Goal: Task Accomplishment & Management: Manage account settings

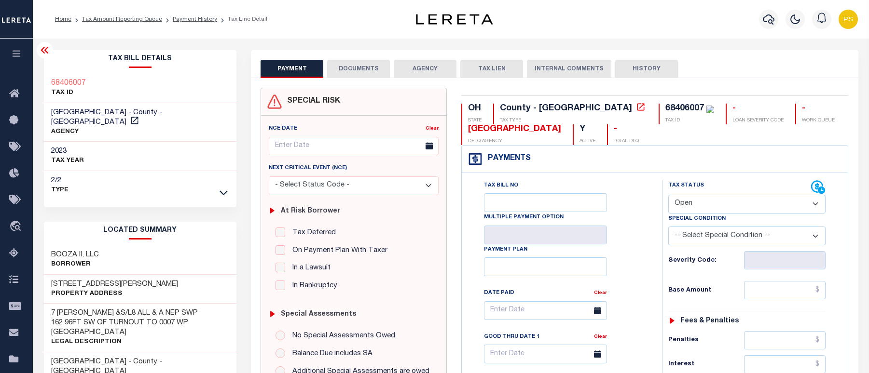
select select "OP2"
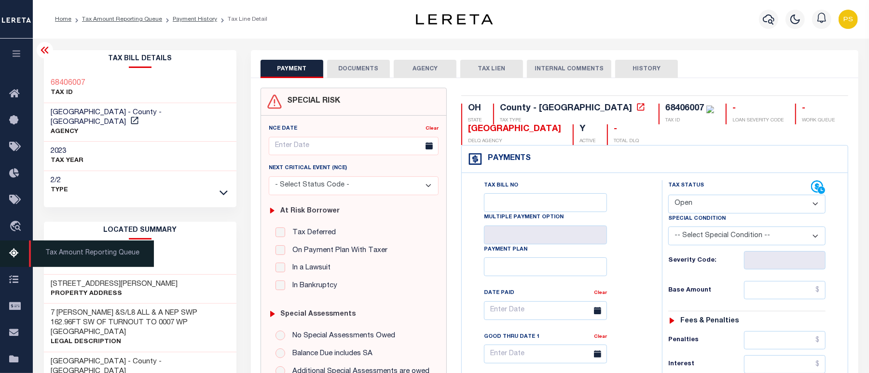
click at [12, 259] on icon at bounding box center [16, 254] width 15 height 12
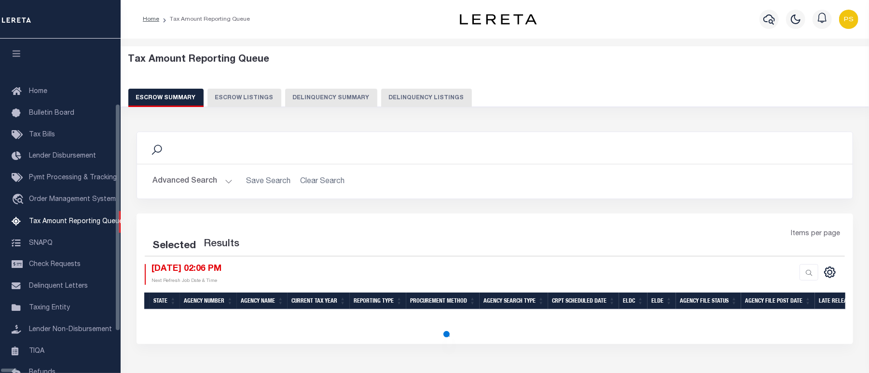
scroll to position [83, 0]
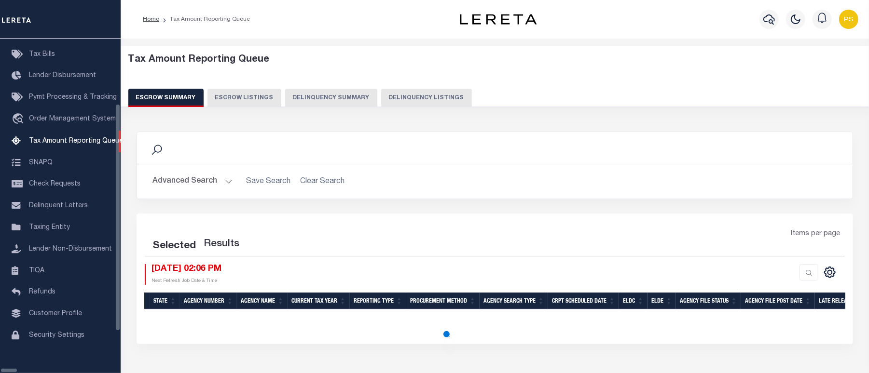
click at [390, 104] on button "Delinquency Listings" at bounding box center [426, 98] width 91 height 18
select select "100"
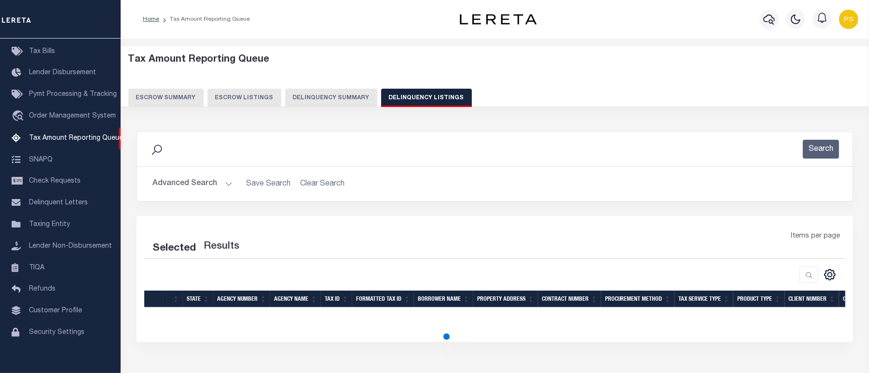
select select "100"
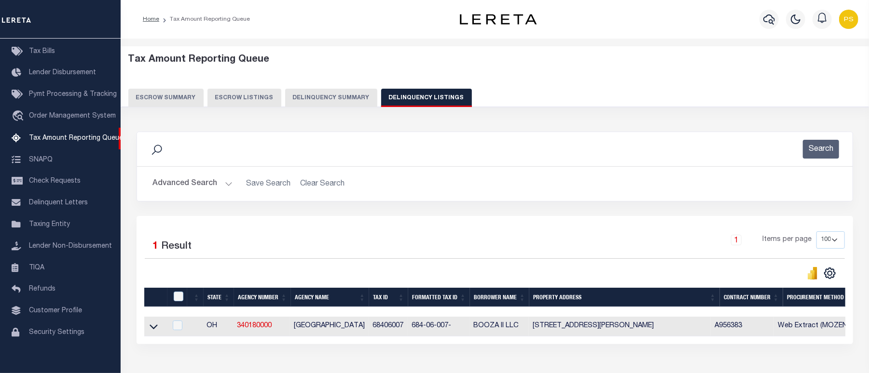
click at [172, 186] on button "Advanced Search" at bounding box center [192, 184] width 80 height 19
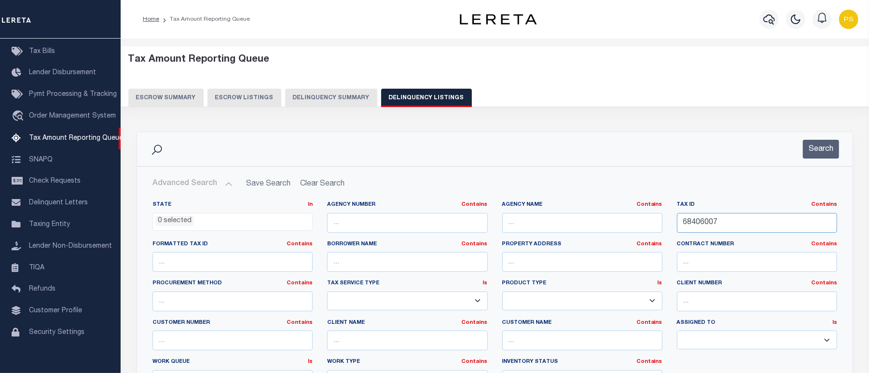
click at [711, 225] on input "68406007" at bounding box center [757, 223] width 160 height 20
paste input "31210011"
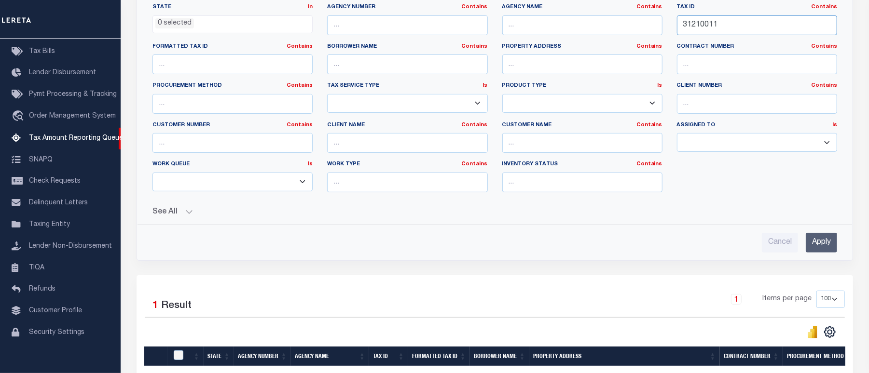
scroll to position [257, 0]
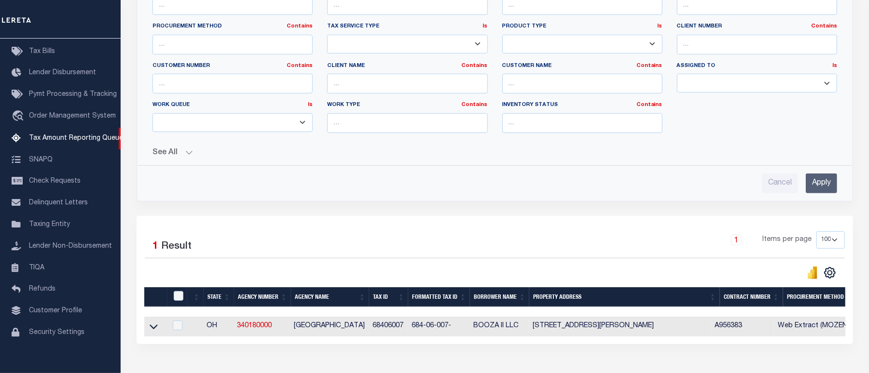
type input "31210011"
click at [813, 188] on input "Apply" at bounding box center [821, 184] width 31 height 20
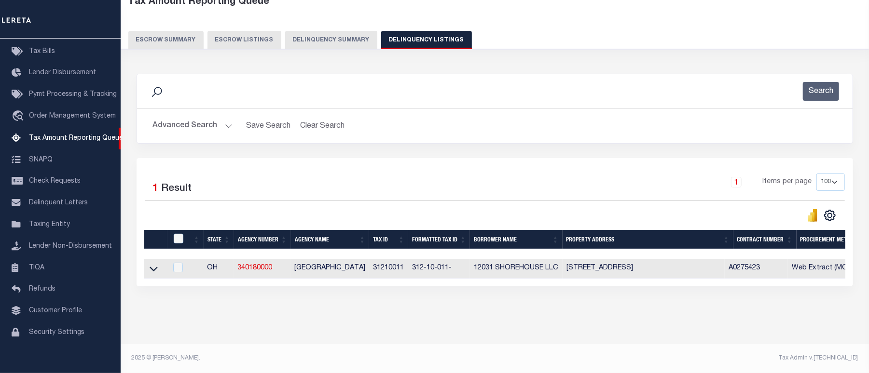
scroll to position [67, 0]
click at [156, 267] on icon at bounding box center [154, 269] width 8 height 5
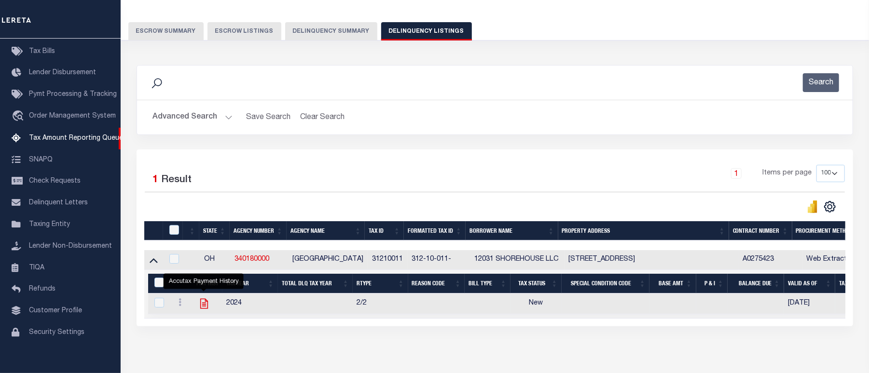
click at [203, 309] on icon "" at bounding box center [204, 304] width 8 height 10
checkbox input "true"
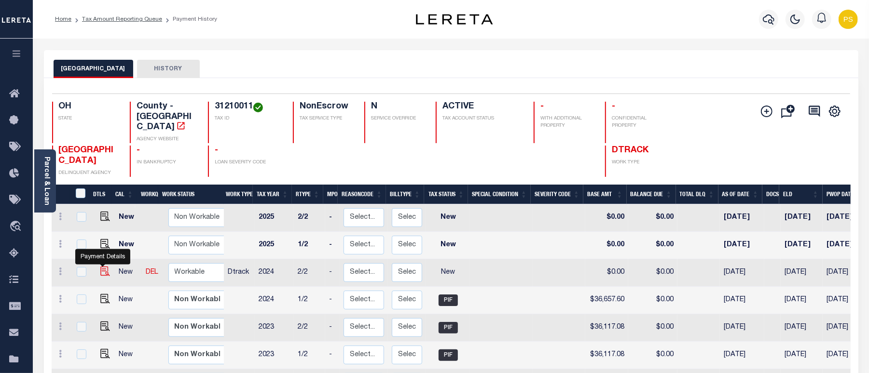
click at [100, 267] on img "" at bounding box center [105, 272] width 10 height 10
checkbox input "true"
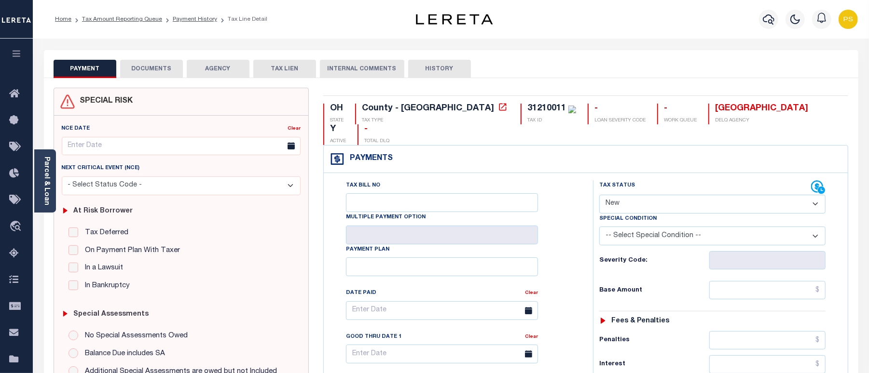
click at [653, 195] on select "- Select Status Code - Open Due/Unpaid Paid Incomplete No Tax Due Internal Refu…" at bounding box center [712, 204] width 226 height 19
select select "PYD"
click at [599, 195] on select "- Select Status Code - Open Due/Unpaid Paid Incomplete No Tax Due Internal Refu…" at bounding box center [712, 204] width 226 height 19
type input "10/08/2025"
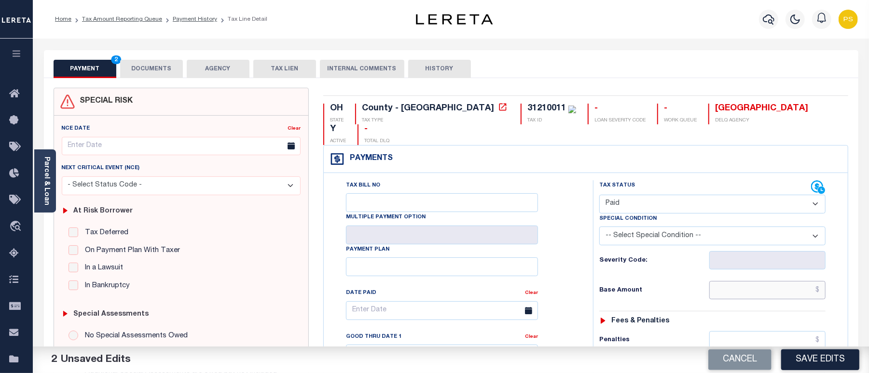
click at [786, 281] on input "text" at bounding box center [767, 290] width 116 height 18
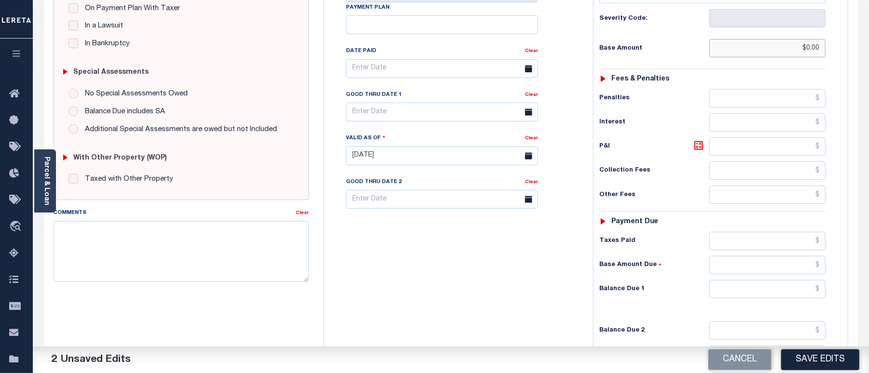
scroll to position [257, 0]
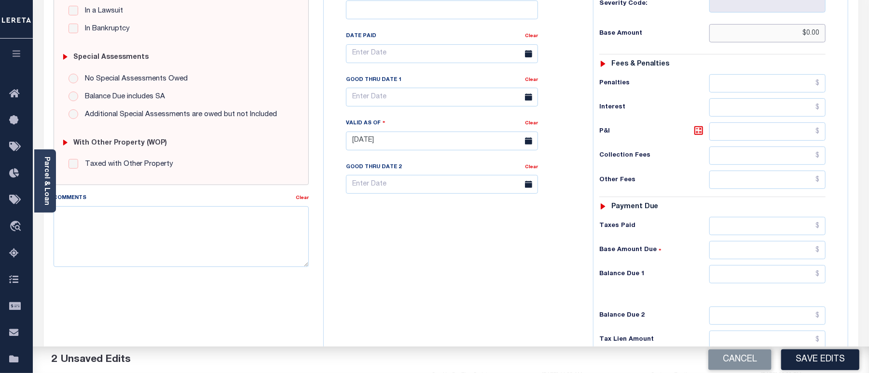
type input "$0.00"
click at [792, 265] on input "text" at bounding box center [767, 274] width 116 height 18
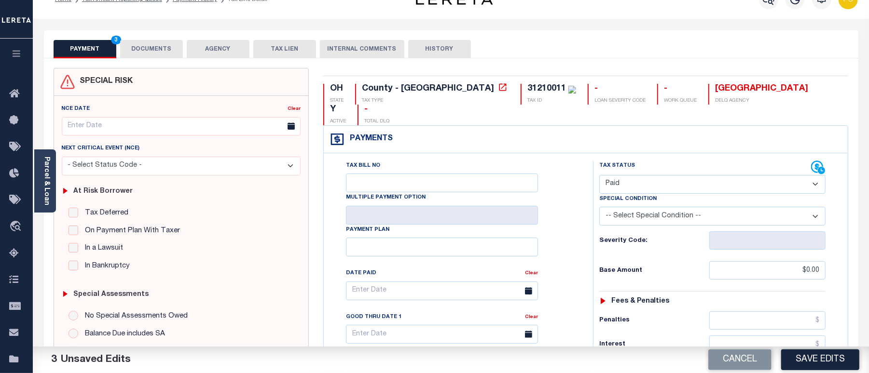
scroll to position [0, 0]
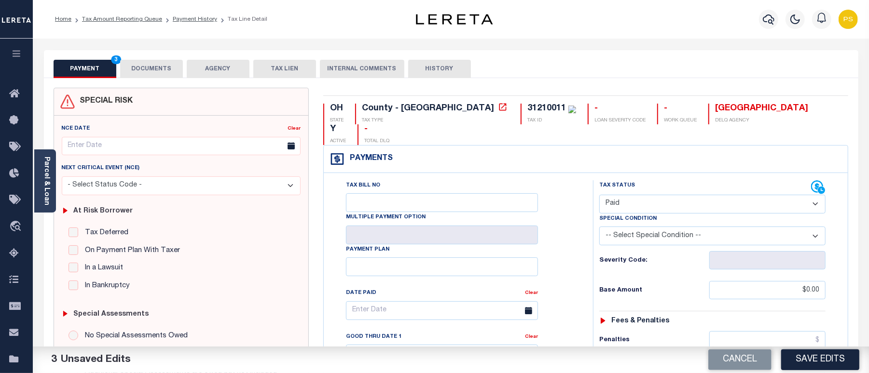
type input "$0.00"
click at [154, 66] on button "DOCUMENTS" at bounding box center [151, 69] width 63 height 18
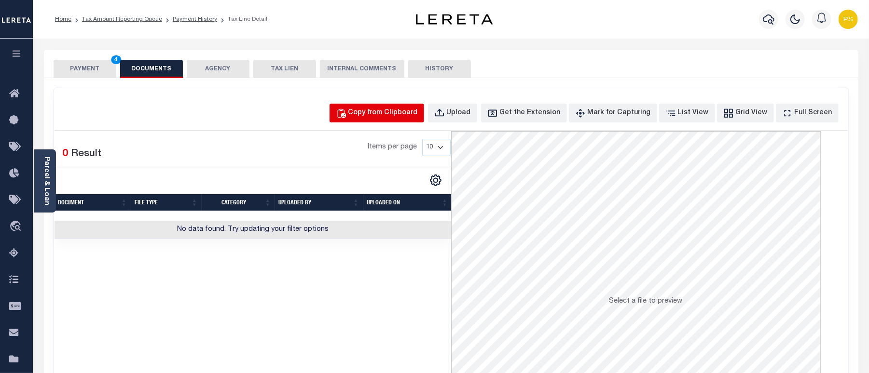
click at [403, 122] on button "Copy from Clipboard" at bounding box center [376, 113] width 95 height 19
select select "POP"
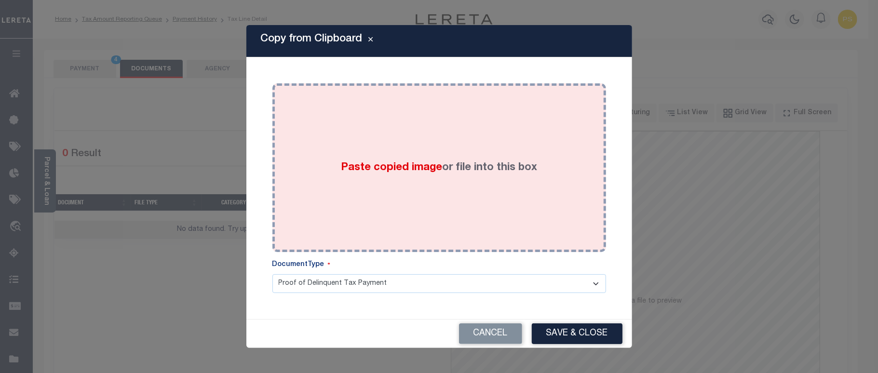
click at [412, 203] on div "Paste copied image or file into this box" at bounding box center [439, 168] width 319 height 154
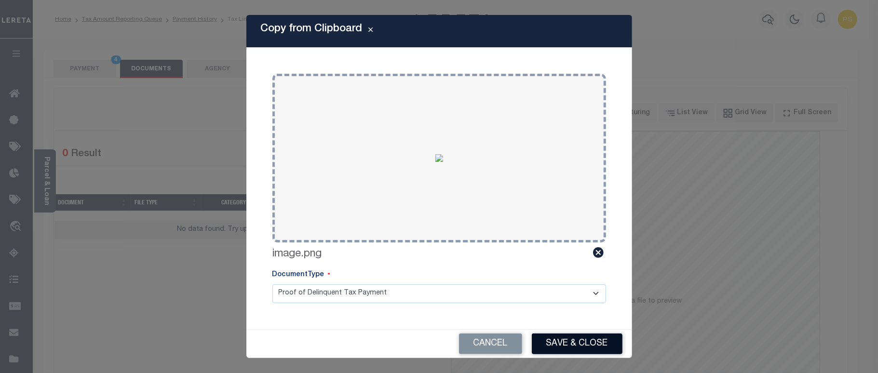
click at [575, 341] on button "Save & Close" at bounding box center [577, 344] width 91 height 21
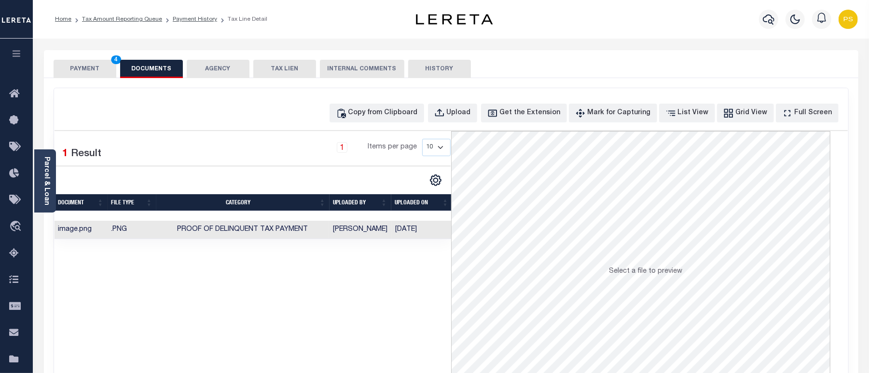
click at [75, 74] on button "PAYMENT 4" at bounding box center [85, 69] width 63 height 18
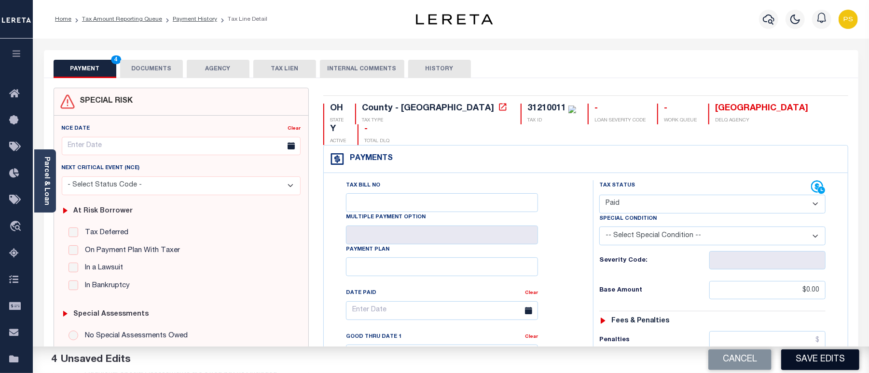
click at [799, 363] on button "Save Edits" at bounding box center [820, 360] width 78 height 21
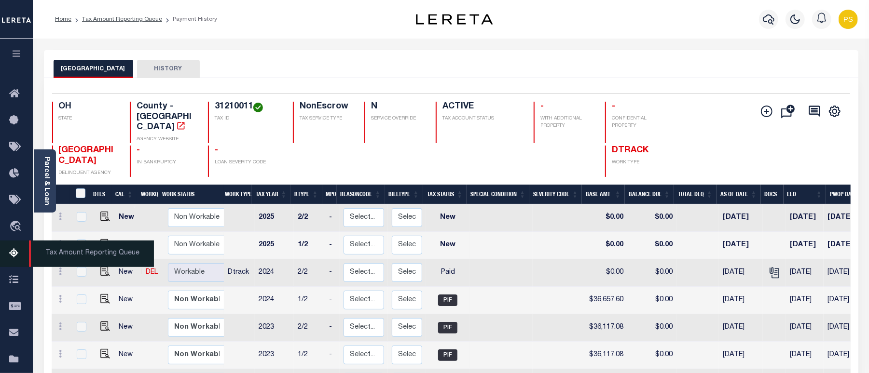
click at [14, 257] on icon at bounding box center [16, 254] width 15 height 12
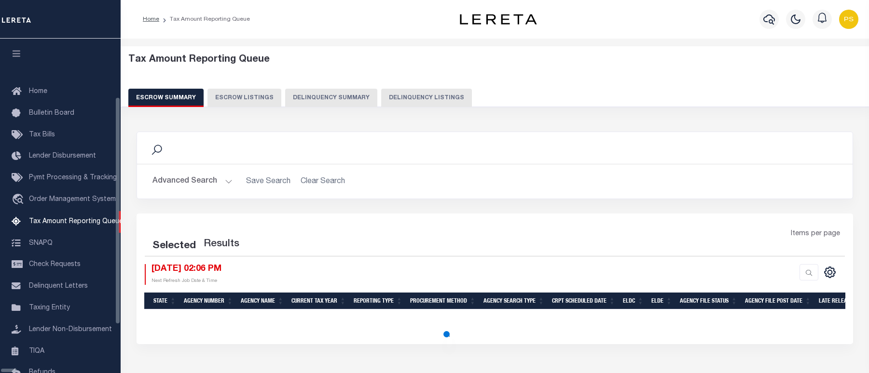
select select "100"
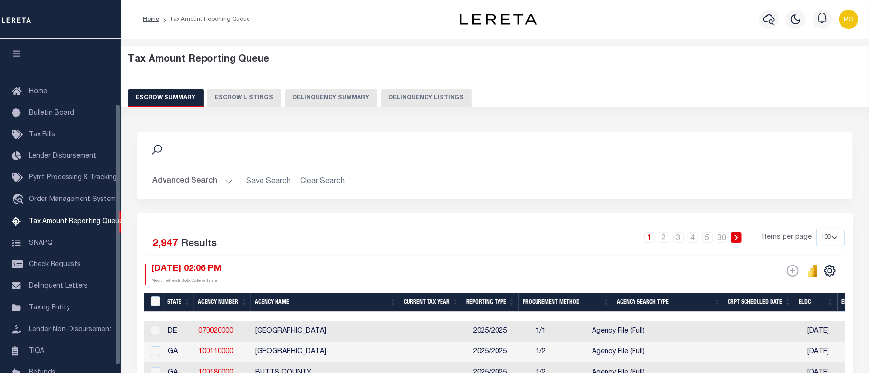
scroll to position [83, 0]
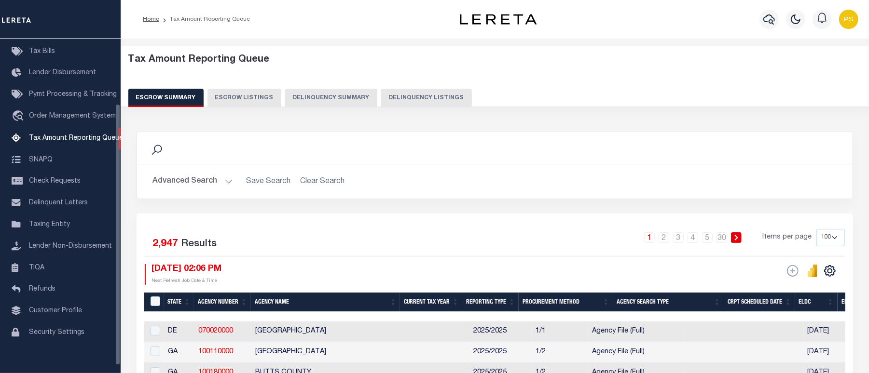
click at [401, 103] on button "Delinquency Listings" at bounding box center [426, 98] width 91 height 18
select select "100"
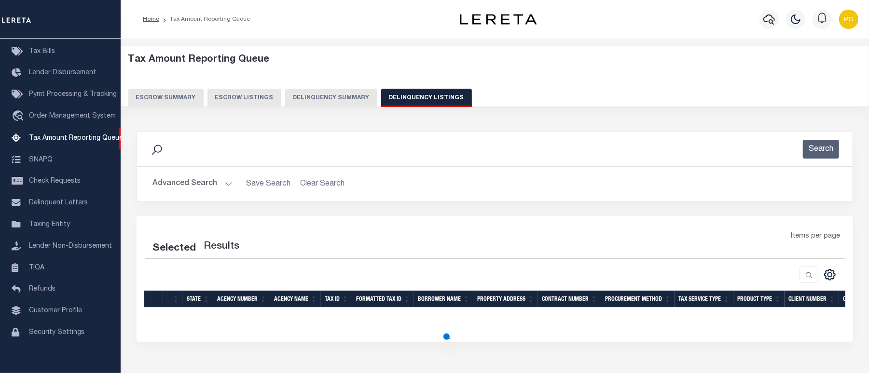
select select "100"
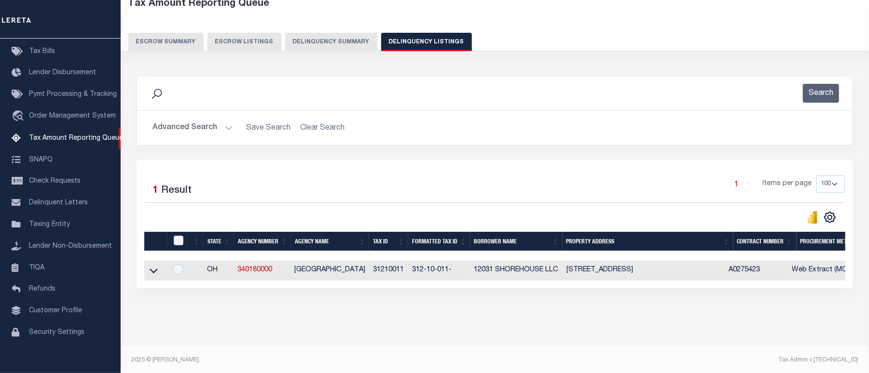
scroll to position [67, 0]
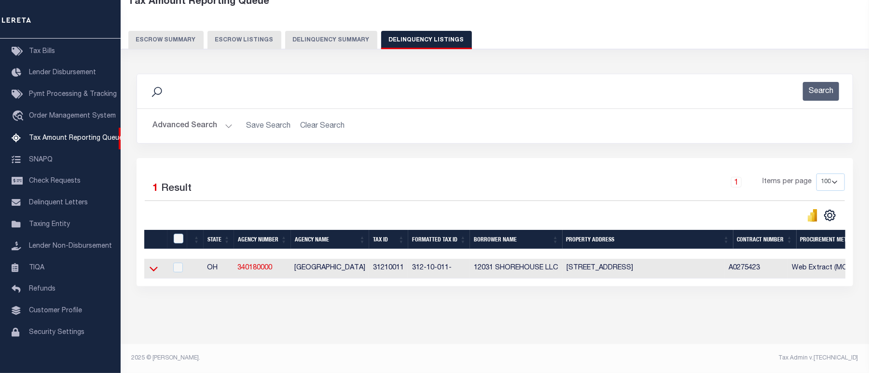
click at [154, 267] on icon at bounding box center [154, 269] width 8 height 5
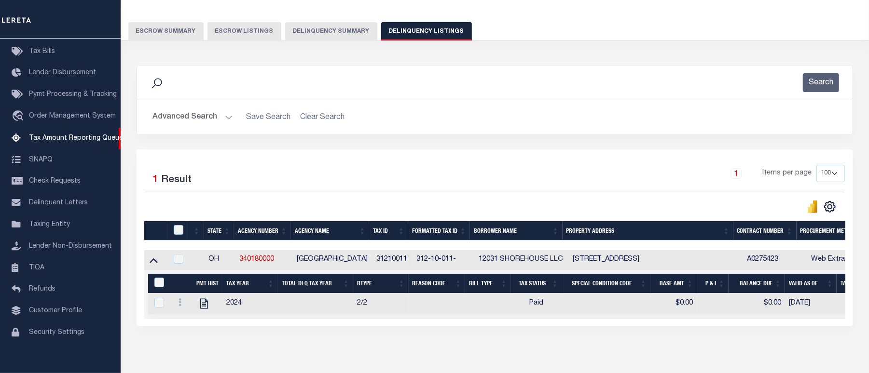
scroll to position [116, 0]
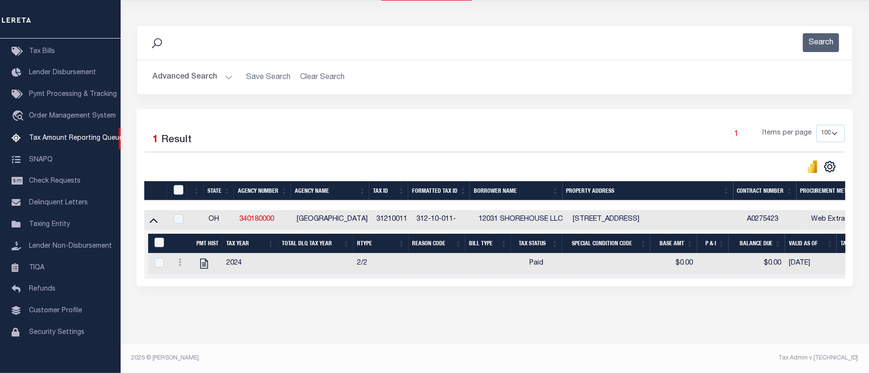
click at [158, 238] on input "&nbsp;" at bounding box center [159, 243] width 10 height 10
checkbox input "true"
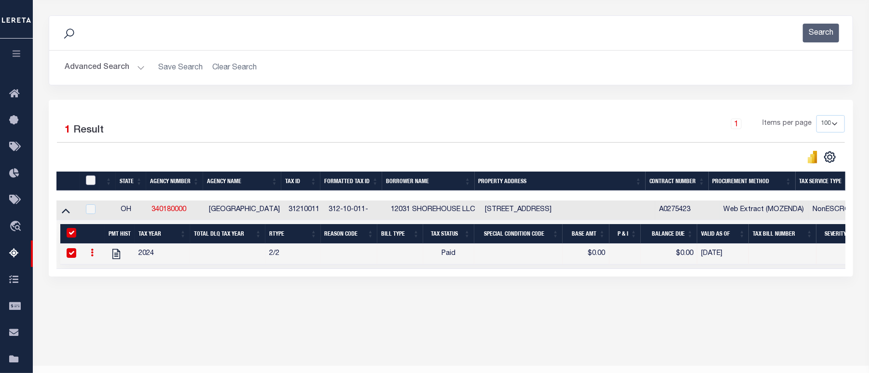
click at [93, 182] on input "checkbox" at bounding box center [91, 181] width 10 height 10
checkbox input "true"
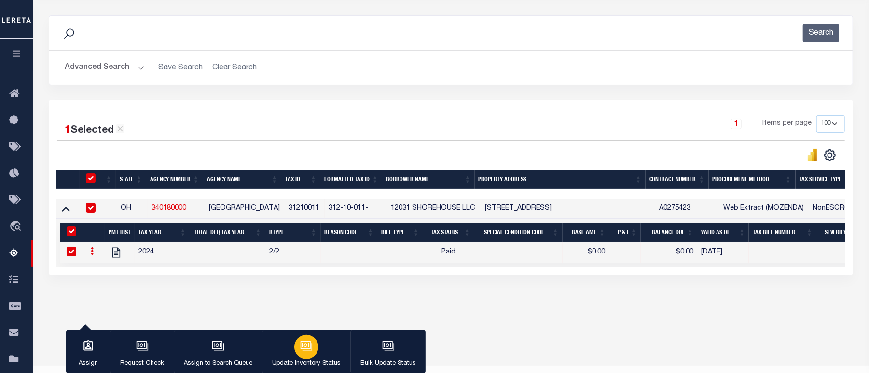
click at [301, 358] on div "button" at bounding box center [306, 347] width 24 height 24
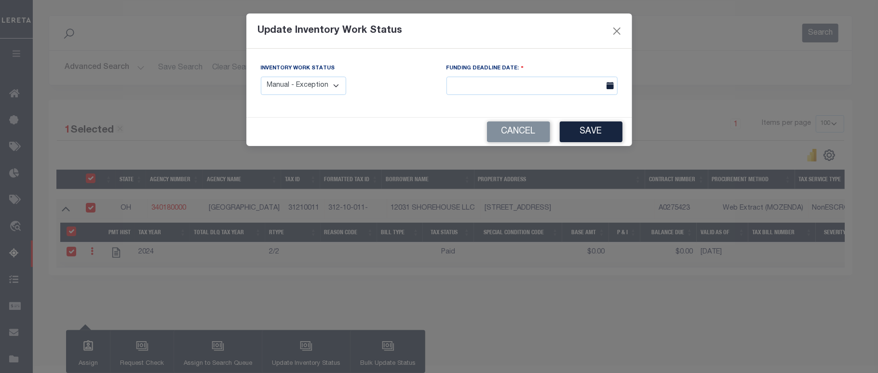
click at [323, 92] on select "Manual - Exception Pended - Awaiting Search Late Add Exception Completed" at bounding box center [304, 86] width 86 height 19
select select "4"
click at [261, 77] on select "Manual - Exception Pended - Awaiting Search Late Add Exception Completed" at bounding box center [304, 86] width 86 height 19
click at [595, 137] on button "Save" at bounding box center [591, 132] width 63 height 21
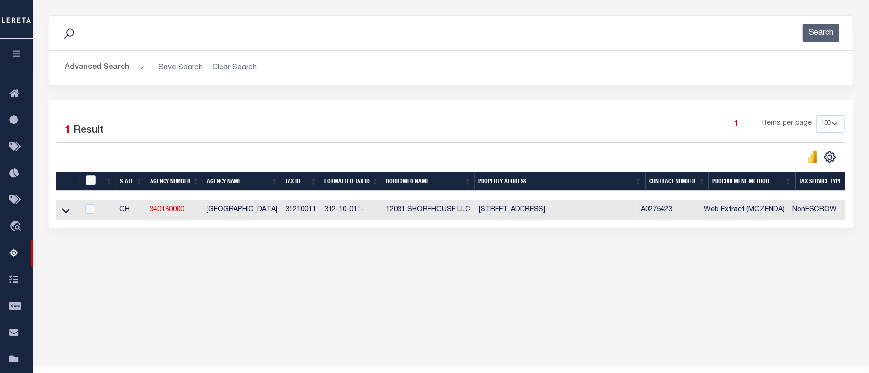
click at [87, 70] on button "Advanced Search" at bounding box center [105, 67] width 80 height 19
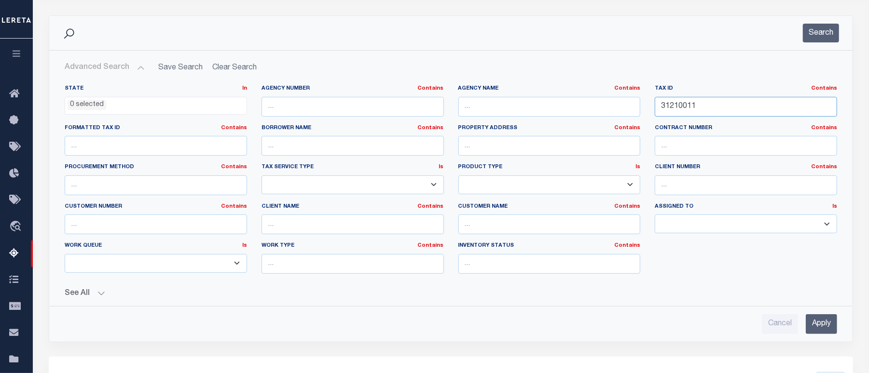
click at [678, 110] on input "31210011" at bounding box center [746, 107] width 182 height 20
paste input "08"
type input "31210008"
click at [816, 330] on input "Apply" at bounding box center [821, 325] width 31 height 20
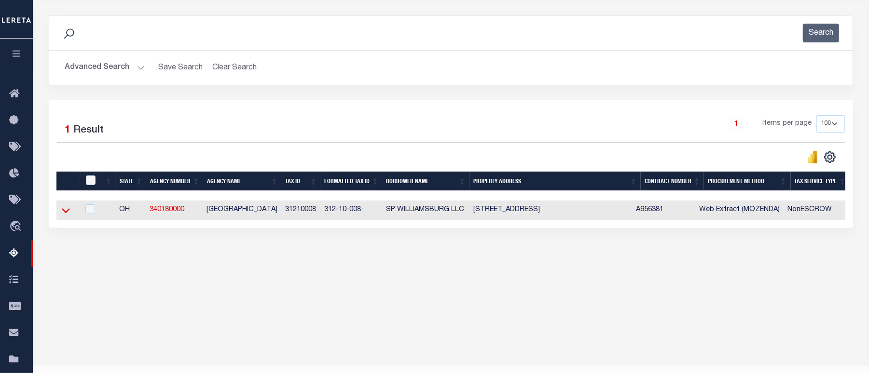
click at [68, 215] on icon at bounding box center [66, 210] width 8 height 10
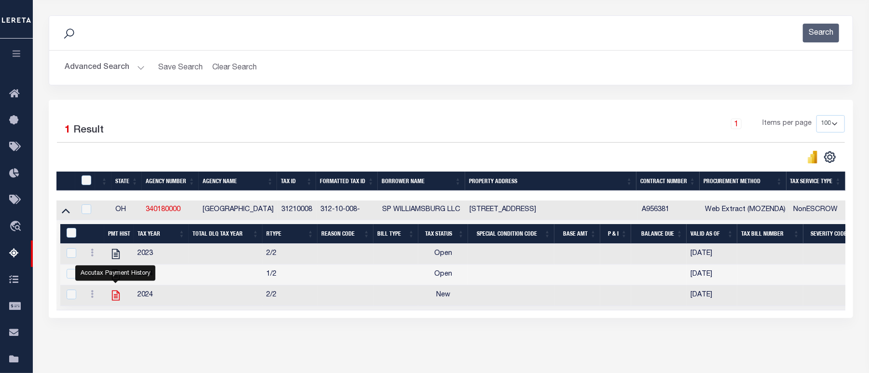
click at [114, 302] on icon "" at bounding box center [115, 295] width 13 height 13
checkbox input "false"
checkbox input "true"
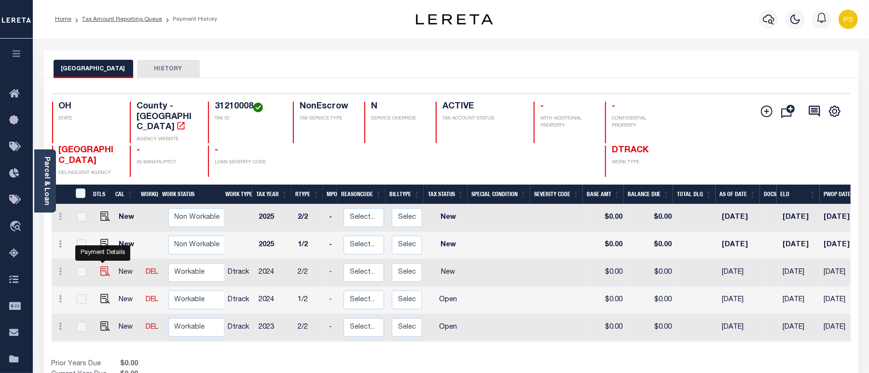
click at [100, 267] on img "" at bounding box center [105, 272] width 10 height 10
checkbox input "true"
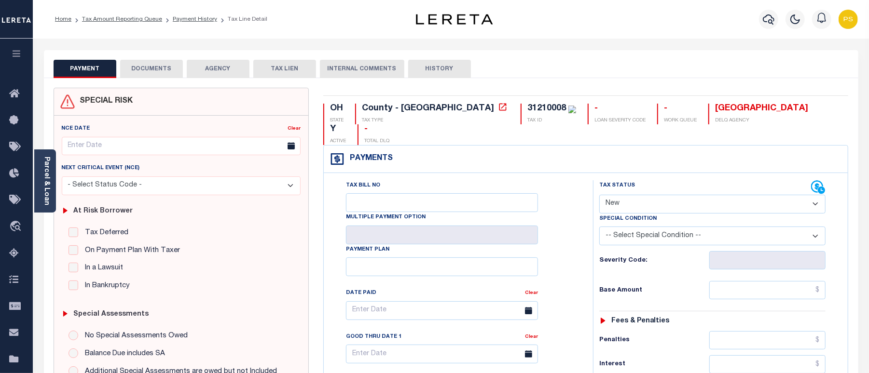
click at [645, 195] on select "- Select Status Code - Open Due/Unpaid Paid Incomplete No Tax Due Internal Refu…" at bounding box center [712, 204] width 226 height 19
select select "PYD"
click at [599, 195] on select "- Select Status Code - Open Due/Unpaid Paid Incomplete No Tax Due Internal Refu…" at bounding box center [712, 204] width 226 height 19
type input "[DATE]"
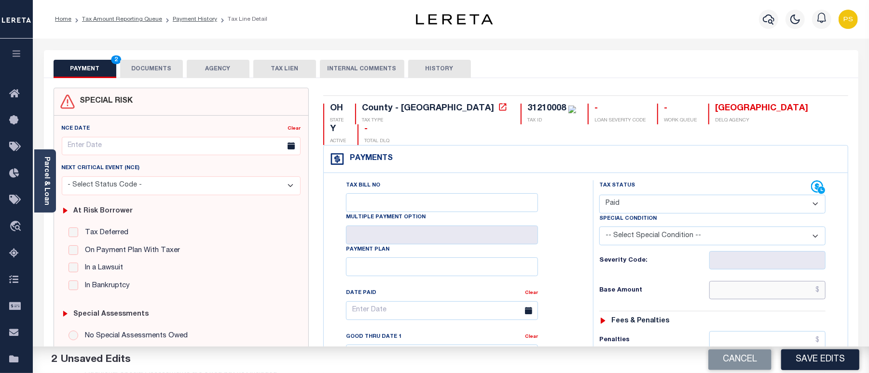
click at [780, 281] on input "text" at bounding box center [767, 290] width 116 height 18
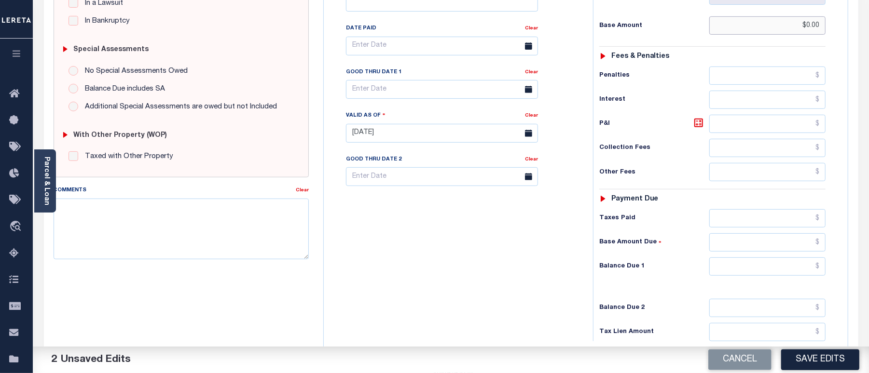
scroll to position [321, 0]
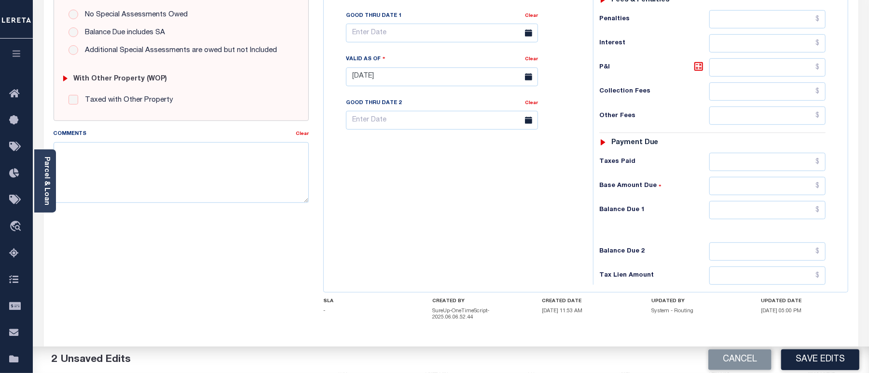
type input "$0.00"
click at [749, 201] on input "text" at bounding box center [767, 210] width 116 height 18
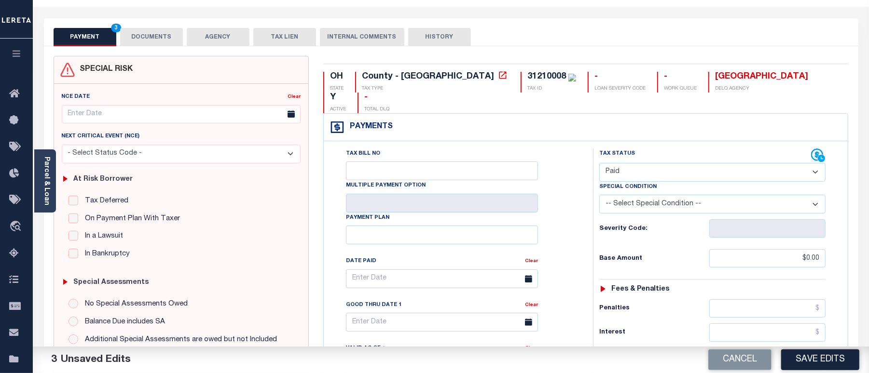
scroll to position [0, 0]
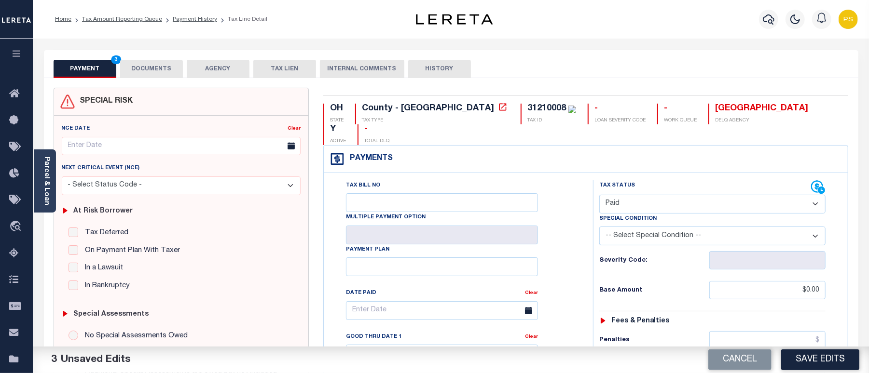
type input "$0.00"
click at [159, 64] on button "DOCUMENTS" at bounding box center [151, 69] width 63 height 18
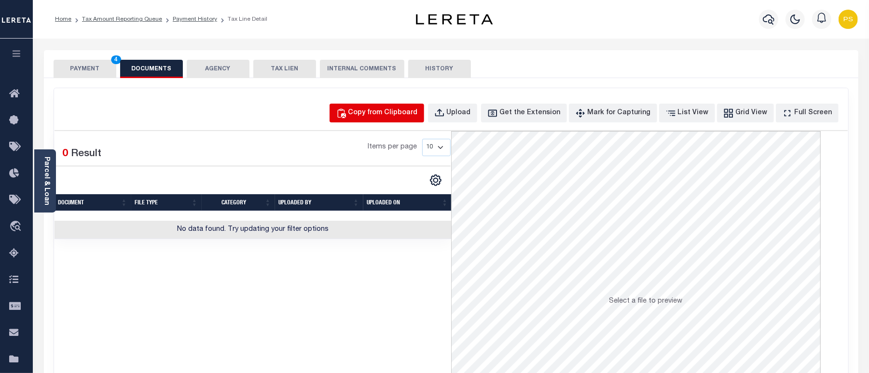
click at [418, 109] on div "Copy from Clipboard" at bounding box center [382, 113] width 69 height 11
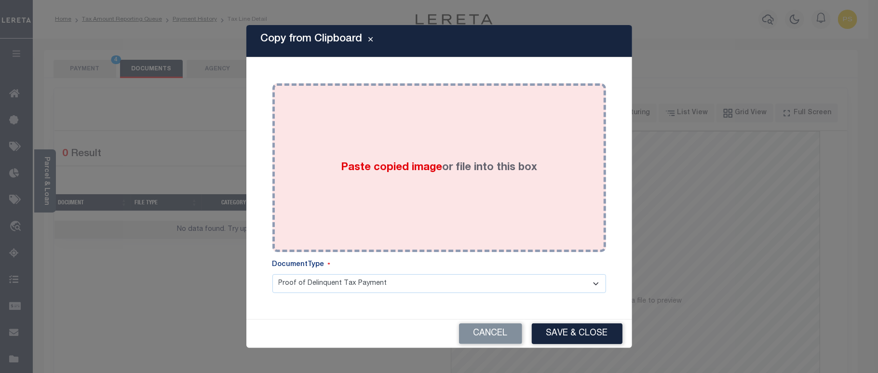
click at [456, 193] on div "Paste copied image or file into this box" at bounding box center [439, 168] width 319 height 154
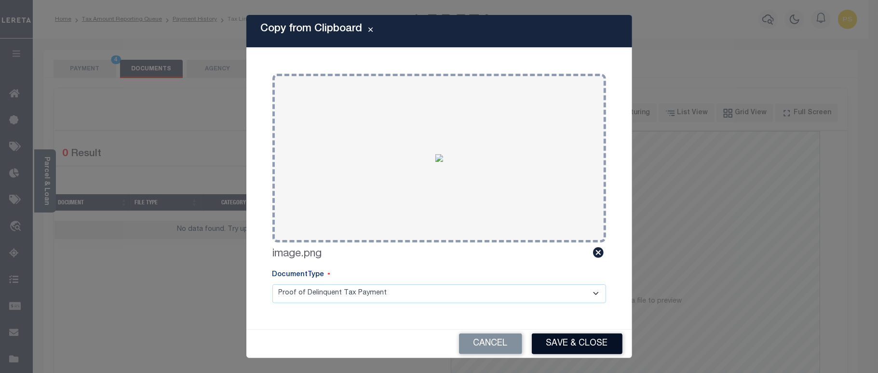
click at [591, 338] on button "Save & Close" at bounding box center [577, 344] width 91 height 21
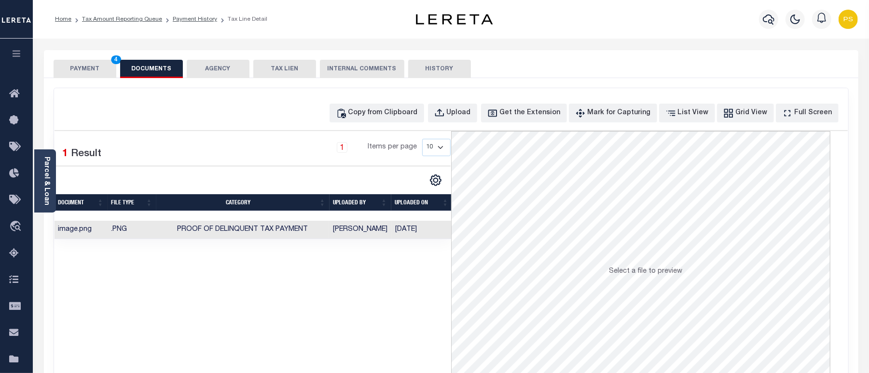
click at [74, 71] on button "PAYMENT 4" at bounding box center [85, 69] width 63 height 18
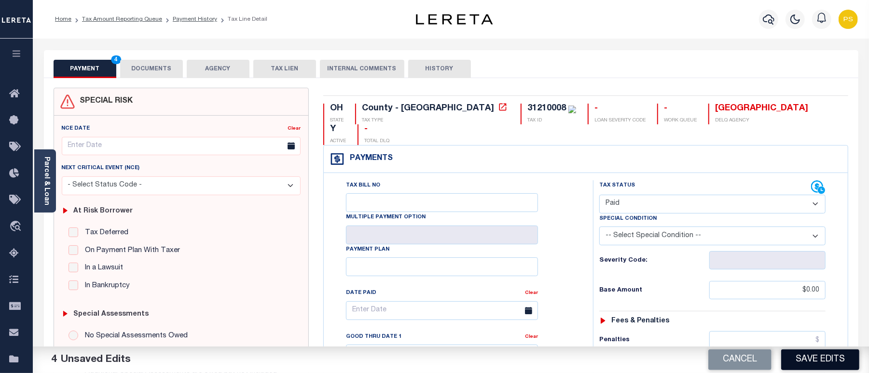
click at [821, 365] on button "Save Edits" at bounding box center [820, 360] width 78 height 21
checkbox input "false"
type input "$0"
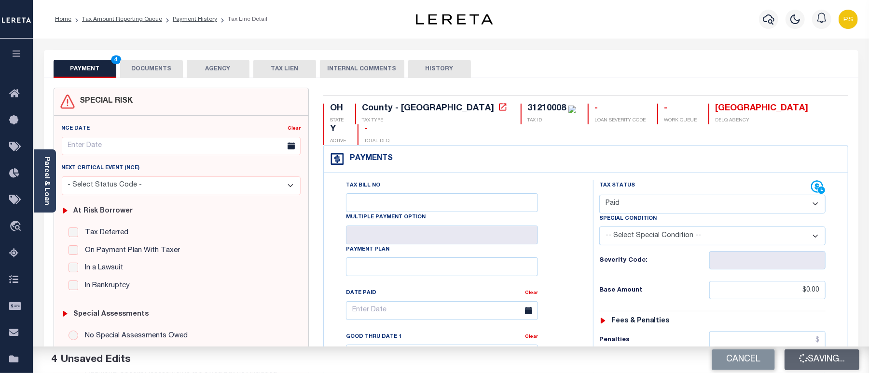
type input "$0"
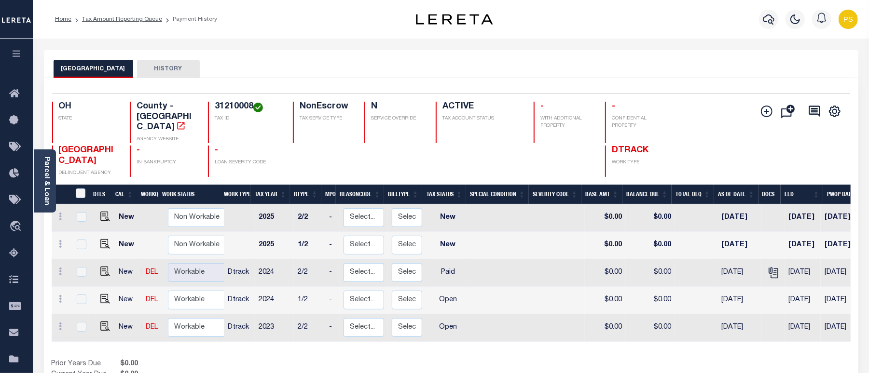
scroll to position [4, 0]
click at [97, 320] on link at bounding box center [103, 323] width 14 height 7
checkbox input "true"
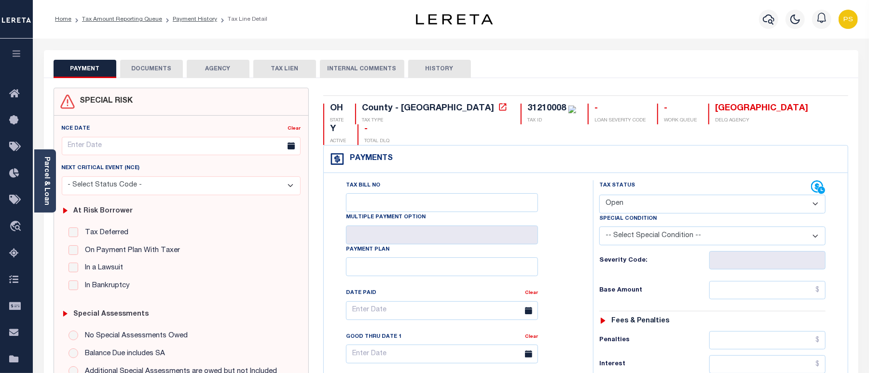
click at [631, 195] on select "- Select Status Code - Open Due/Unpaid Paid Incomplete No Tax Due Internal Refu…" at bounding box center [712, 204] width 226 height 19
select select "PYD"
click at [599, 195] on select "- Select Status Code - Open Due/Unpaid Paid Incomplete No Tax Due Internal Refu…" at bounding box center [712, 204] width 226 height 19
type input "[DATE]"
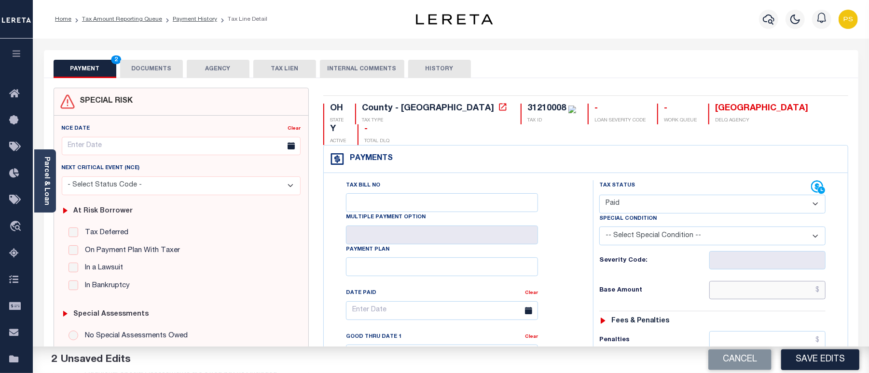
click at [769, 281] on input "text" at bounding box center [767, 290] width 116 height 18
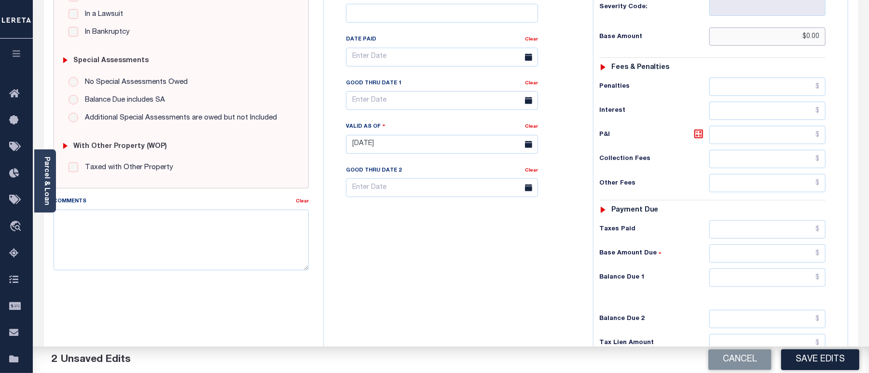
scroll to position [257, 0]
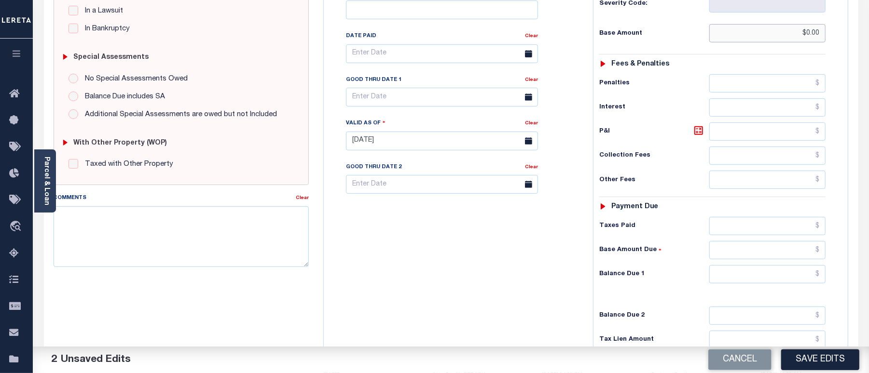
type input "$0.00"
click at [747, 265] on input "text" at bounding box center [767, 274] width 116 height 18
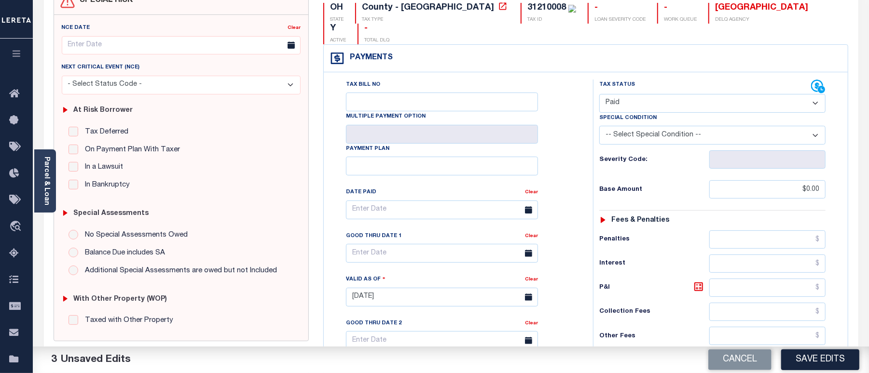
scroll to position [0, 0]
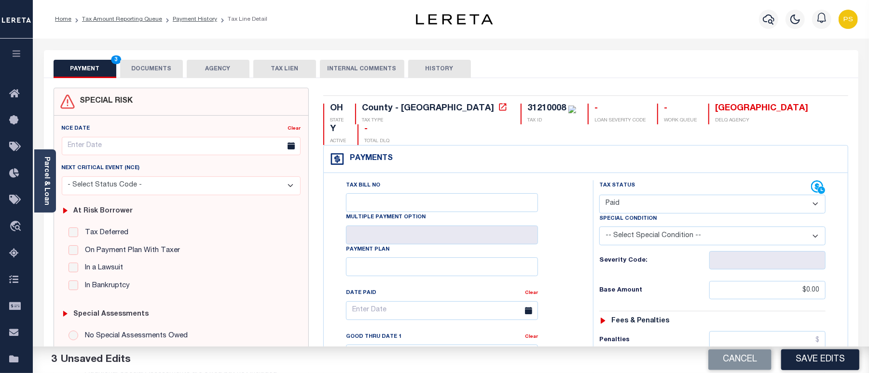
type input "$0.00"
click at [151, 68] on button "DOCUMENTS" at bounding box center [151, 69] width 63 height 18
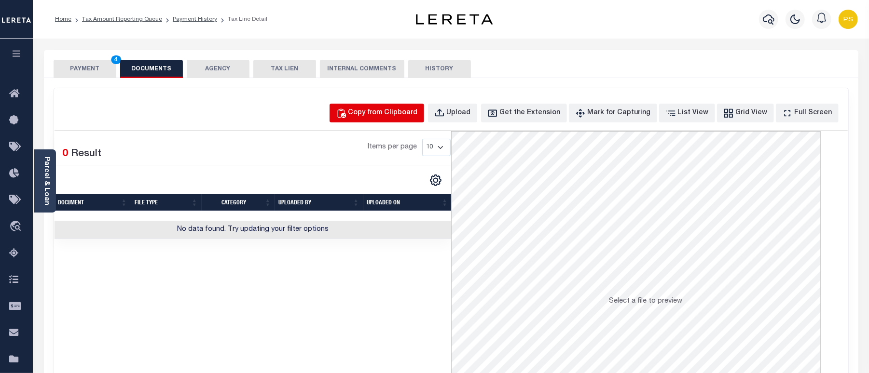
click at [388, 118] on div "Copy from Clipboard" at bounding box center [382, 113] width 69 height 11
select select "POP"
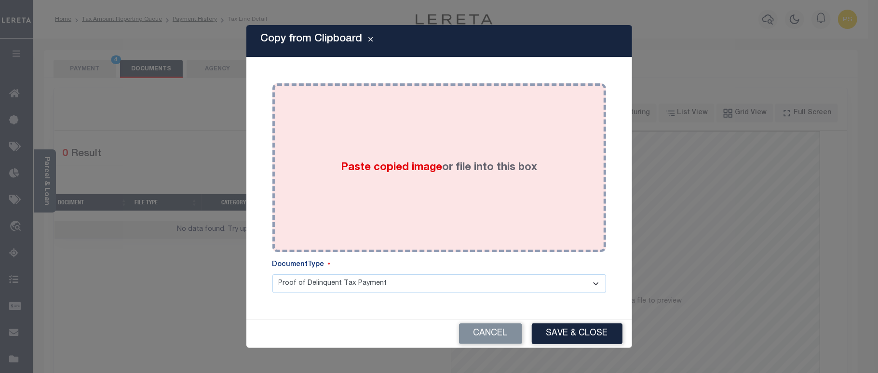
click at [423, 182] on div "Paste copied image or file into this box" at bounding box center [439, 168] width 319 height 154
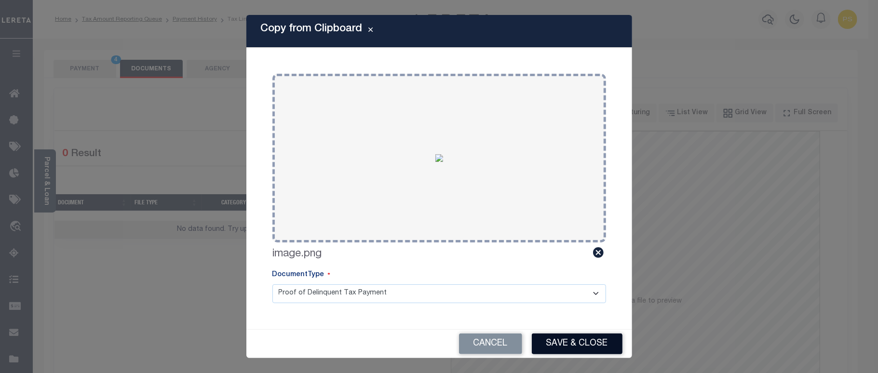
click at [573, 339] on button "Save & Close" at bounding box center [577, 344] width 91 height 21
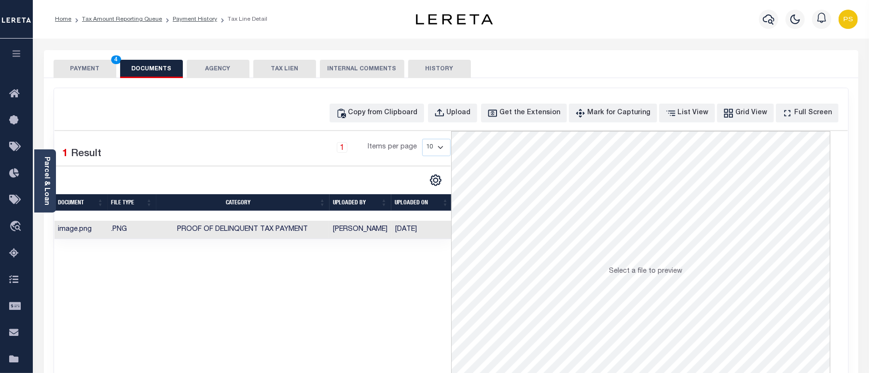
click at [77, 72] on button "PAYMENT 4" at bounding box center [85, 69] width 63 height 18
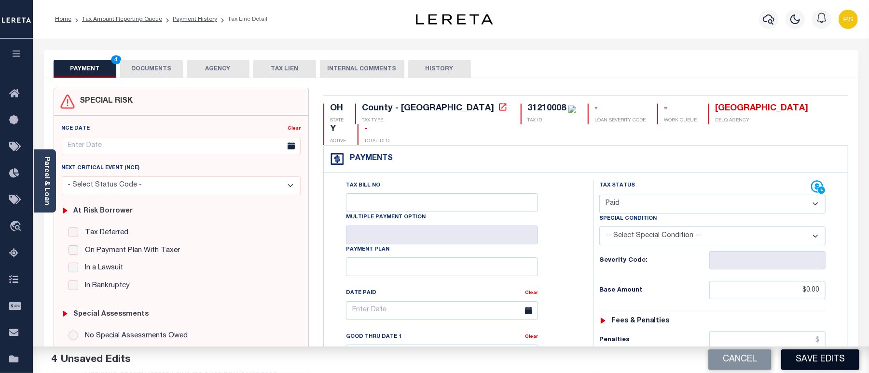
click at [803, 359] on button "Save Edits" at bounding box center [820, 360] width 78 height 21
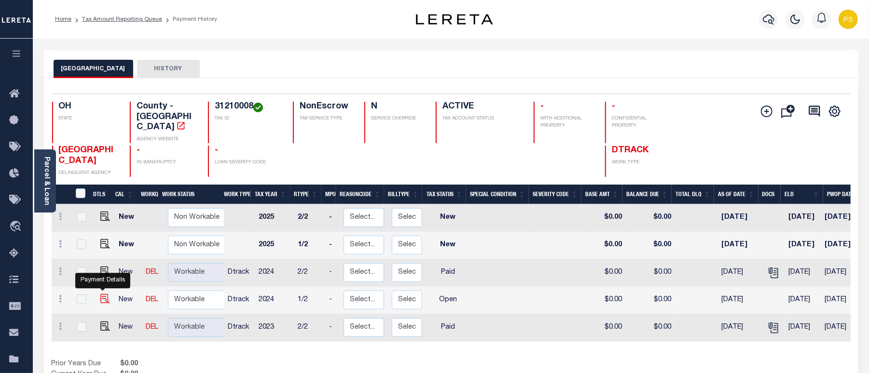
click at [105, 294] on img "" at bounding box center [105, 299] width 10 height 10
checkbox input "true"
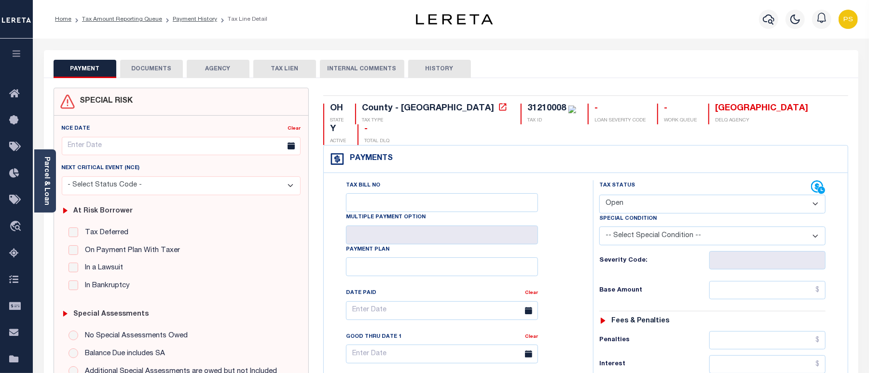
click at [643, 195] on select "- Select Status Code - Open Due/Unpaid Paid Incomplete No Tax Due Internal Refu…" at bounding box center [712, 204] width 226 height 19
select select "PYD"
click at [599, 195] on select "- Select Status Code - Open Due/Unpaid Paid Incomplete No Tax Due Internal Refu…" at bounding box center [712, 204] width 226 height 19
type input "[DATE]"
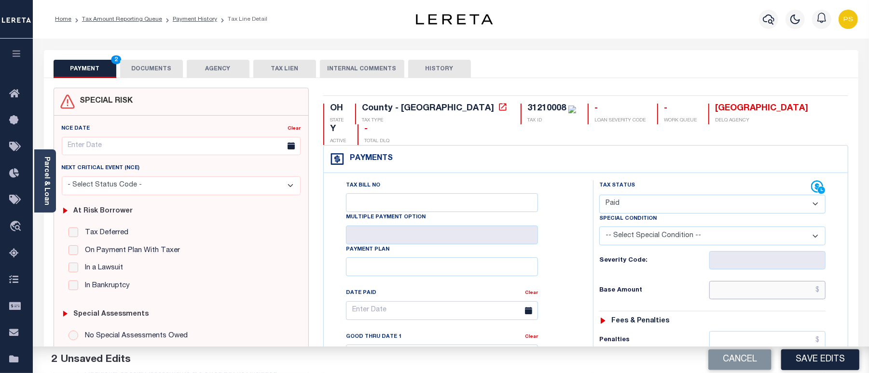
click at [735, 281] on input "text" at bounding box center [767, 290] width 116 height 18
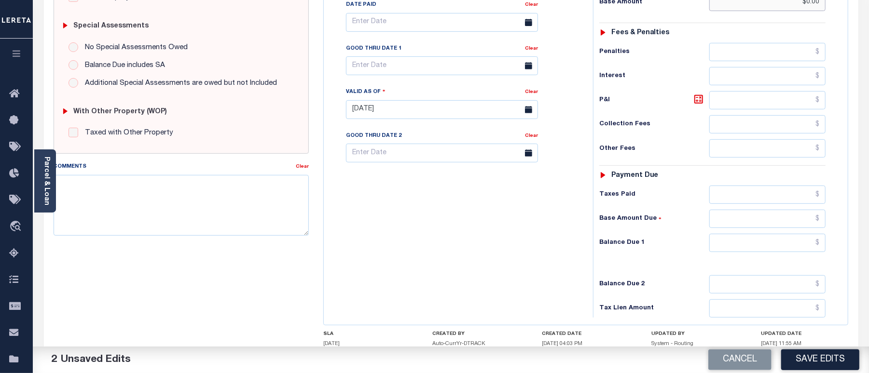
scroll to position [321, 0]
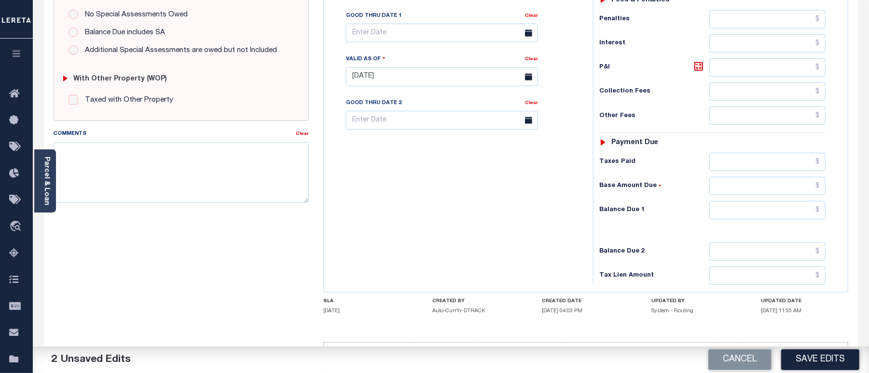
type input "$0.00"
click at [746, 184] on div "Tax Status Status - Select Status Code -" at bounding box center [715, 72] width 245 height 426
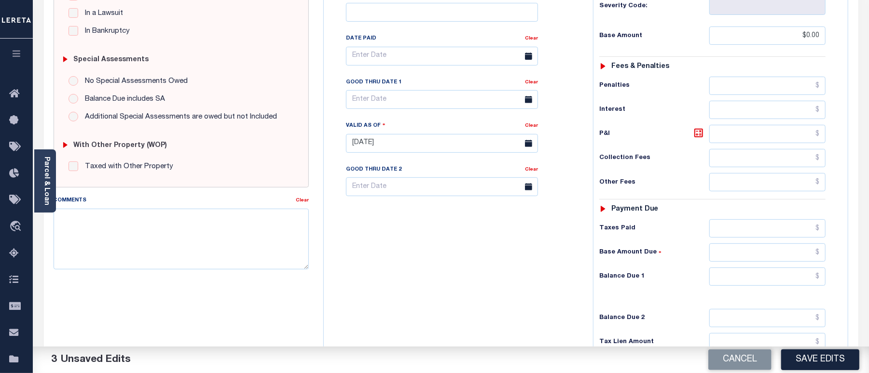
scroll to position [257, 0]
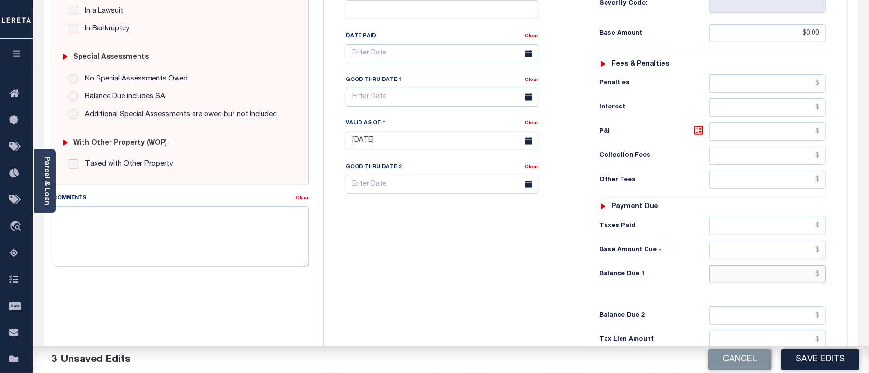
click at [774, 265] on input "text" at bounding box center [767, 274] width 116 height 18
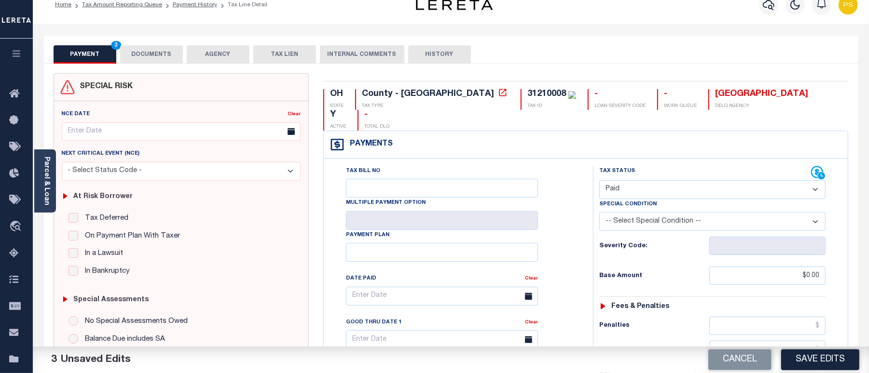
scroll to position [0, 0]
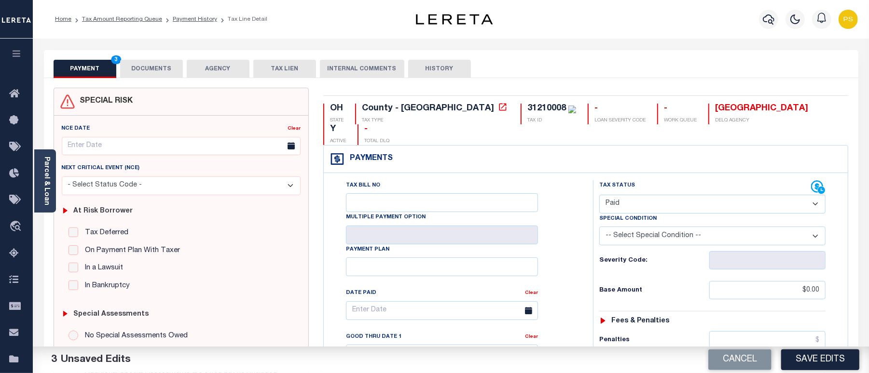
type input "$0.00"
click at [143, 72] on button "DOCUMENTS" at bounding box center [151, 69] width 63 height 18
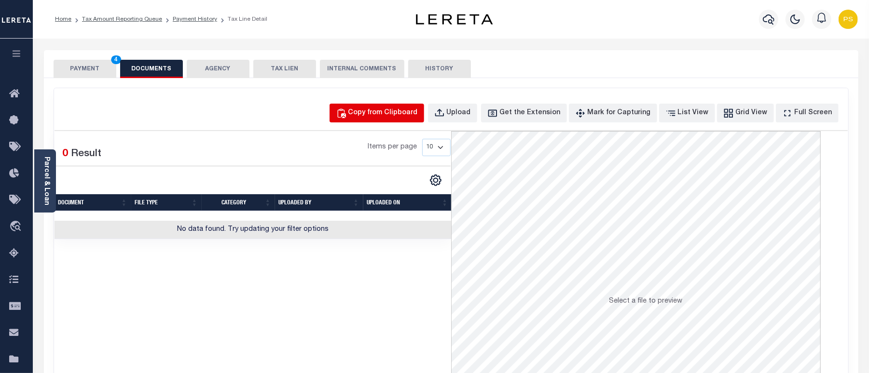
click at [405, 107] on button "Copy from Clipboard" at bounding box center [376, 113] width 95 height 19
select select "POP"
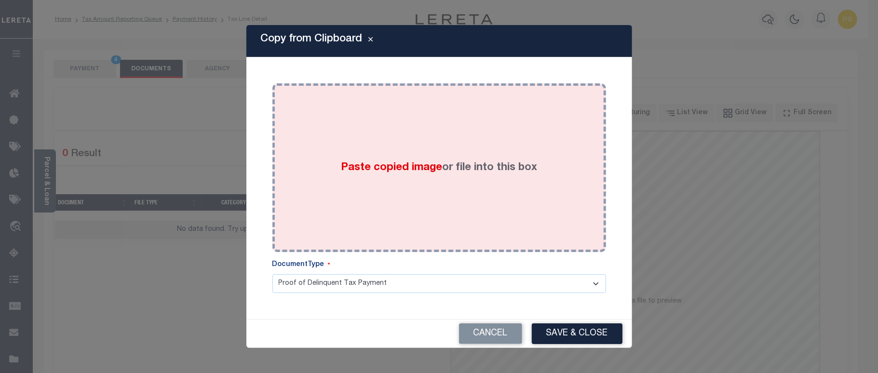
click at [409, 178] on div "Paste copied image or file into this box" at bounding box center [439, 168] width 319 height 154
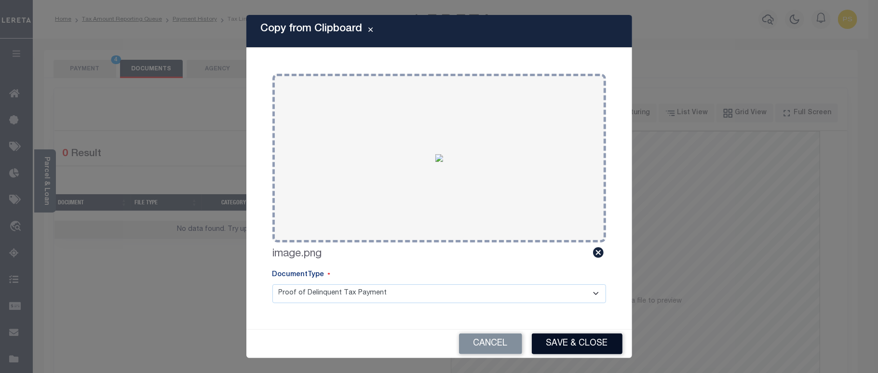
click at [578, 342] on button "Save & Close" at bounding box center [577, 344] width 91 height 21
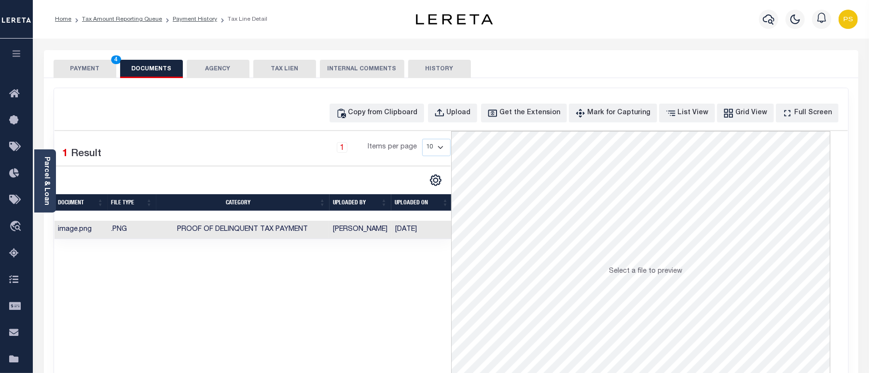
click at [76, 75] on button "PAYMENT 4" at bounding box center [85, 69] width 63 height 18
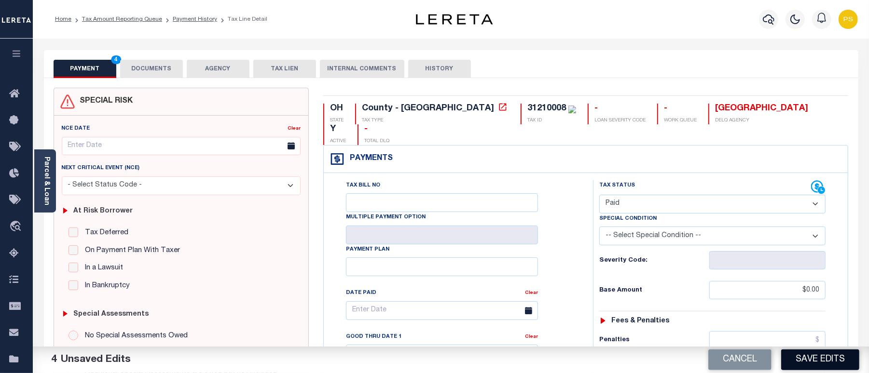
click at [828, 361] on button "Save Edits" at bounding box center [820, 360] width 78 height 21
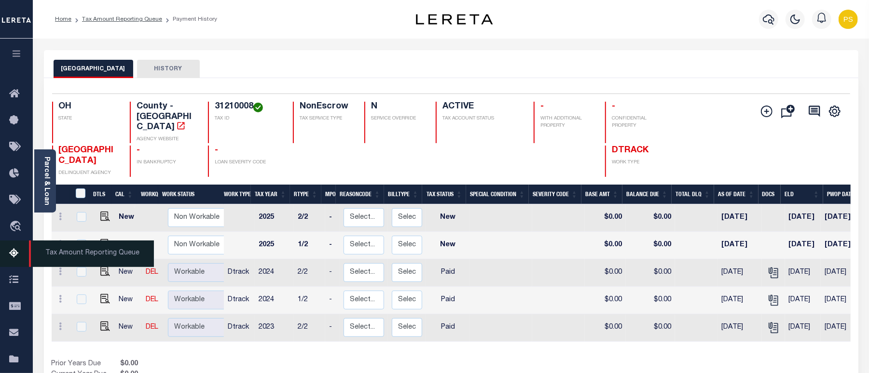
click at [12, 251] on icon at bounding box center [16, 254] width 15 height 12
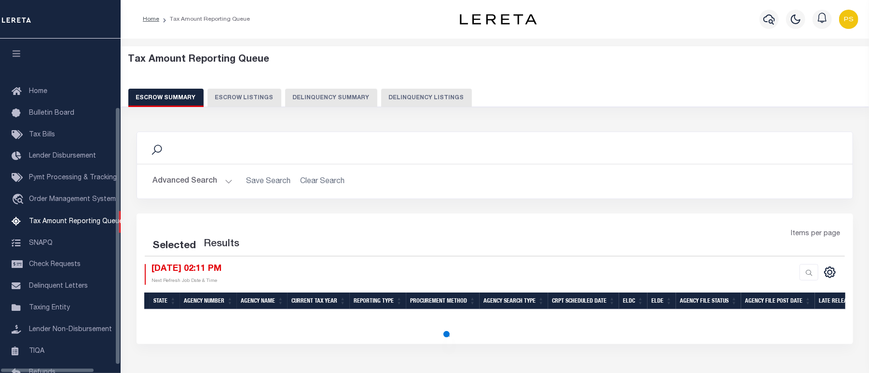
click at [411, 101] on button "Delinquency Listings" at bounding box center [426, 98] width 91 height 18
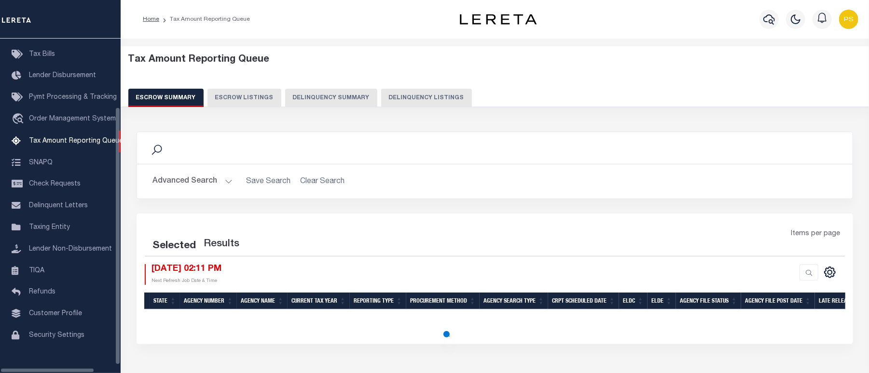
select select "100"
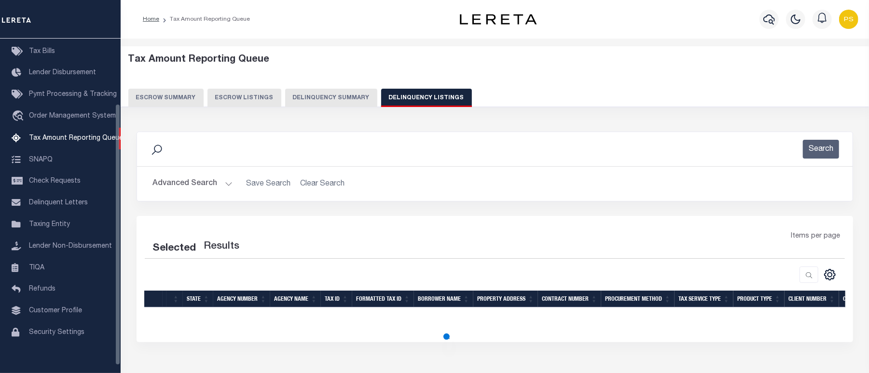
select select "100"
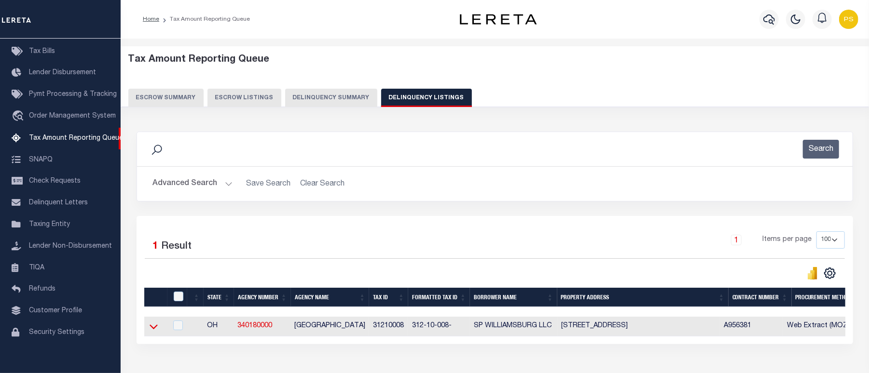
click at [153, 330] on icon at bounding box center [154, 327] width 8 height 10
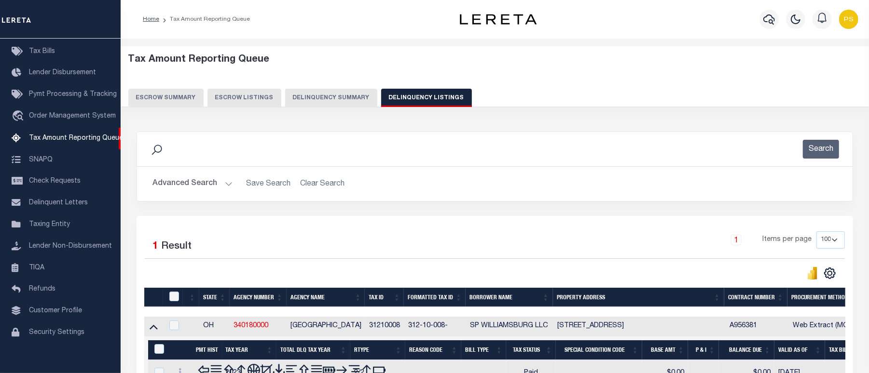
scroll to position [67, 0]
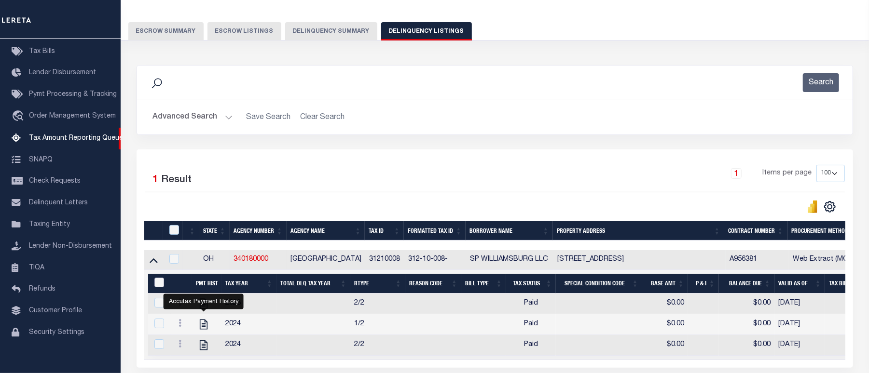
click at [157, 285] on input "&nbsp;" at bounding box center [159, 283] width 10 height 10
checkbox input "true"
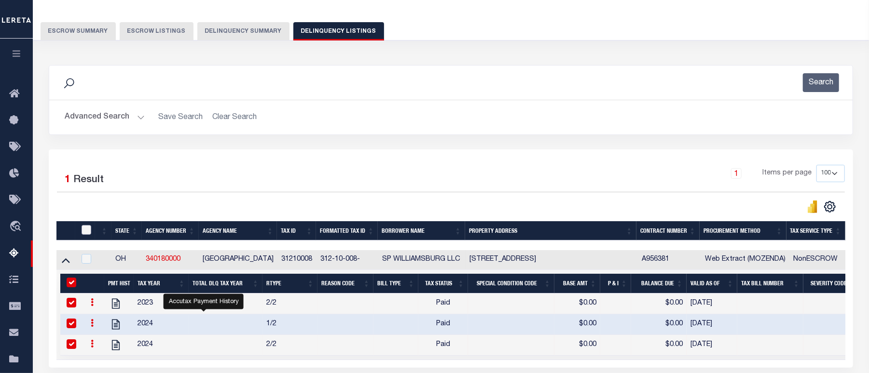
click at [88, 235] on input "checkbox" at bounding box center [87, 230] width 10 height 10
checkbox input "true"
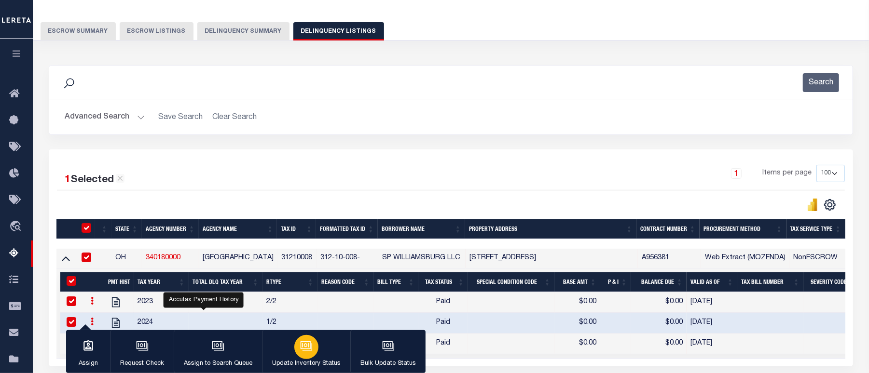
click at [300, 356] on div "button" at bounding box center [306, 347] width 24 height 24
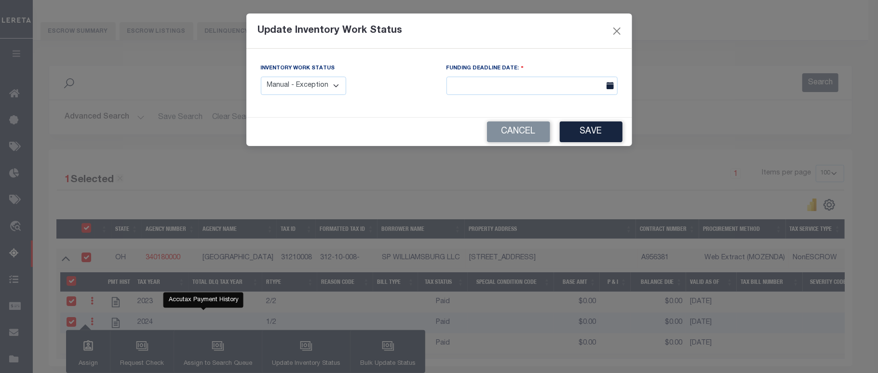
click at [315, 87] on select "Manual - Exception Pended - Awaiting Search Late Add Exception Completed" at bounding box center [304, 86] width 86 height 19
select select "4"
click at [261, 77] on select "Manual - Exception Pended - Awaiting Search Late Add Exception Completed" at bounding box center [304, 86] width 86 height 19
click at [583, 136] on button "Save" at bounding box center [591, 132] width 63 height 21
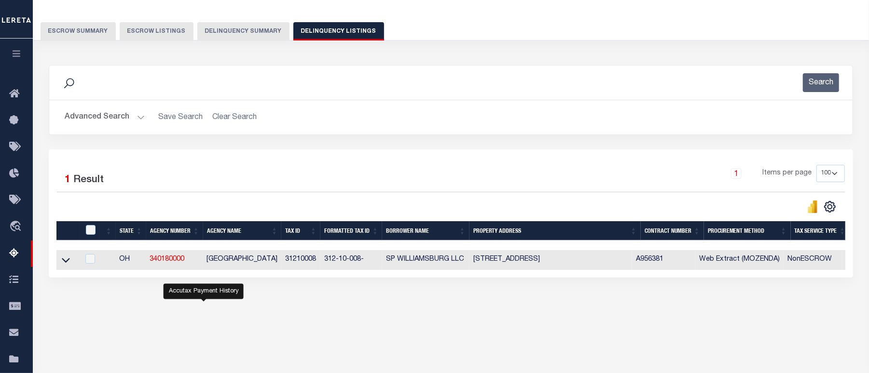
click at [109, 114] on button "Advanced Search" at bounding box center [105, 117] width 80 height 19
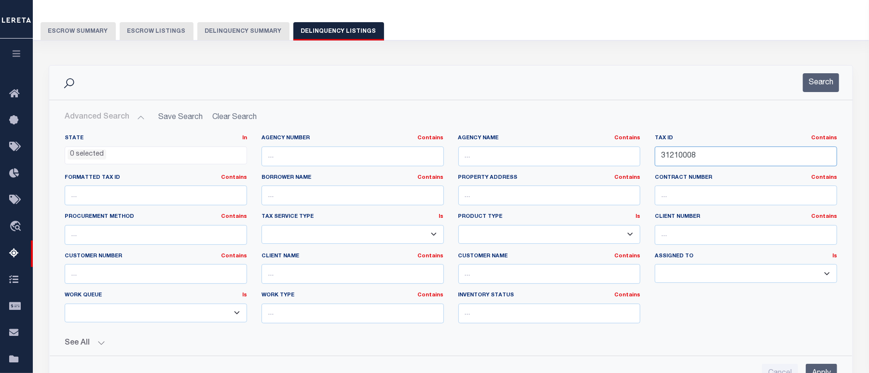
click at [681, 154] on input "31210008" at bounding box center [746, 157] width 182 height 20
paste input "0429046"
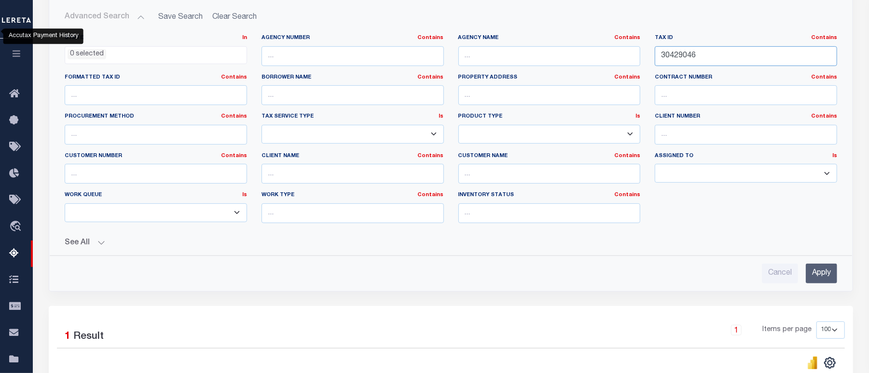
scroll to position [195, 0]
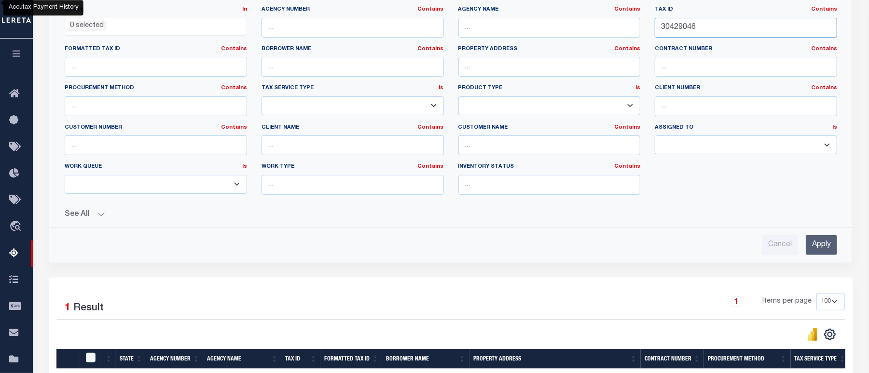
type input "30429046"
click at [822, 252] on input "Apply" at bounding box center [821, 245] width 31 height 20
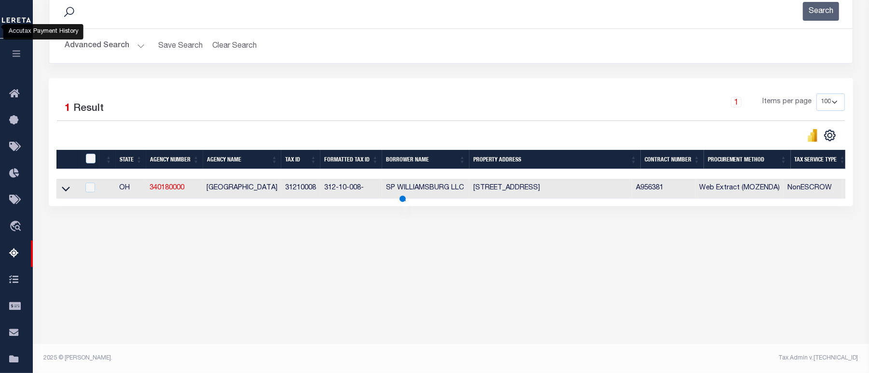
scroll to position [137, 0]
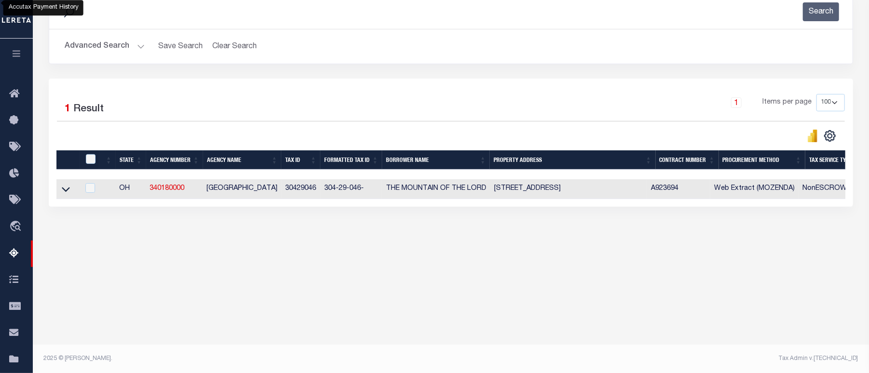
drag, startPoint x: 68, startPoint y: 195, endPoint x: 93, endPoint y: 207, distance: 28.5
click at [68, 194] on icon at bounding box center [66, 189] width 8 height 10
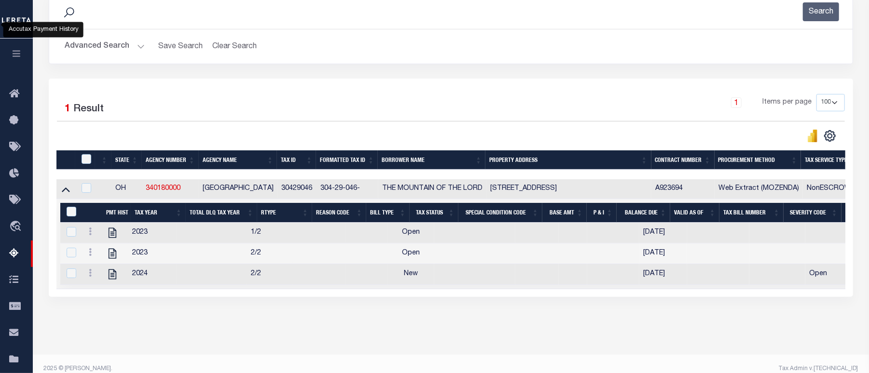
scroll to position [159, 0]
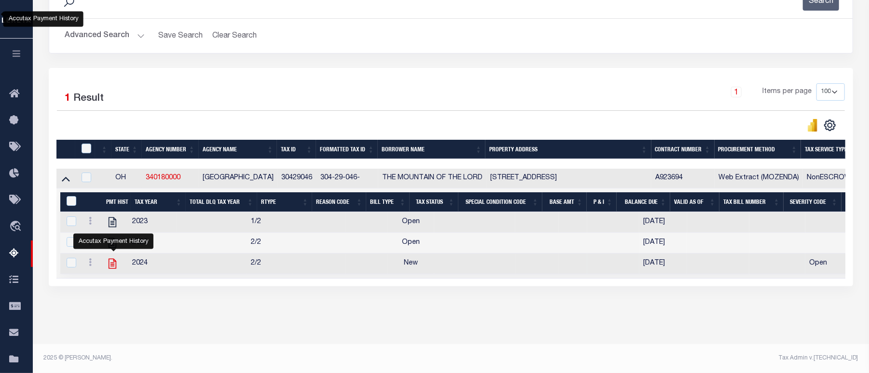
click at [113, 259] on icon "" at bounding box center [112, 264] width 13 height 13
checkbox input "false"
checkbox input "true"
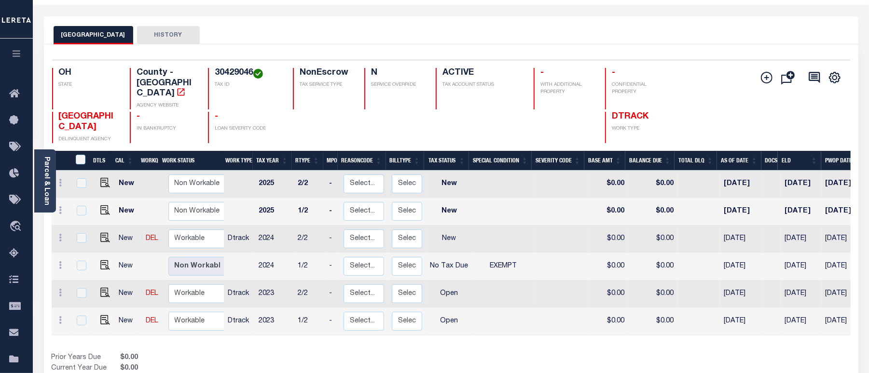
scroll to position [64, 0]
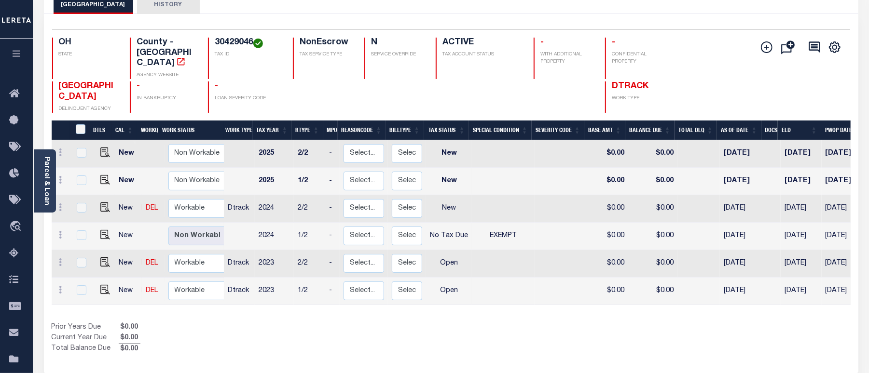
click at [103, 286] on td at bounding box center [104, 291] width 24 height 27
checkbox input "true"
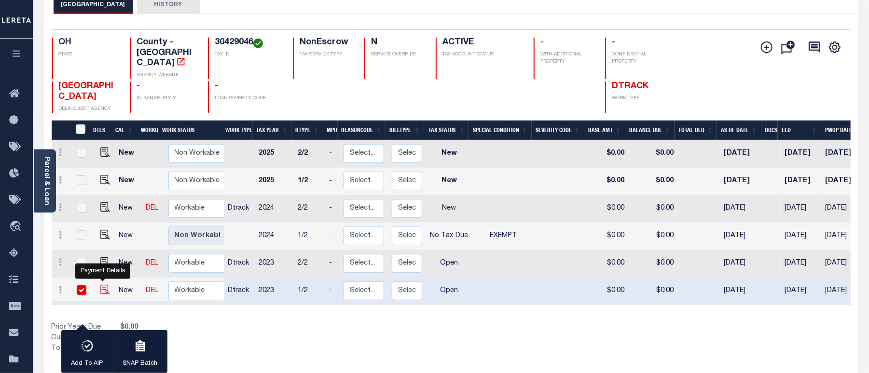
click at [105, 285] on img "" at bounding box center [105, 290] width 10 height 10
checkbox input "false"
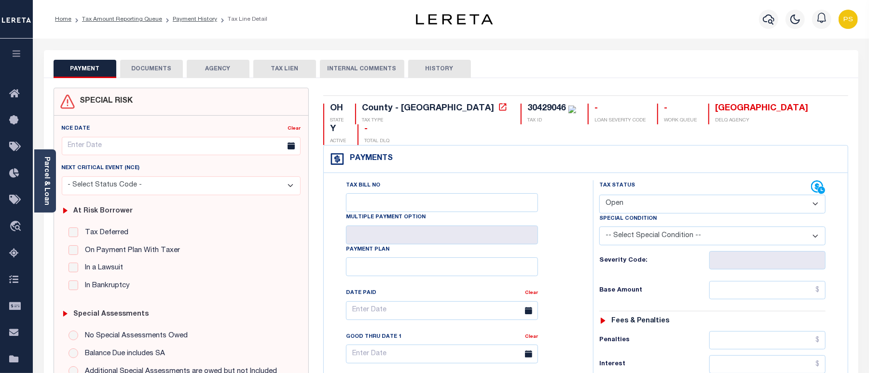
click at [622, 195] on select "- Select Status Code - Open Due/Unpaid Paid Incomplete No Tax Due Internal Refu…" at bounding box center [712, 204] width 226 height 19
select select "NTX"
click at [599, 195] on select "- Select Status Code - Open Due/Unpaid Paid Incomplete No Tax Due Internal Refu…" at bounding box center [712, 204] width 226 height 19
type input "[DATE]"
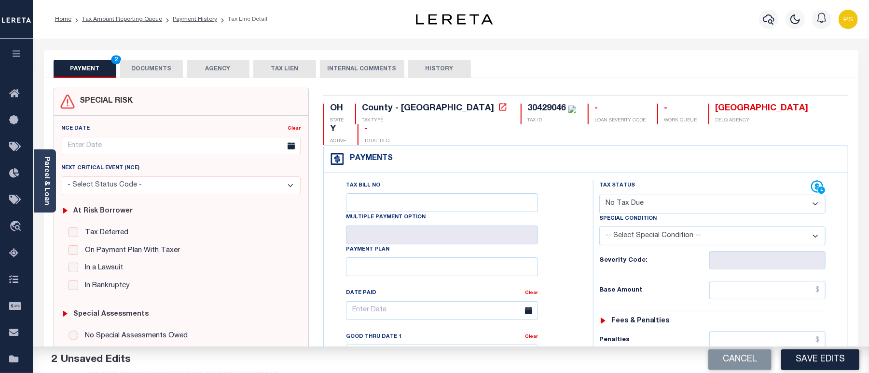
click at [703, 227] on select "-- Select Special Condition -- 3RD PARTY TAX LIEN AGENCY TAX LIEN (A.K.A Inside…" at bounding box center [712, 236] width 226 height 19
select select "5"
click at [599, 227] on select "-- Select Special Condition -- 3RD PARTY TAX LIEN AGENCY TAX LIEN (A.K.A Inside…" at bounding box center [712, 236] width 226 height 19
click at [753, 281] on input "text" at bounding box center [767, 290] width 116 height 18
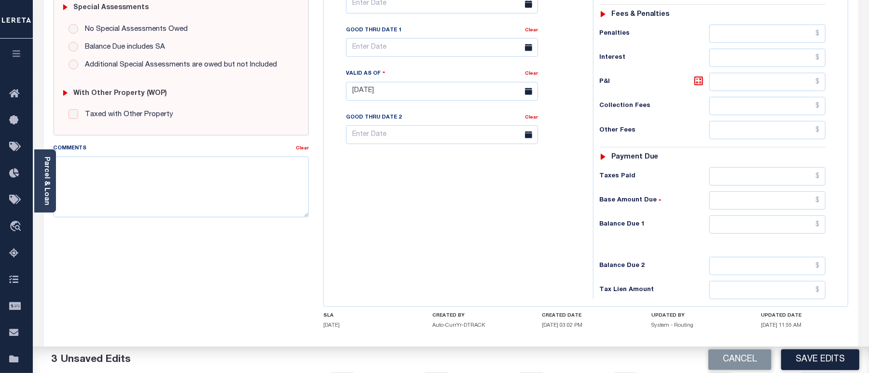
scroll to position [321, 0]
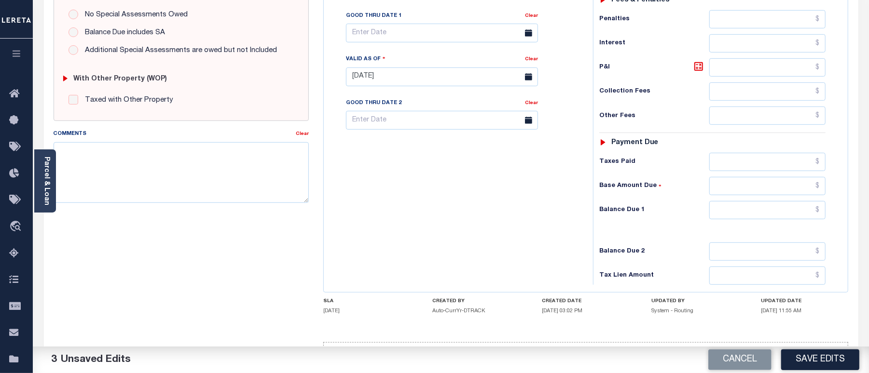
type input "$0.00"
click at [763, 201] on input "text" at bounding box center [767, 210] width 116 height 18
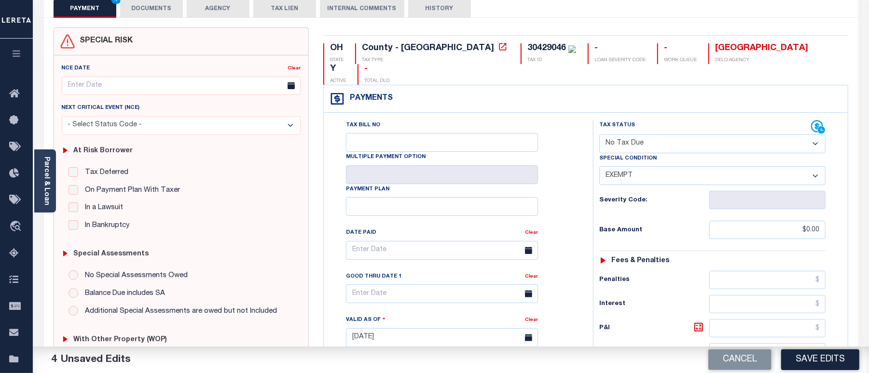
scroll to position [0, 0]
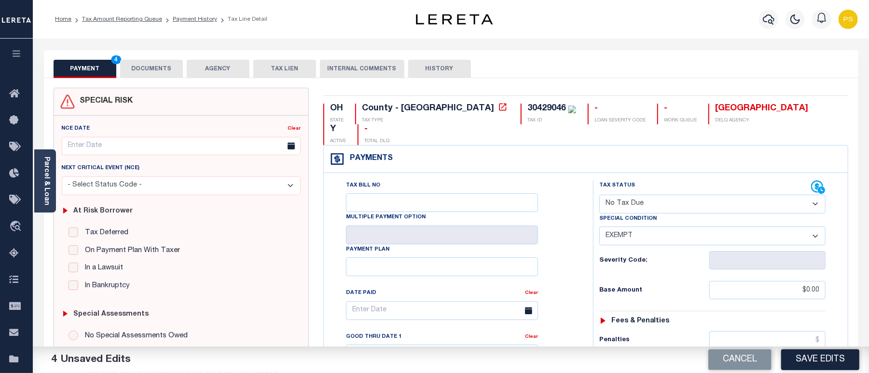
type input "$0.00"
click at [159, 70] on button "DOCUMENTS" at bounding box center [151, 69] width 63 height 18
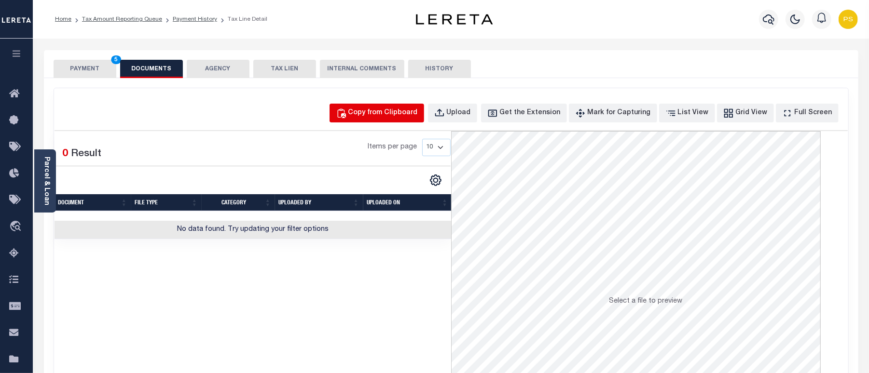
click at [379, 116] on div "Copy from Clipboard" at bounding box center [382, 113] width 69 height 11
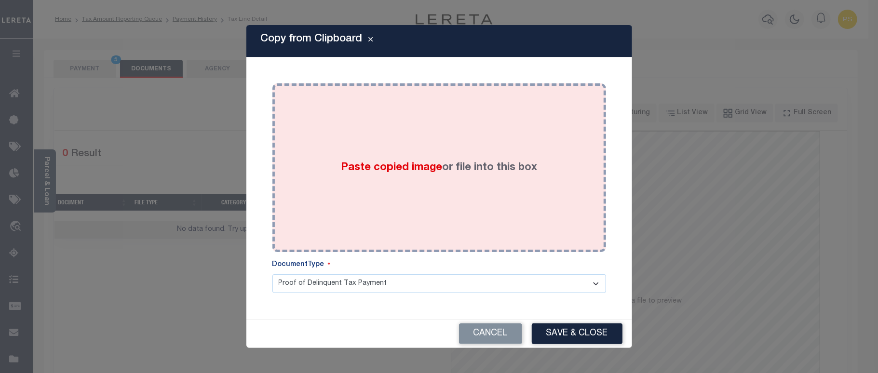
click at [431, 204] on div "Paste copied image or file into this box" at bounding box center [439, 168] width 319 height 154
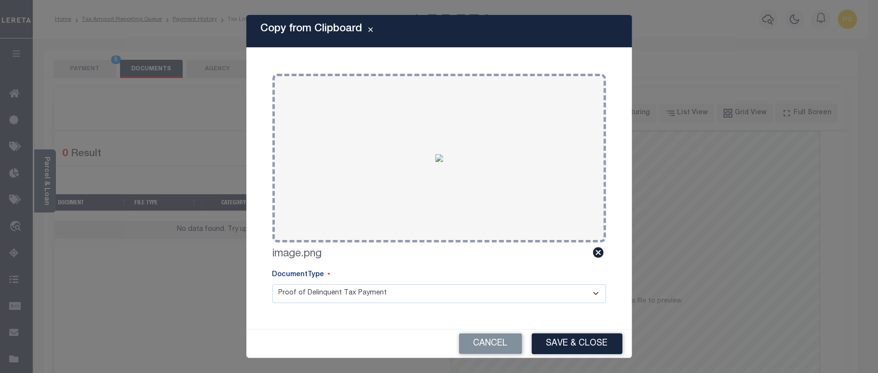
click at [569, 332] on div "Cancel Save & Close" at bounding box center [439, 344] width 386 height 28
click at [570, 343] on button "Save & Close" at bounding box center [577, 344] width 91 height 21
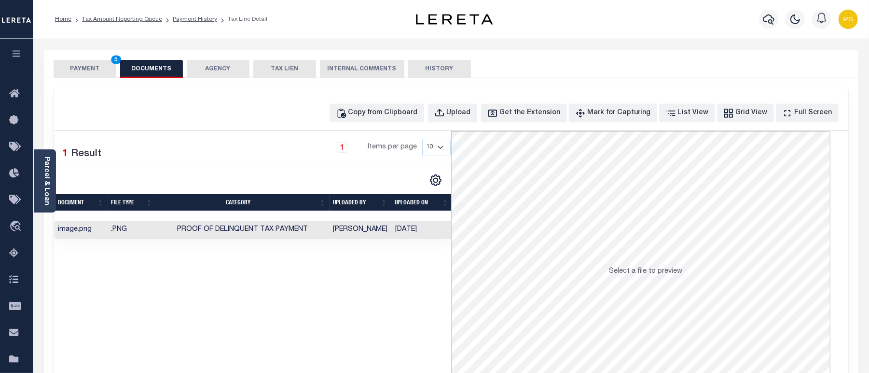
click at [93, 68] on button "PAYMENT 5" at bounding box center [85, 69] width 63 height 18
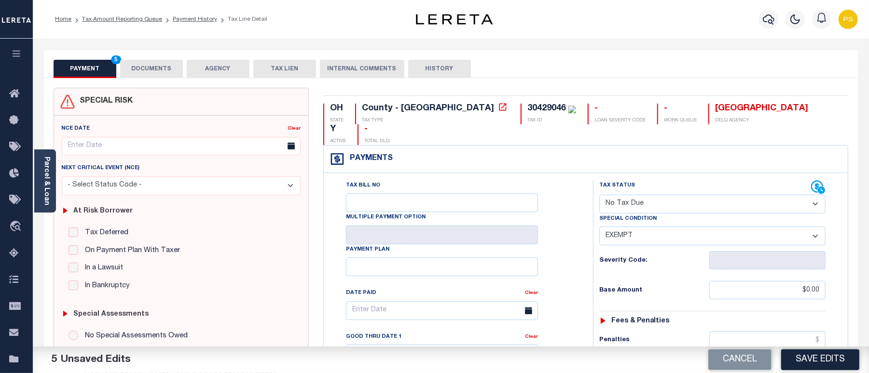
click at [840, 360] on button "Save Edits" at bounding box center [820, 360] width 78 height 21
checkbox input "false"
type input "$0"
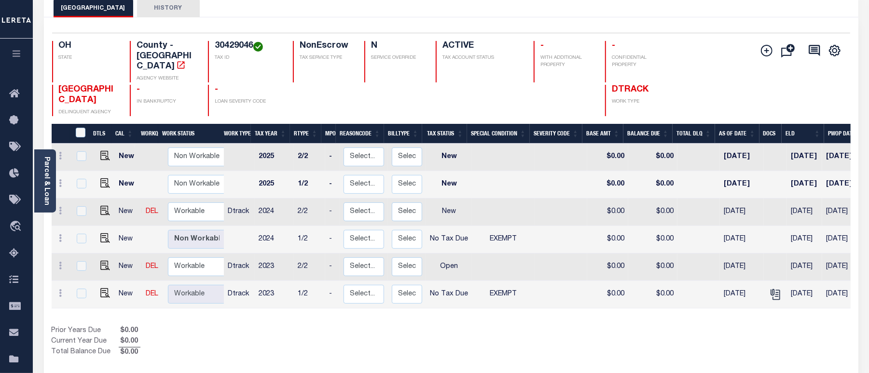
scroll to position [64, 0]
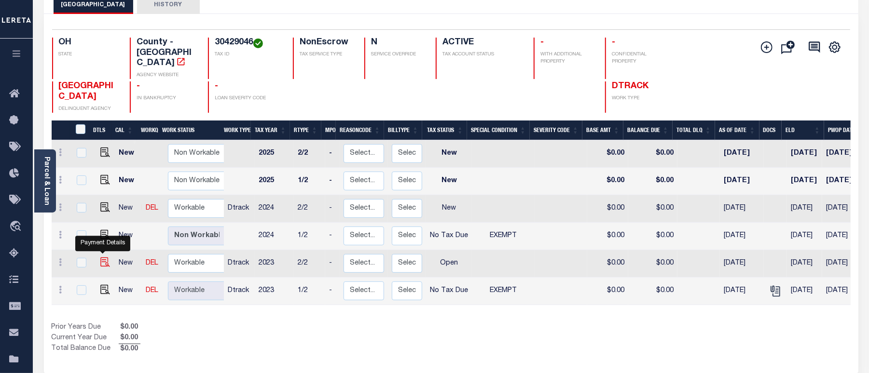
click at [100, 258] on img "" at bounding box center [105, 263] width 10 height 10
checkbox input "true"
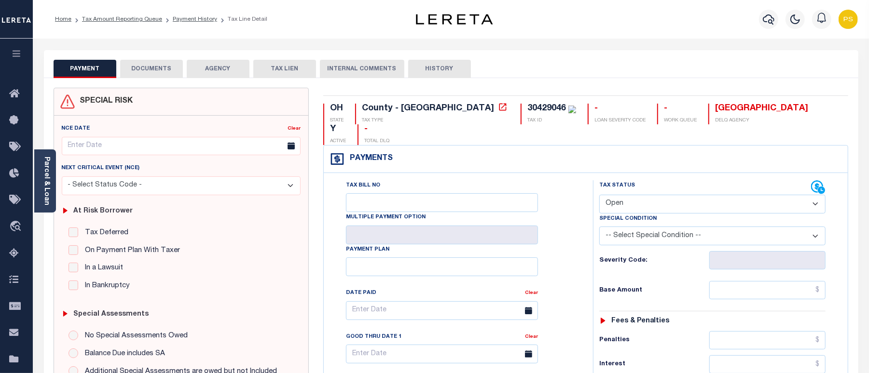
click at [659, 214] on div "Special Condition" at bounding box center [712, 221] width 226 height 14
click at [641, 195] on select "- Select Status Code - Open Due/Unpaid Paid Incomplete No Tax Due Internal Refu…" at bounding box center [712, 204] width 226 height 19
select select "NTX"
click at [599, 195] on select "- Select Status Code - Open Due/Unpaid Paid Incomplete No Tax Due Internal Refu…" at bounding box center [712, 204] width 226 height 19
type input "[DATE]"
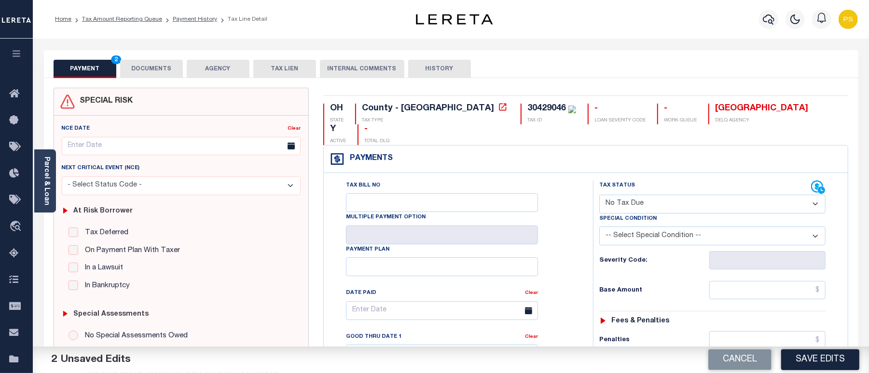
click at [661, 227] on select "-- Select Special Condition -- 3RD PARTY TAX LIEN AGENCY TAX LIEN (A.K.A Inside…" at bounding box center [712, 236] width 226 height 19
select select "5"
click at [599, 227] on select "-- Select Special Condition -- 3RD PARTY TAX LIEN AGENCY TAX LIEN (A.K.A Inside…" at bounding box center [712, 236] width 226 height 19
click at [765, 281] on input "text" at bounding box center [767, 290] width 116 height 18
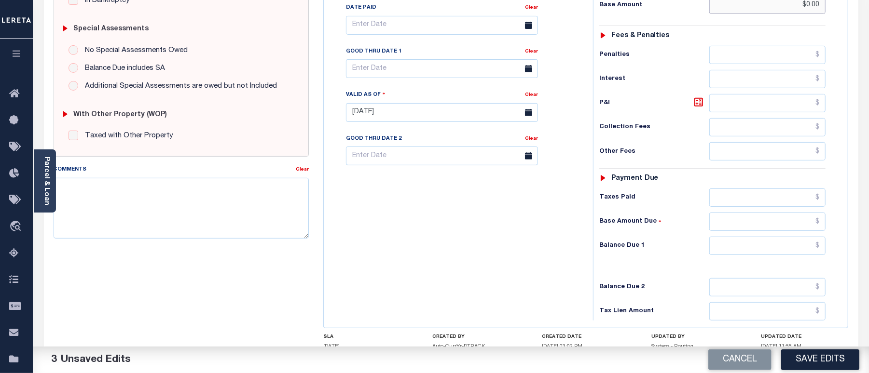
scroll to position [321, 0]
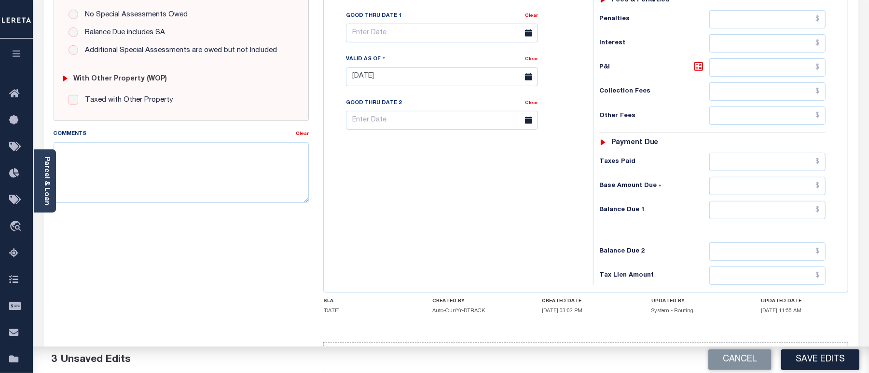
type input "$0.00"
drag, startPoint x: 781, startPoint y: 193, endPoint x: 786, endPoint y: 192, distance: 5.0
click at [781, 201] on input "text" at bounding box center [767, 210] width 116 height 18
type input "$0.00"
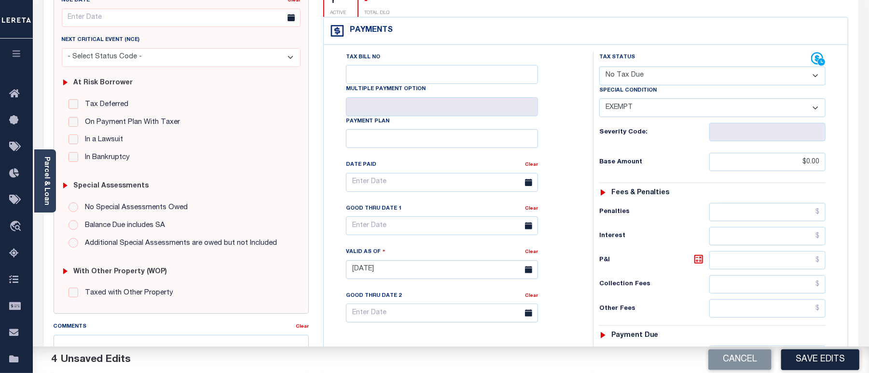
scroll to position [0, 0]
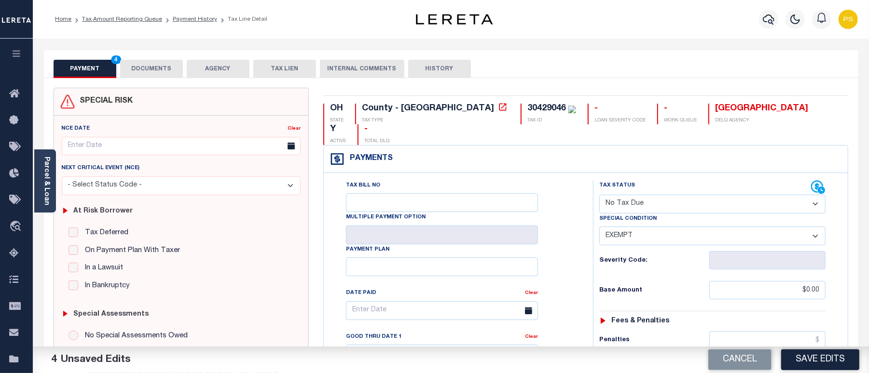
click at [161, 68] on button "DOCUMENTS" at bounding box center [151, 69] width 63 height 18
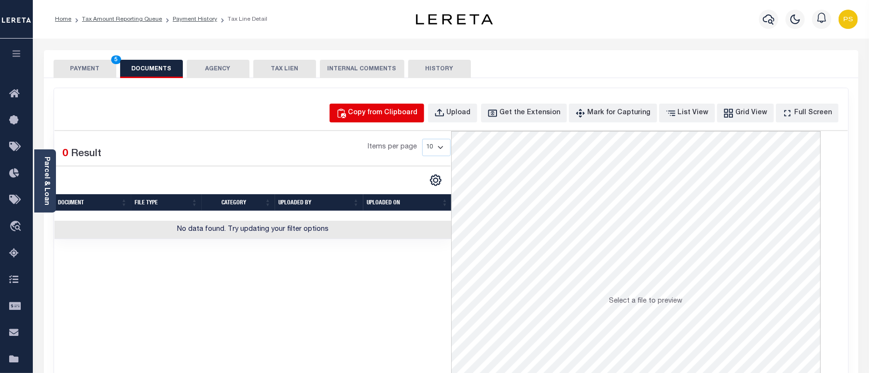
click at [401, 116] on div "Copy from Clipboard" at bounding box center [382, 113] width 69 height 11
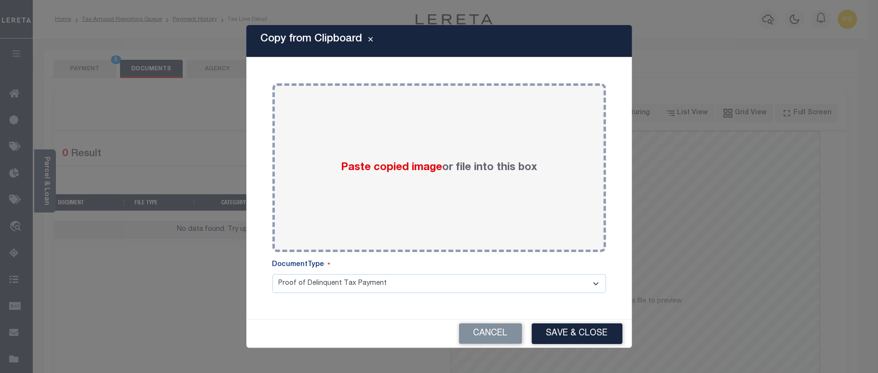
click at [428, 197] on div "Paste copied image or file into this box" at bounding box center [439, 168] width 319 height 154
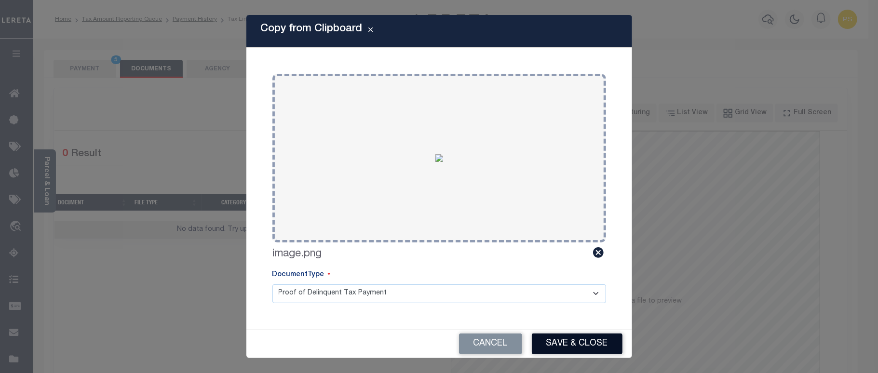
click at [551, 338] on button "Save & Close" at bounding box center [577, 344] width 91 height 21
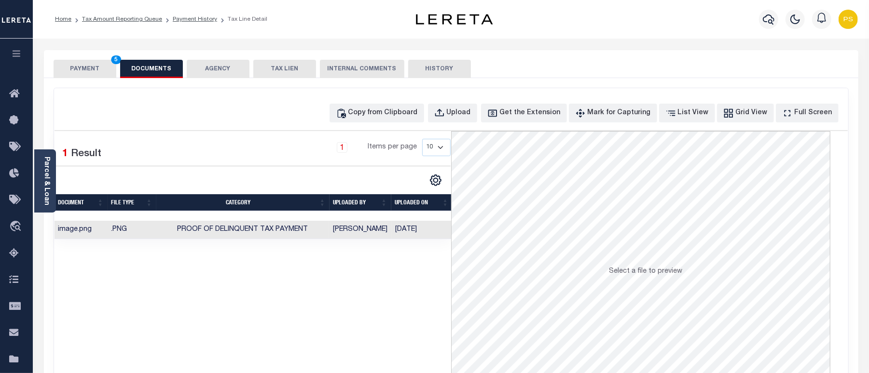
click at [84, 70] on button "PAYMENT 5" at bounding box center [85, 69] width 63 height 18
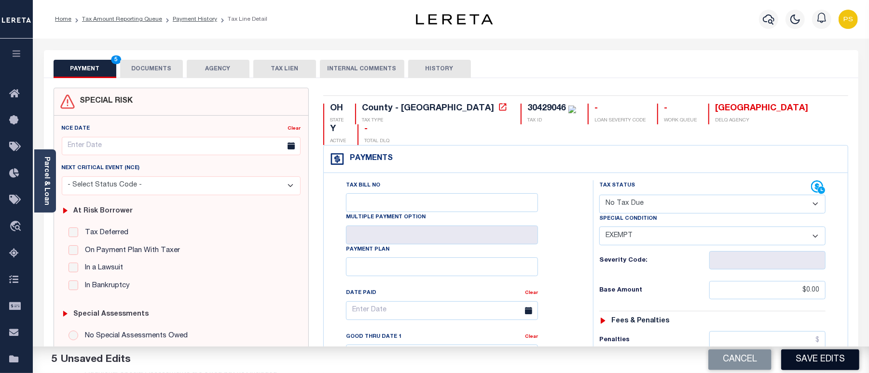
click at [794, 364] on button "Save Edits" at bounding box center [820, 360] width 78 height 21
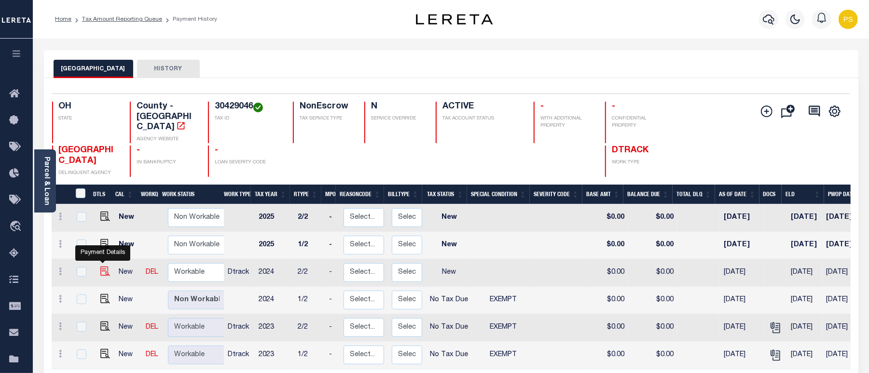
click at [100, 267] on img "" at bounding box center [105, 272] width 10 height 10
checkbox input "true"
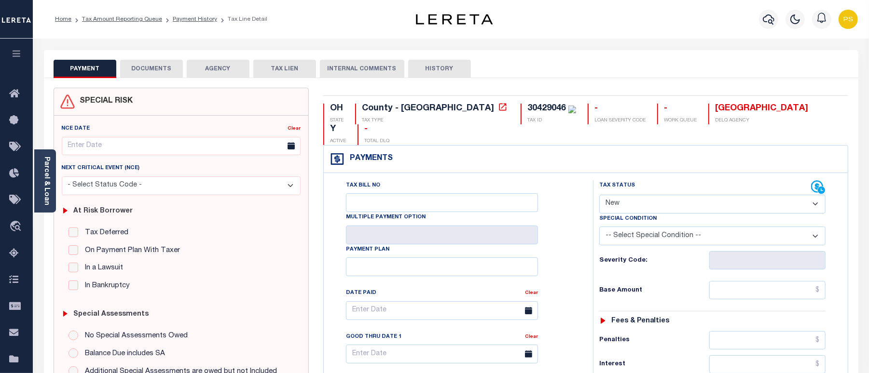
click at [646, 195] on select "- Select Status Code - Open Due/Unpaid Paid Incomplete No Tax Due Internal Refu…" at bounding box center [712, 204] width 226 height 19
select select "NTX"
click at [599, 195] on select "- Select Status Code - Open Due/Unpaid Paid Incomplete No Tax Due Internal Refu…" at bounding box center [712, 204] width 226 height 19
type input "[DATE]"
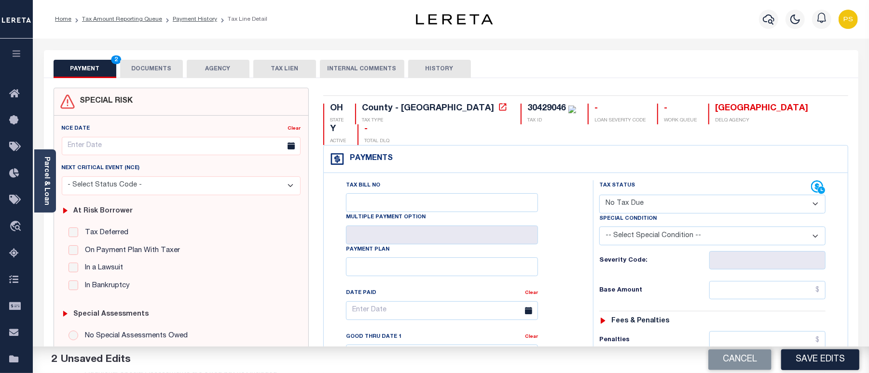
click at [744, 227] on select "-- Select Special Condition -- 3RD PARTY TAX LIEN AGENCY TAX LIEN (A.K.A Inside…" at bounding box center [712, 236] width 226 height 19
select select "5"
click at [599, 227] on select "-- Select Special Condition -- 3RD PARTY TAX LIEN AGENCY TAX LIEN (A.K.A Inside…" at bounding box center [712, 236] width 226 height 19
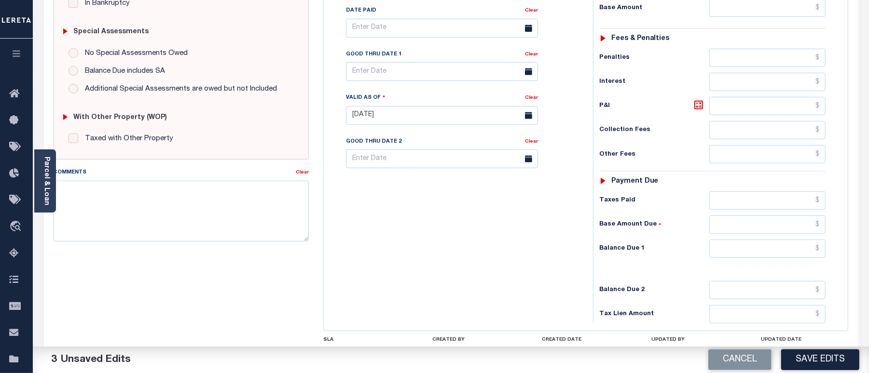
scroll to position [193, 0]
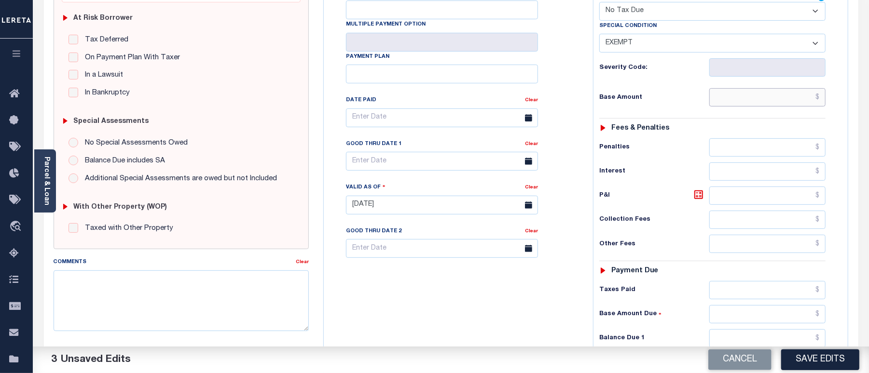
drag, startPoint x: 775, startPoint y: 74, endPoint x: 772, endPoint y: 86, distance: 11.8
click at [775, 88] on input "text" at bounding box center [767, 97] width 116 height 18
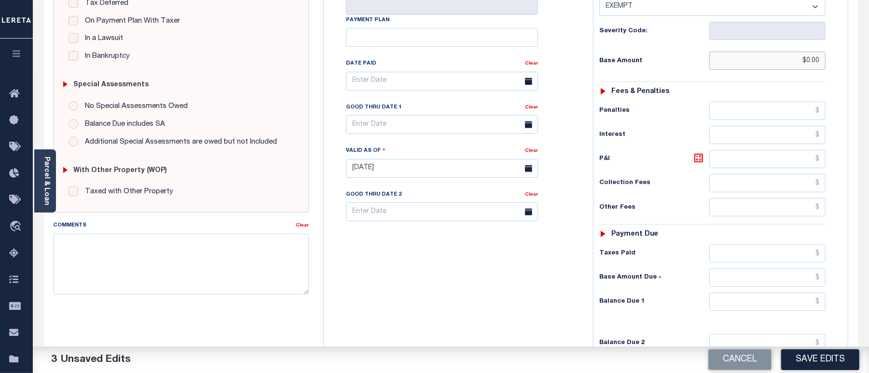
scroll to position [257, 0]
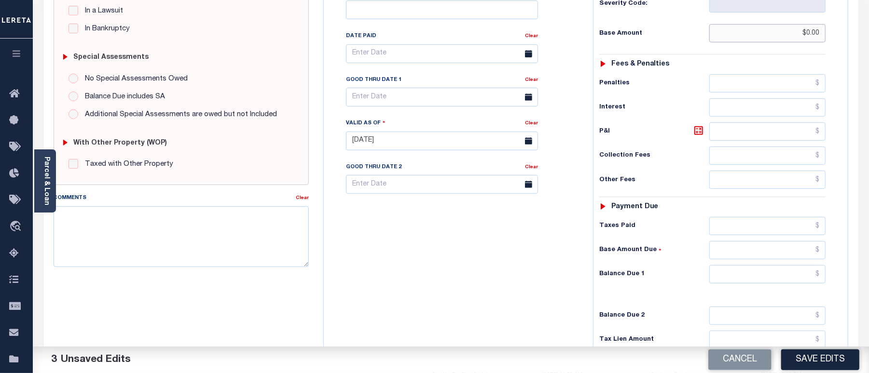
type input "$0.00"
click at [749, 265] on input "text" at bounding box center [767, 274] width 116 height 18
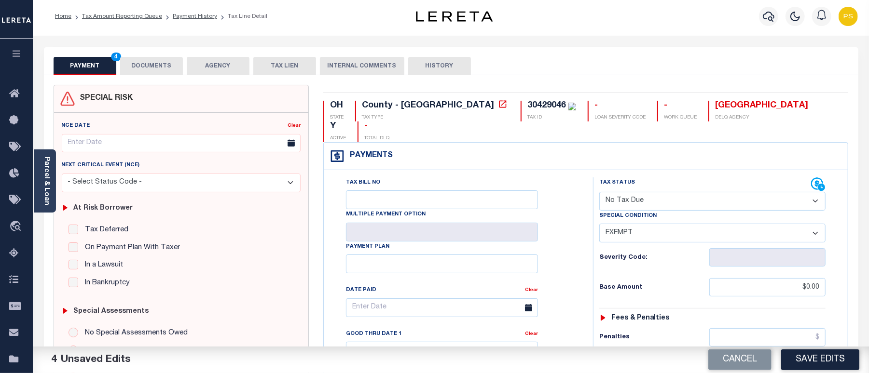
scroll to position [0, 0]
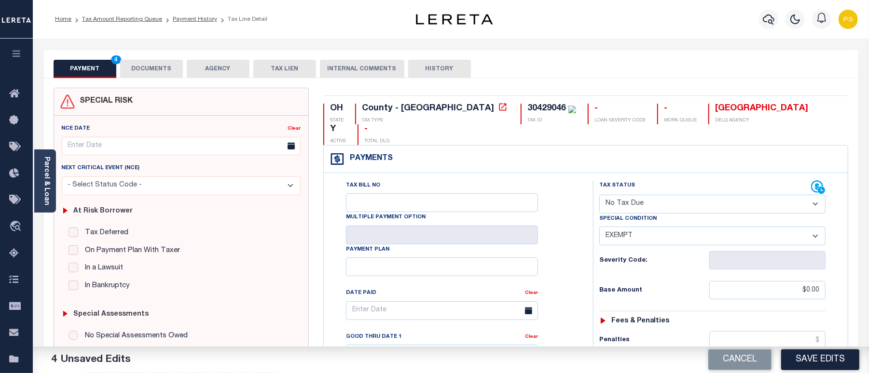
type input "$0.00"
click at [163, 73] on button "DOCUMENTS" at bounding box center [151, 69] width 63 height 18
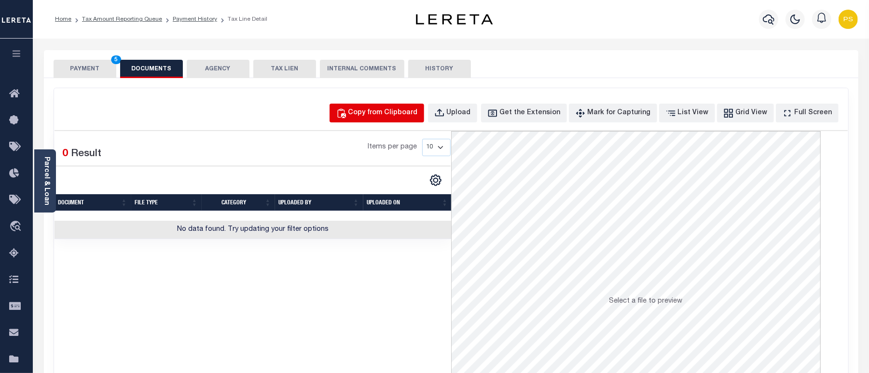
click at [408, 114] on div "Copy from Clipboard" at bounding box center [382, 113] width 69 height 11
select select "POP"
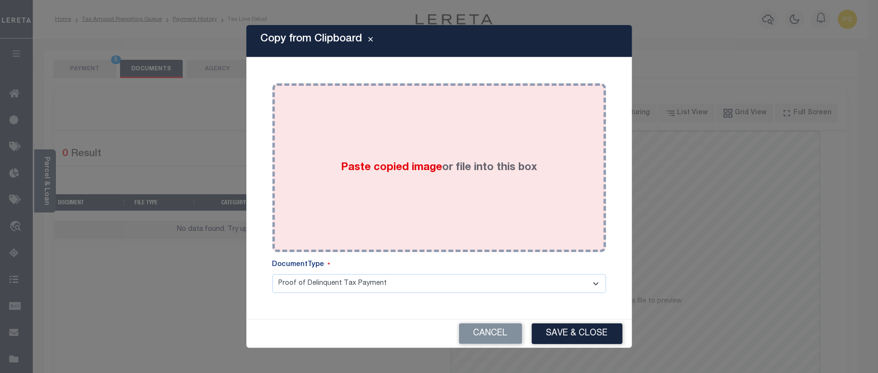
click at [458, 215] on div "Paste copied image or file into this box" at bounding box center [439, 168] width 319 height 154
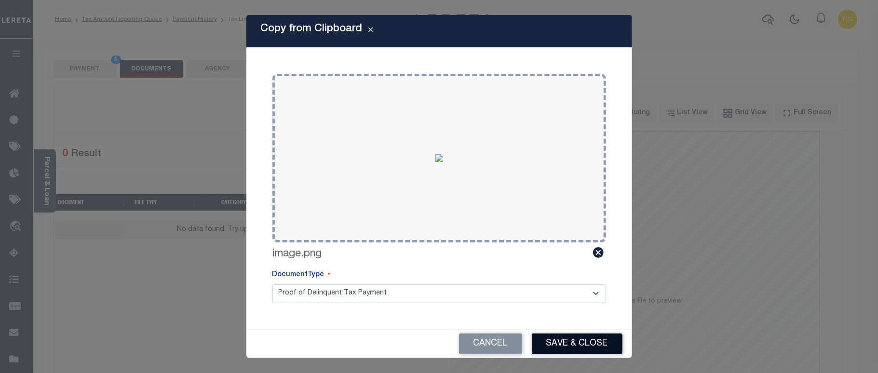
click at [604, 346] on button "Save & Close" at bounding box center [577, 344] width 91 height 21
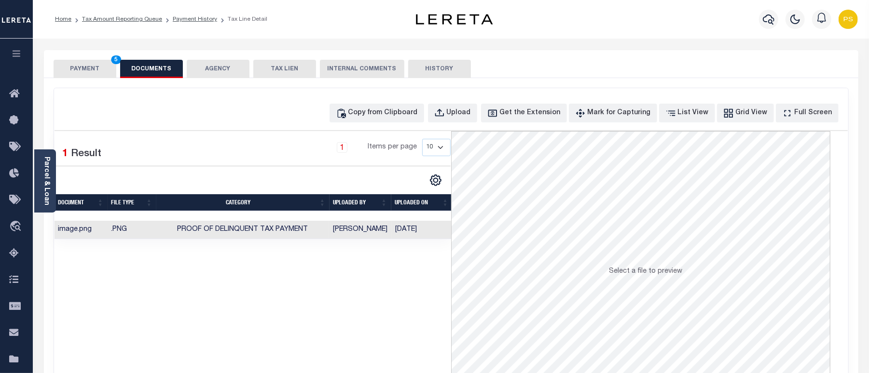
click at [81, 66] on button "PAYMENT 5" at bounding box center [85, 69] width 63 height 18
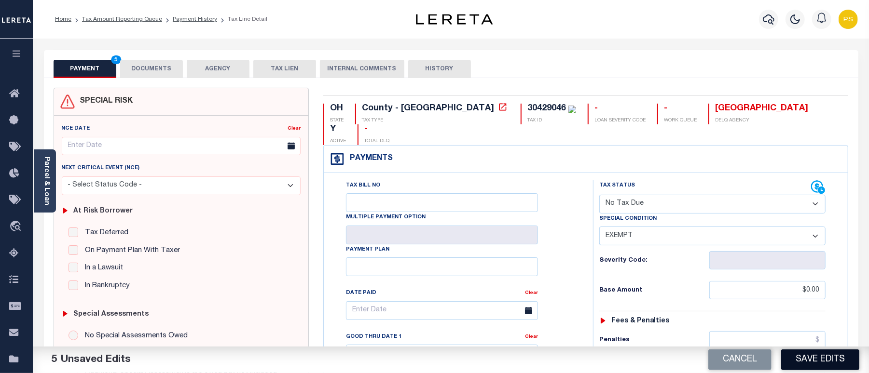
click at [826, 367] on button "Save Edits" at bounding box center [820, 360] width 78 height 21
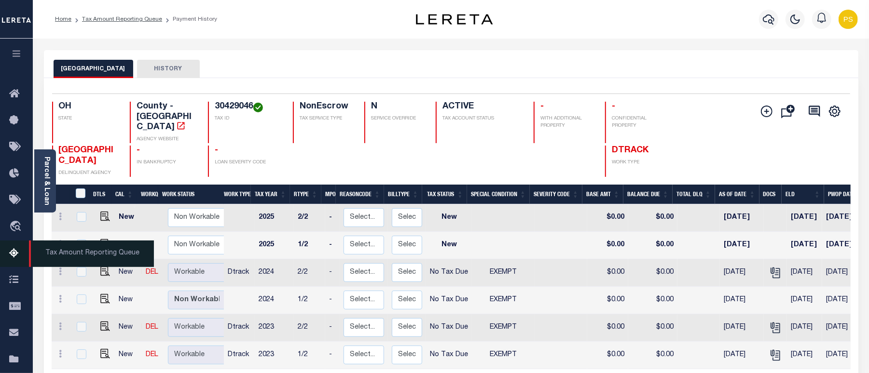
click at [14, 252] on icon at bounding box center [16, 254] width 15 height 12
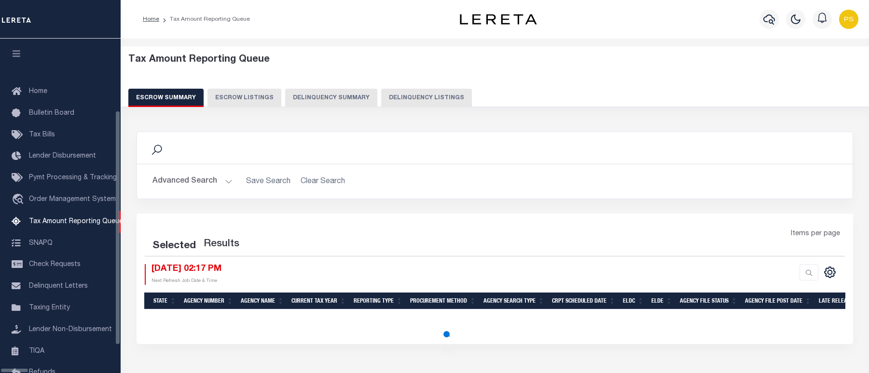
click at [405, 103] on button "Delinquency Listings" at bounding box center [426, 98] width 91 height 18
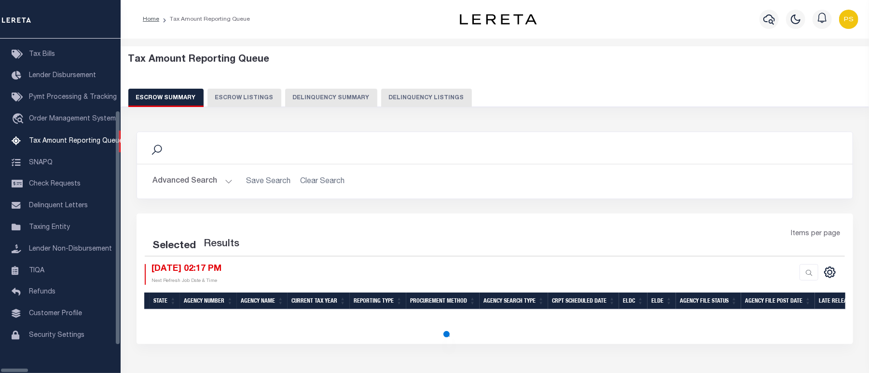
select select "100"
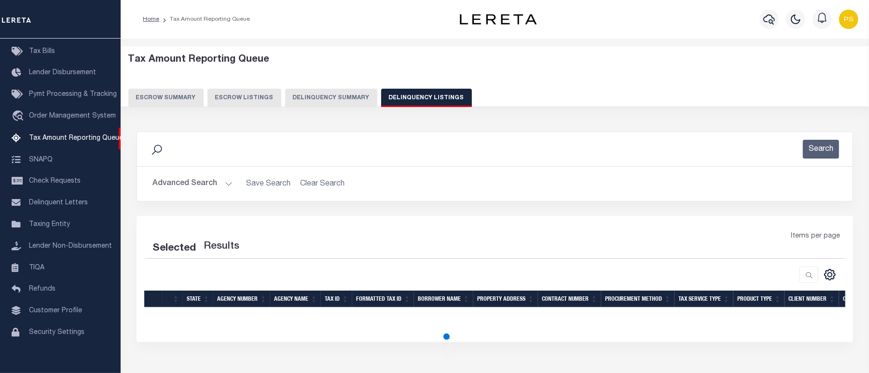
select select "100"
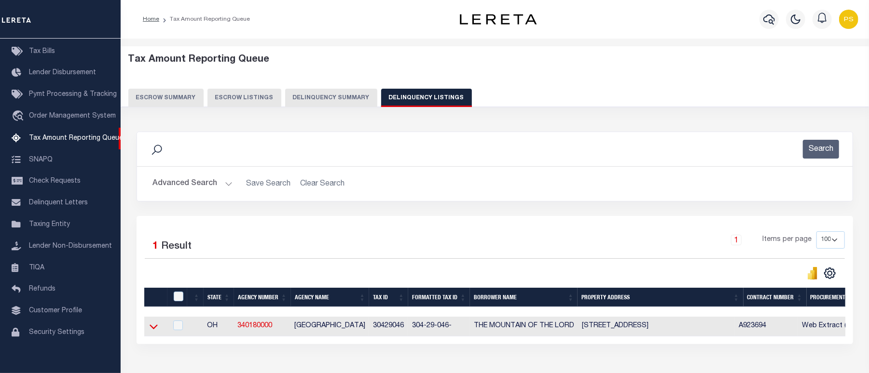
click at [153, 330] on icon at bounding box center [154, 327] width 8 height 10
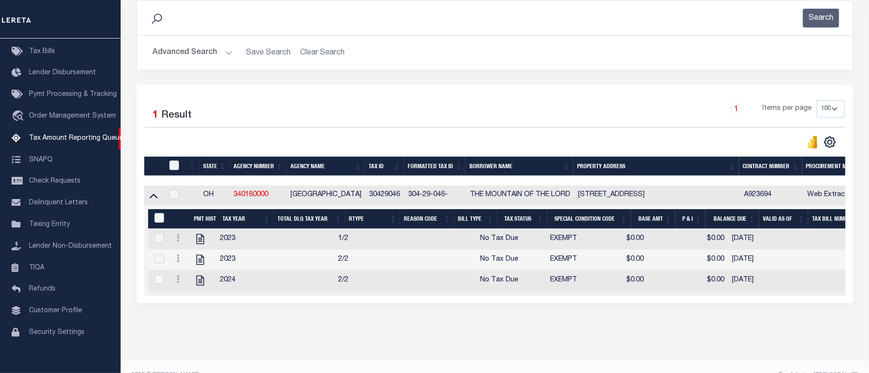
scroll to position [159, 0]
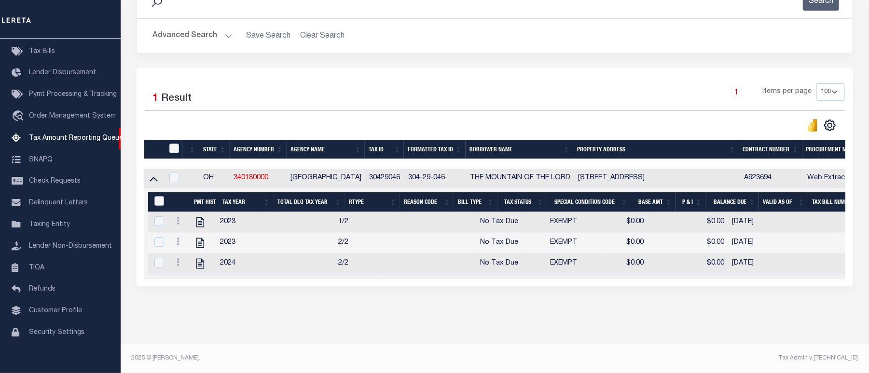
click at [159, 196] on input "&nbsp;" at bounding box center [159, 201] width 10 height 10
checkbox input "true"
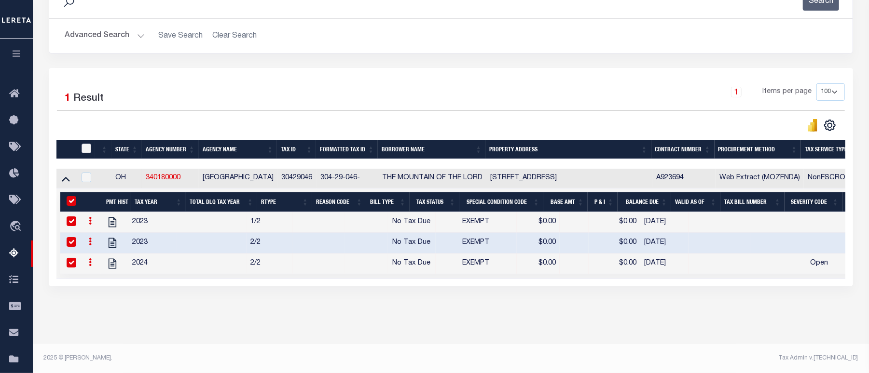
click at [89, 144] on input "checkbox" at bounding box center [87, 149] width 10 height 10
checkbox input "true"
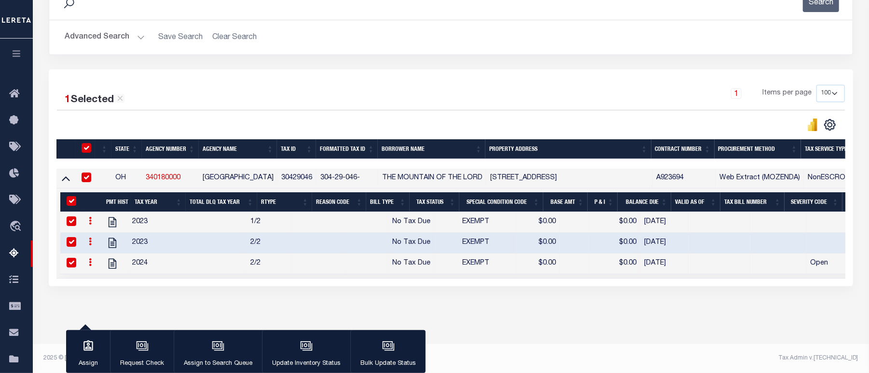
scroll to position [157, 0]
click at [305, 344] on icon "button" at bounding box center [306, 346] width 13 height 13
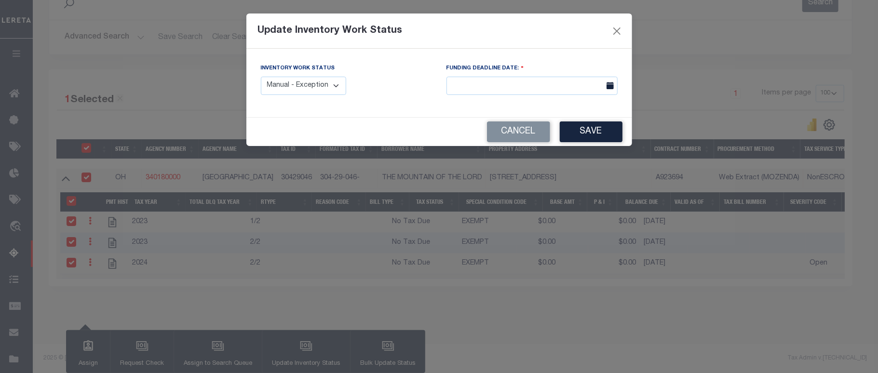
click at [322, 91] on select "Manual - Exception Pended - Awaiting Search Late Add Exception Completed" at bounding box center [304, 86] width 86 height 19
select select "4"
click at [261, 77] on select "Manual - Exception Pended - Awaiting Search Late Add Exception Completed" at bounding box center [304, 86] width 86 height 19
click at [588, 129] on button "Save" at bounding box center [591, 132] width 63 height 21
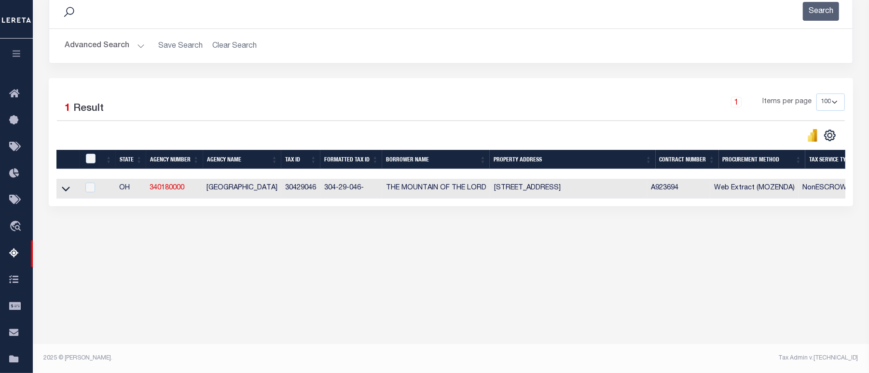
scroll to position [137, 0]
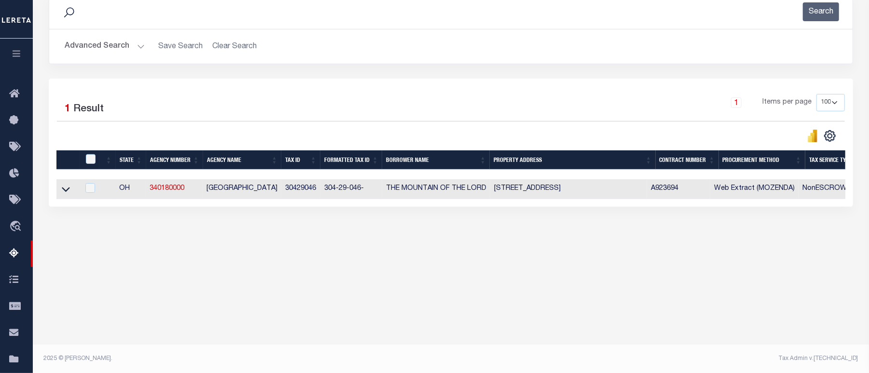
click at [105, 49] on button "Advanced Search" at bounding box center [105, 46] width 80 height 19
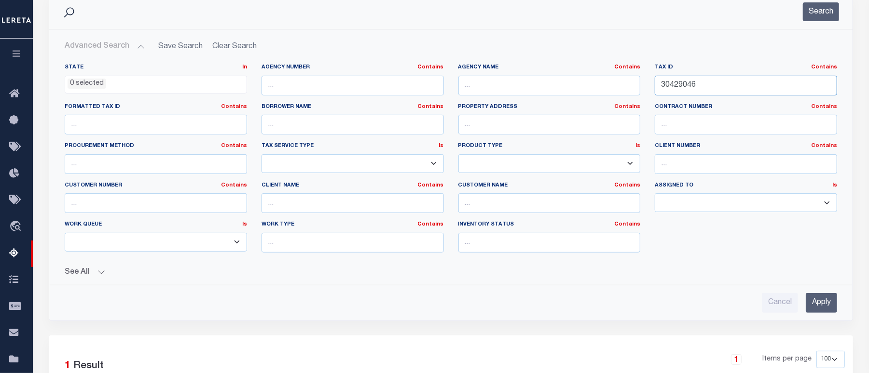
click at [678, 83] on input "30429046" at bounding box center [746, 86] width 182 height 20
paste input "2322505"
type input "23225056"
click at [819, 305] on input "Apply" at bounding box center [821, 303] width 31 height 20
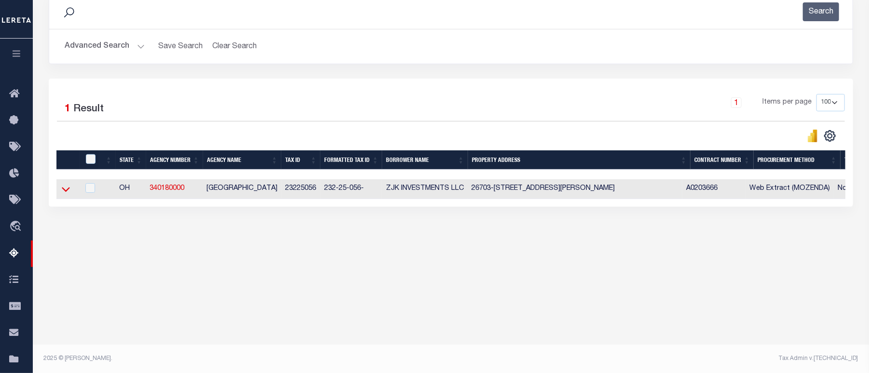
click at [62, 193] on icon at bounding box center [66, 189] width 8 height 10
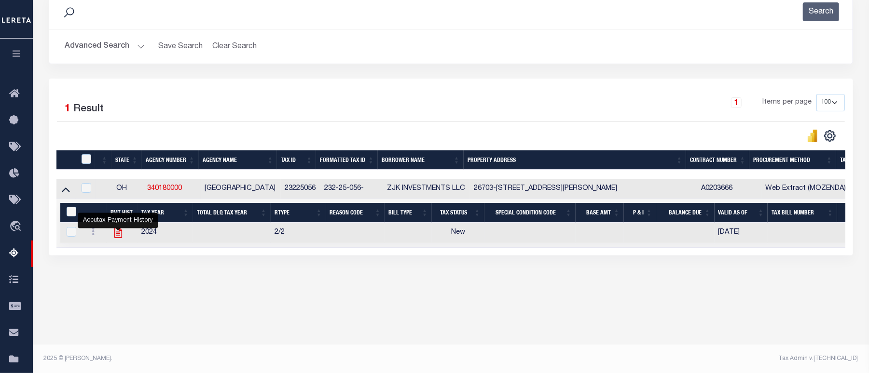
click at [118, 238] on icon "" at bounding box center [118, 233] width 13 height 13
checkbox input "true"
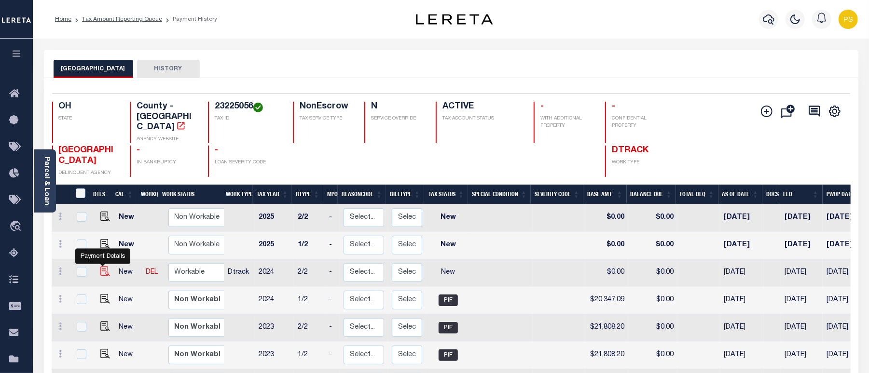
click at [103, 267] on img "" at bounding box center [105, 272] width 10 height 10
checkbox input "true"
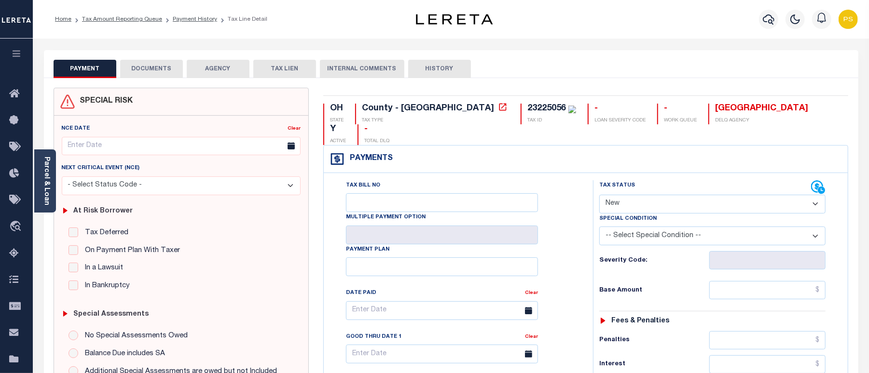
drag, startPoint x: 47, startPoint y: 186, endPoint x: 54, endPoint y: 185, distance: 6.8
click at [47, 186] on link "Parcel & Loan" at bounding box center [46, 181] width 7 height 49
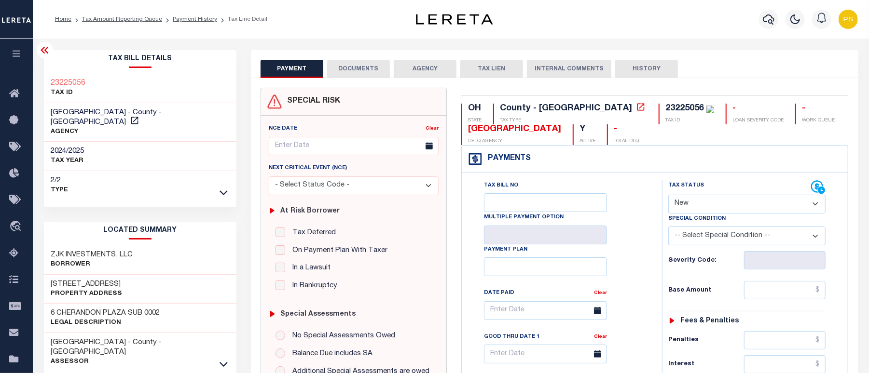
click at [680, 197] on select "- Select Status Code - Open Due/Unpaid Paid Incomplete No Tax Due Internal Refu…" at bounding box center [746, 204] width 157 height 19
select select "PYD"
click at [668, 196] on select "- Select Status Code - Open Due/Unpaid Paid Incomplete No Tax Due Internal Refu…" at bounding box center [746, 204] width 157 height 19
type input "[DATE]"
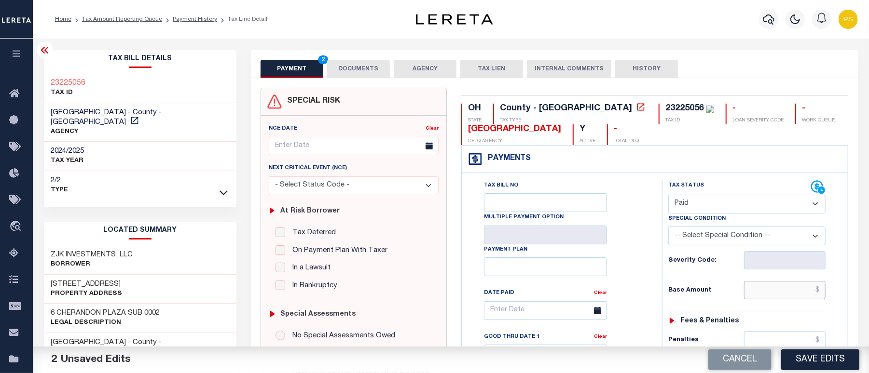
click at [768, 294] on input "text" at bounding box center [785, 290] width 82 height 18
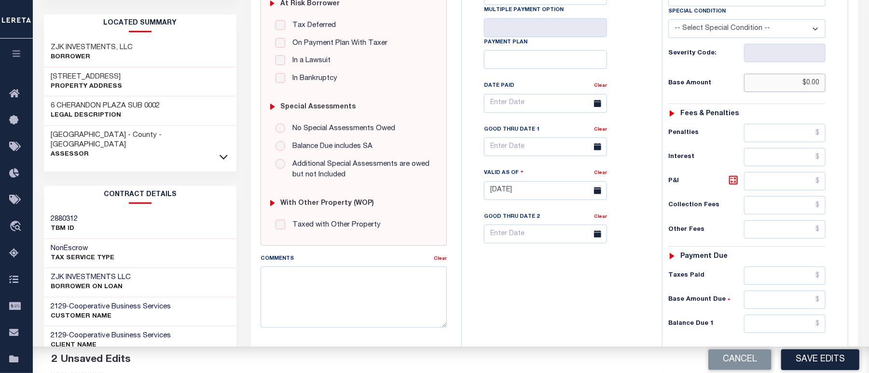
scroll to position [257, 0]
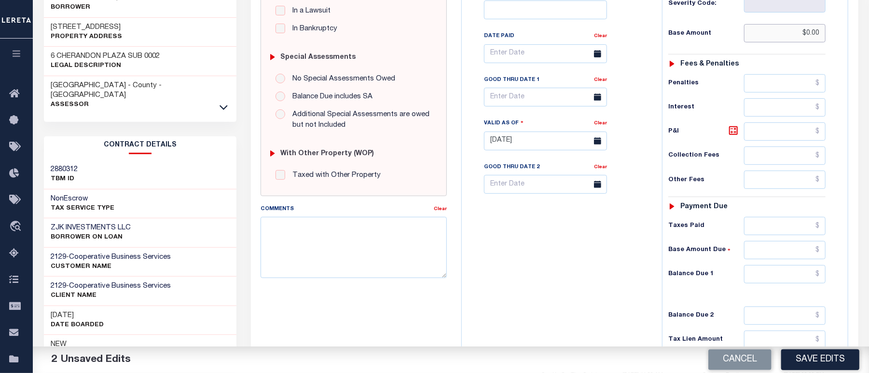
type input "$0.00"
click at [770, 278] on input "text" at bounding box center [785, 274] width 82 height 18
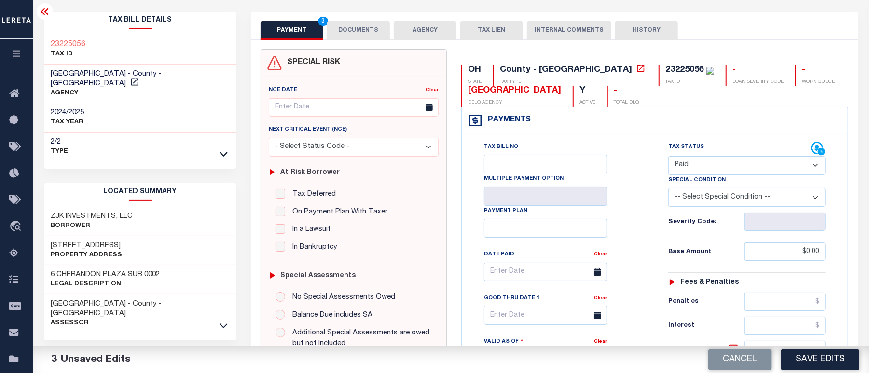
scroll to position [0, 0]
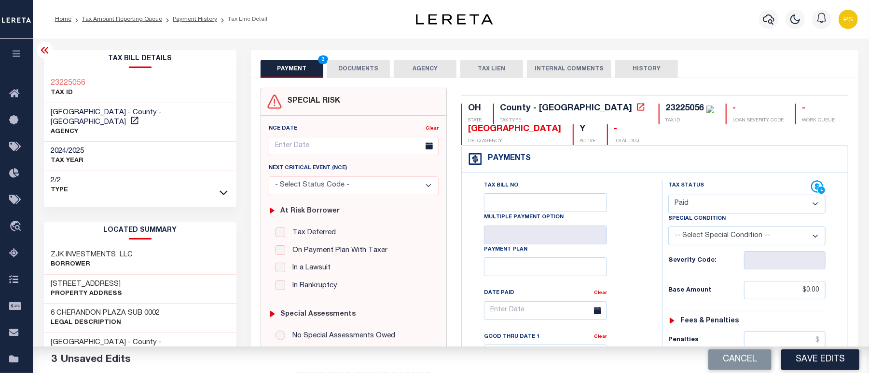
type input "$0.00"
click at [356, 73] on button "DOCUMENTS" at bounding box center [358, 69] width 63 height 18
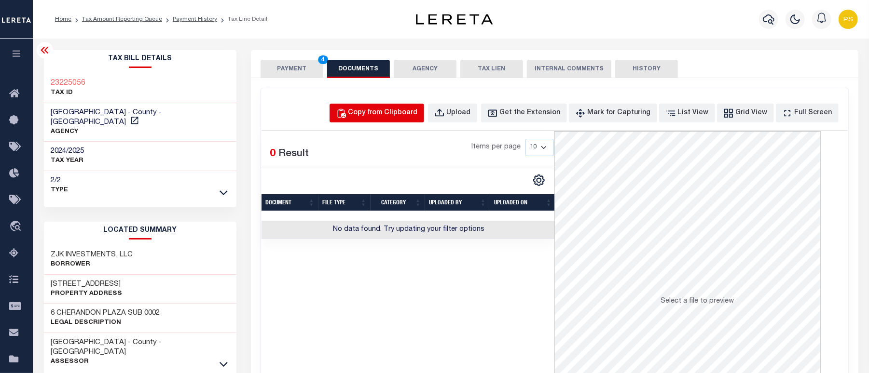
click at [413, 106] on button "Copy from Clipboard" at bounding box center [376, 113] width 95 height 19
select select "POP"
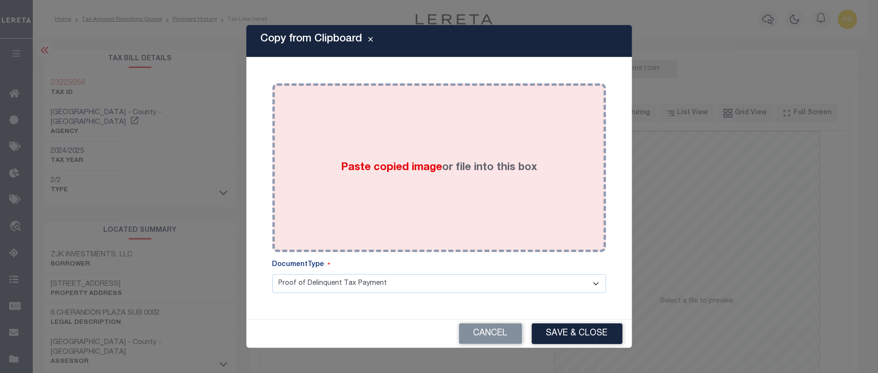
click at [441, 186] on div "Paste copied image or file into this box" at bounding box center [439, 168] width 319 height 154
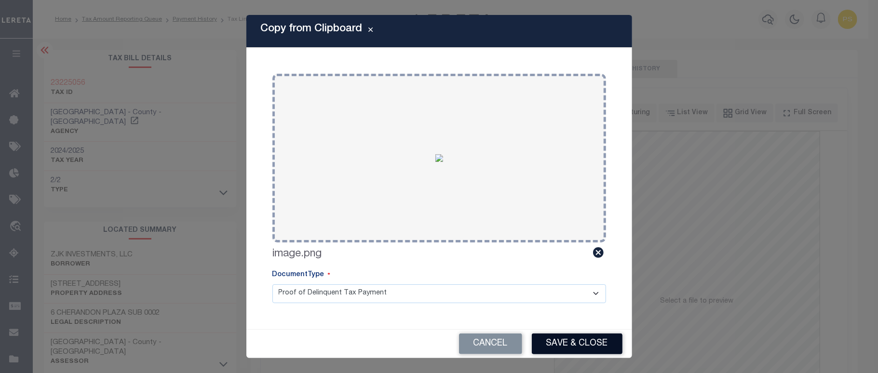
click at [564, 343] on button "Save & Close" at bounding box center [577, 344] width 91 height 21
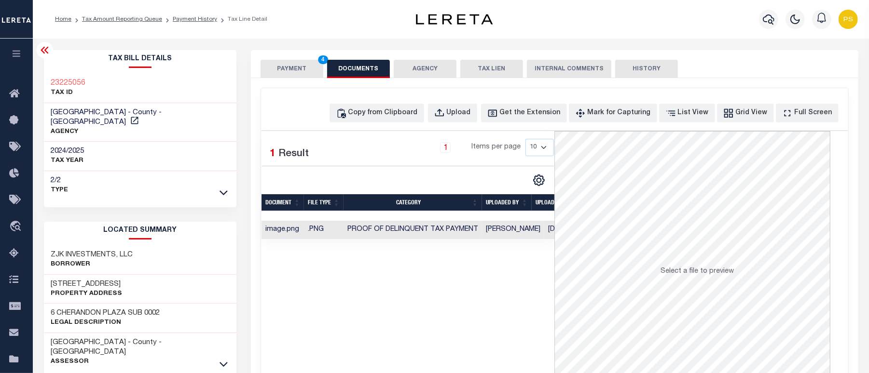
click at [287, 63] on button "PAYMENT 4" at bounding box center [291, 69] width 63 height 18
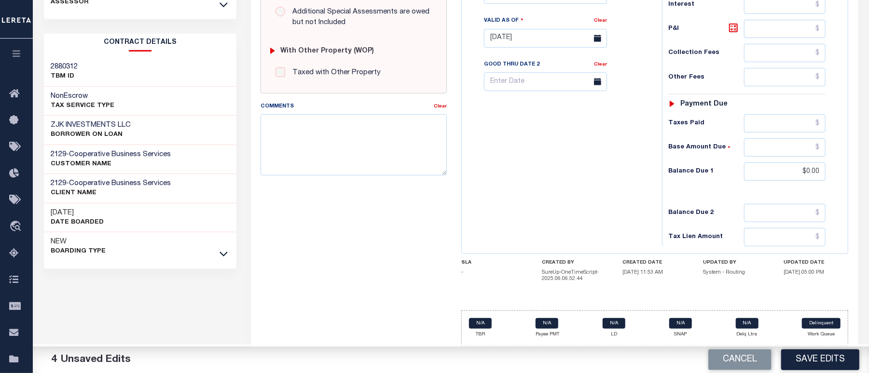
scroll to position [367, 0]
click at [836, 361] on button "Save Edits" at bounding box center [820, 360] width 78 height 21
checkbox input "false"
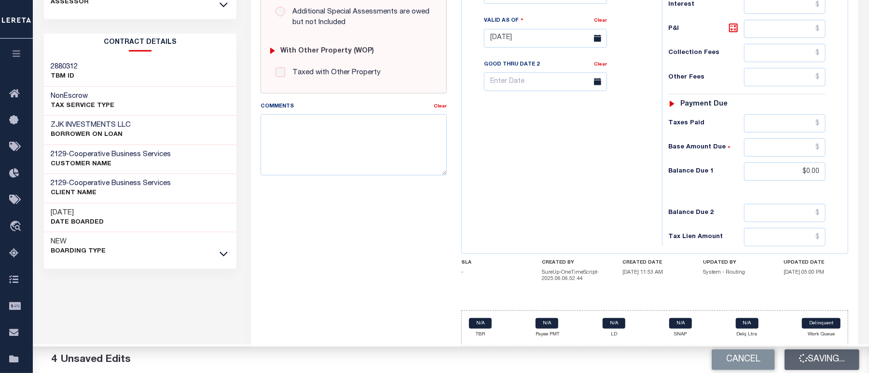
checkbox input "false"
type input "$0"
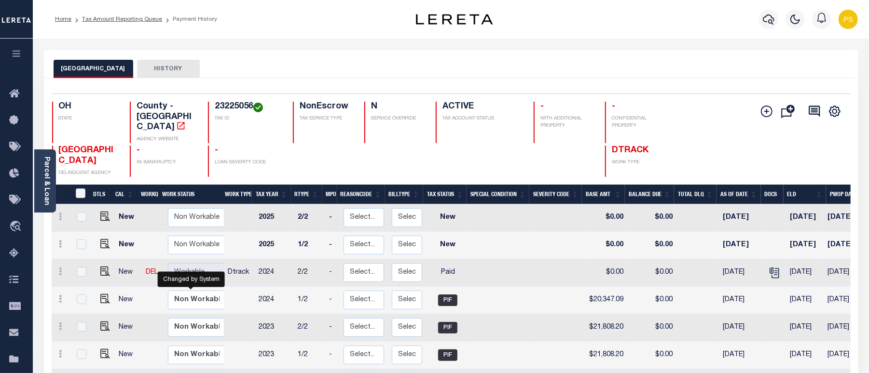
scroll to position [4, 0]
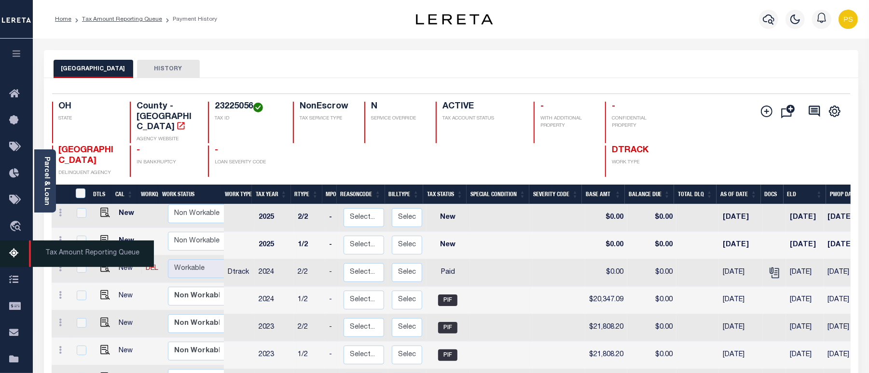
click at [16, 252] on icon at bounding box center [16, 254] width 15 height 12
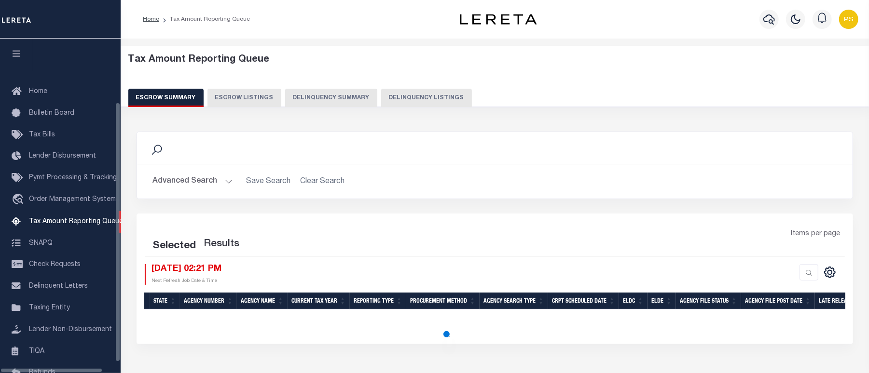
scroll to position [83, 0]
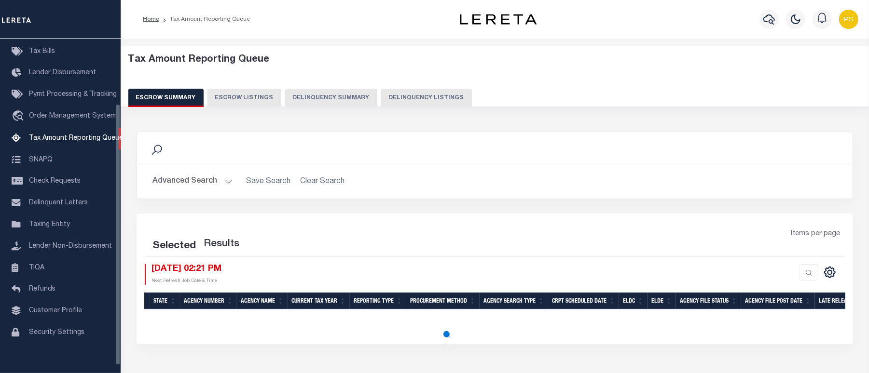
click at [419, 95] on button "Delinquency Listings" at bounding box center [426, 98] width 91 height 18
select select "100"
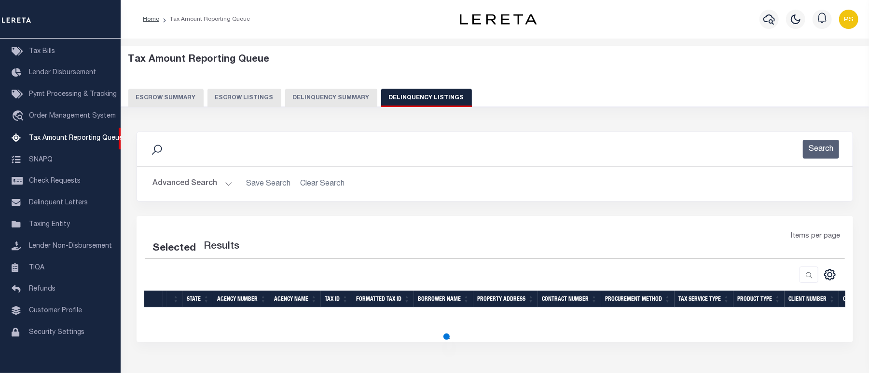
select select "100"
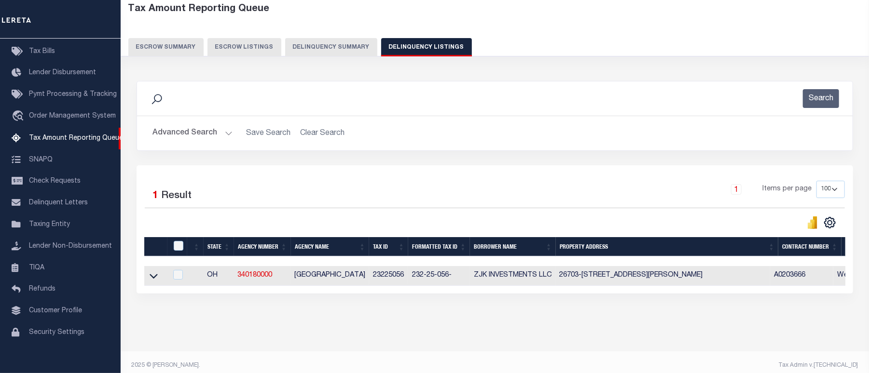
scroll to position [67, 0]
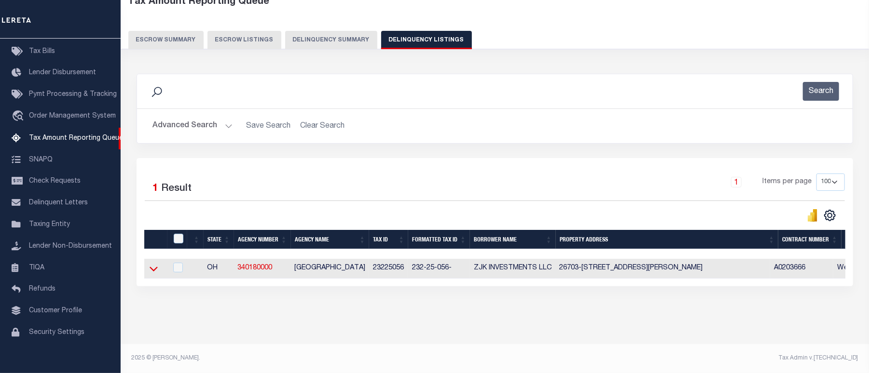
click at [152, 264] on icon at bounding box center [154, 269] width 8 height 10
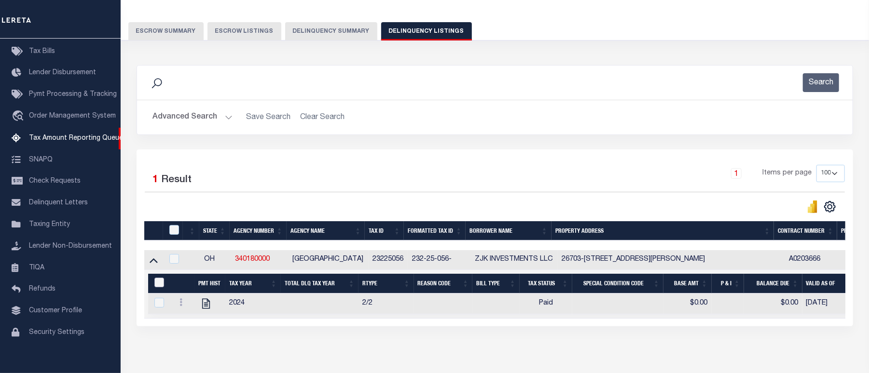
click at [160, 286] on input "&nbsp;" at bounding box center [159, 283] width 10 height 10
checkbox input "true"
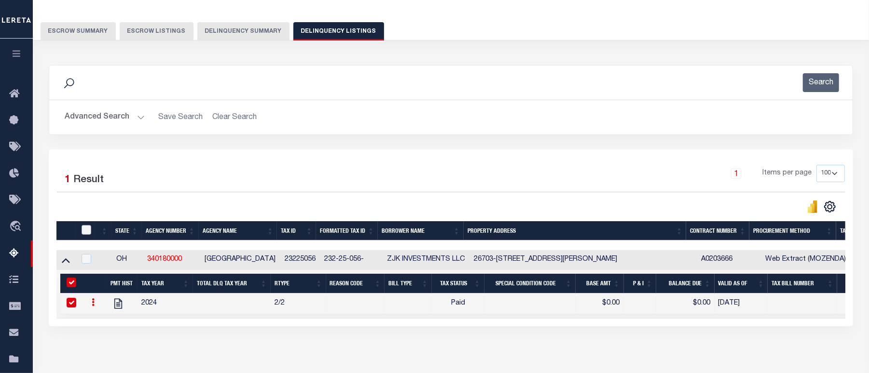
click at [88, 233] on input "checkbox" at bounding box center [87, 230] width 10 height 10
checkbox input "true"
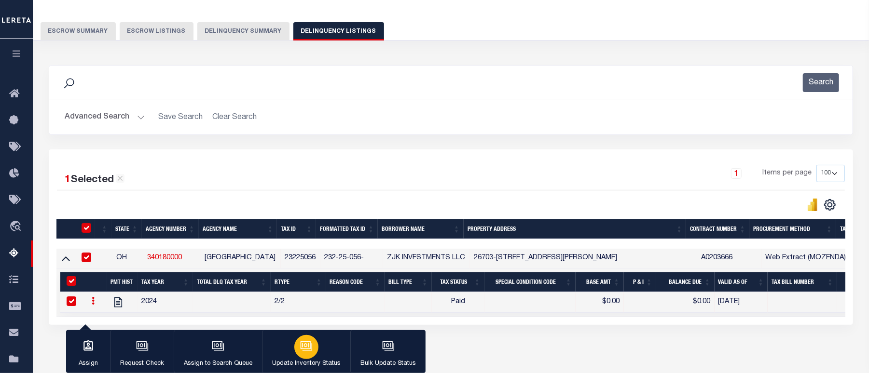
click at [301, 342] on icon "button" at bounding box center [306, 346] width 10 height 8
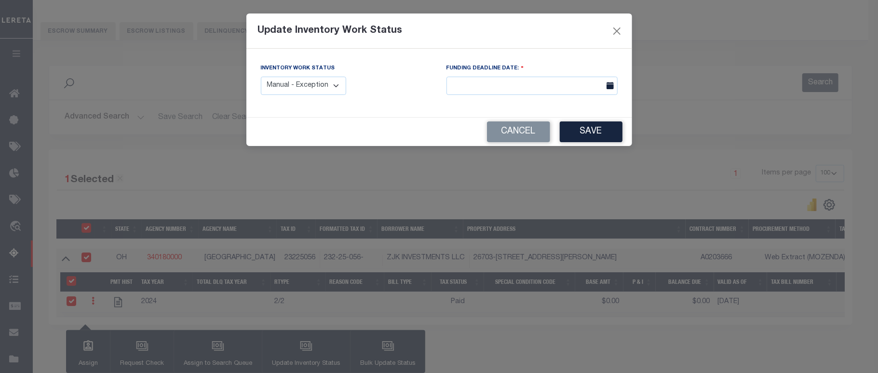
click at [307, 83] on select "Manual - Exception Pended - Awaiting Search Late Add Exception Completed" at bounding box center [304, 86] width 86 height 19
select select "4"
click at [261, 77] on select "Manual - Exception Pended - Awaiting Search Late Add Exception Completed" at bounding box center [304, 86] width 86 height 19
click at [591, 134] on button "Save" at bounding box center [591, 132] width 63 height 21
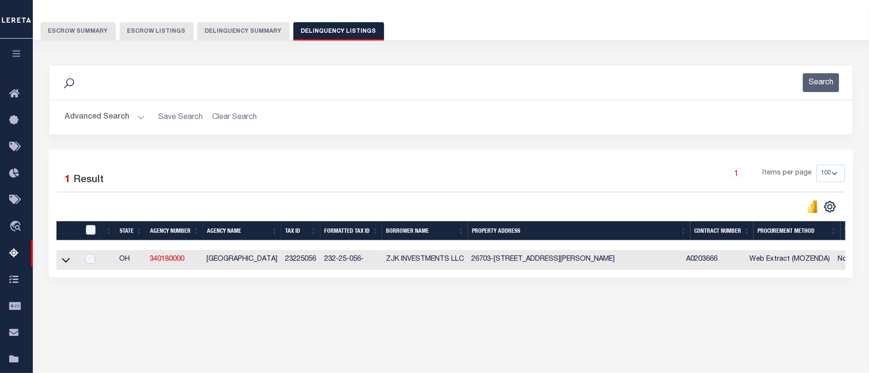
click at [107, 112] on button "Advanced Search" at bounding box center [105, 117] width 80 height 19
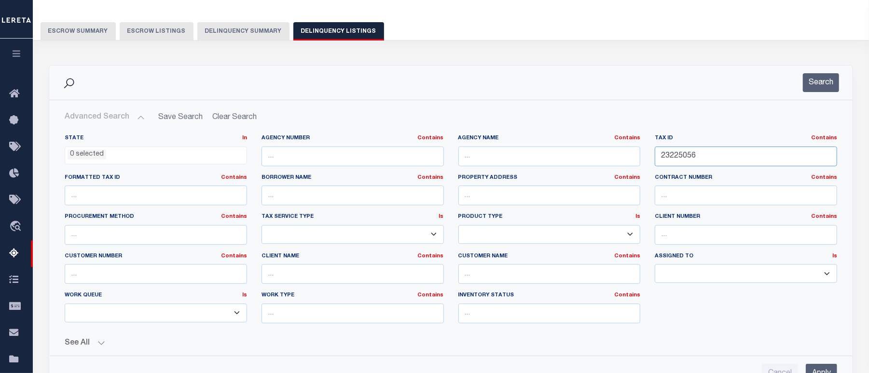
click at [671, 155] on input "23225056" at bounding box center [746, 157] width 182 height 20
paste input "21"
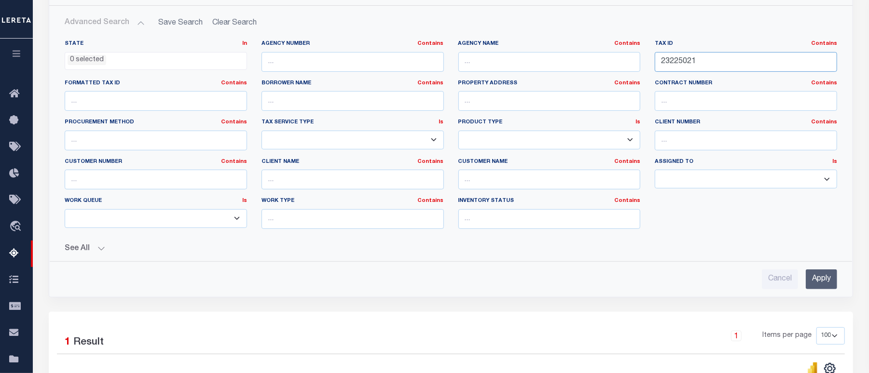
scroll to position [195, 0]
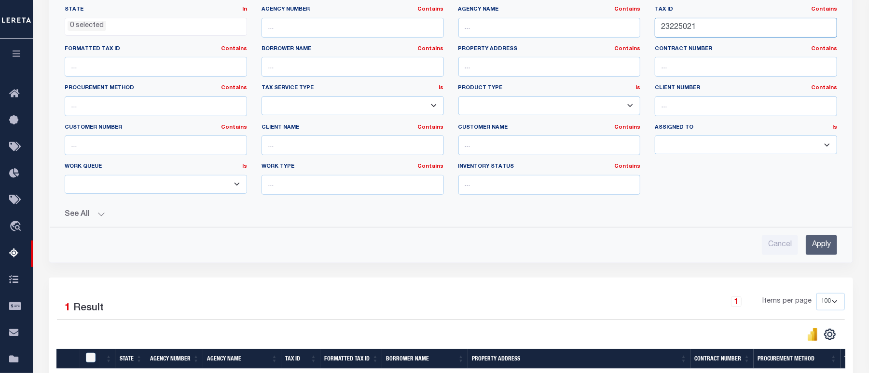
type input "23225021"
click at [822, 247] on input "Apply" at bounding box center [821, 245] width 31 height 20
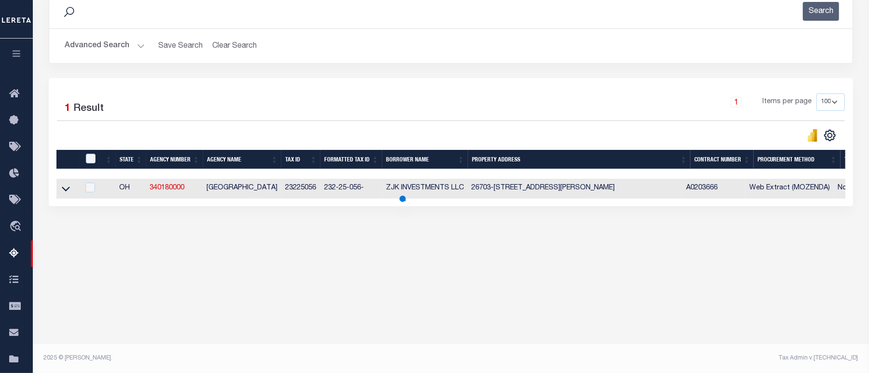
scroll to position [137, 0]
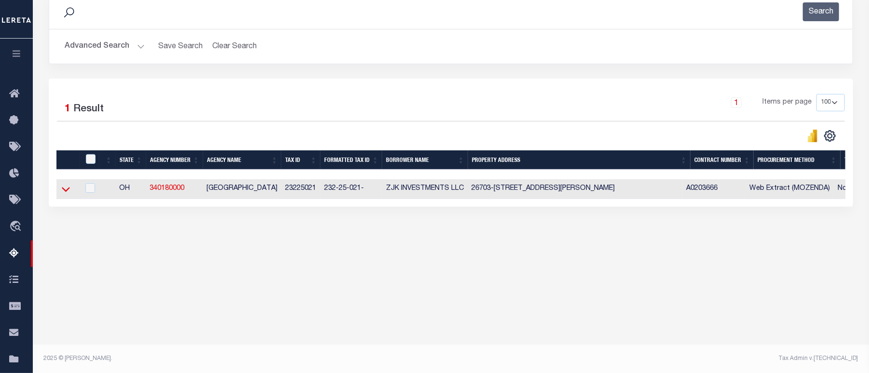
click at [66, 192] on icon at bounding box center [66, 190] width 8 height 5
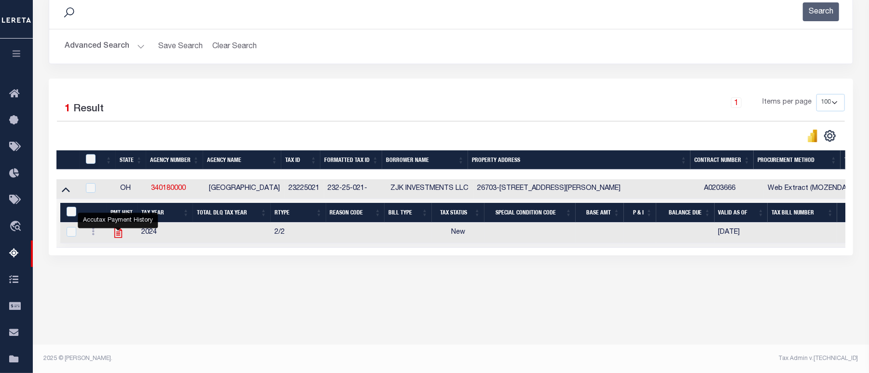
click at [114, 239] on icon "" at bounding box center [118, 233] width 13 height 13
checkbox input "true"
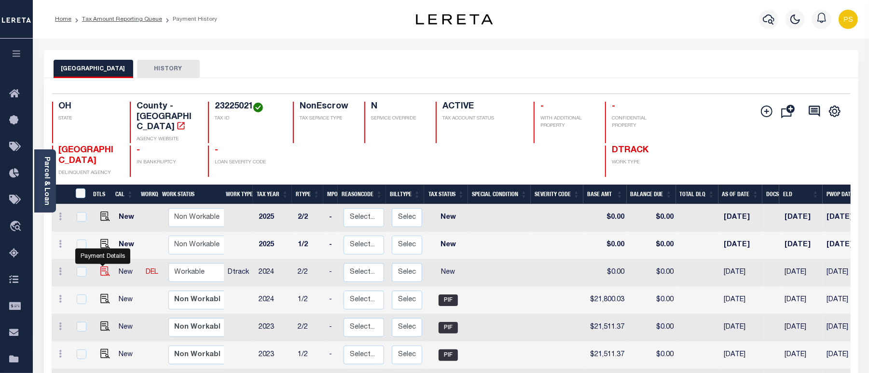
click at [100, 267] on img "" at bounding box center [105, 272] width 10 height 10
checkbox input "true"
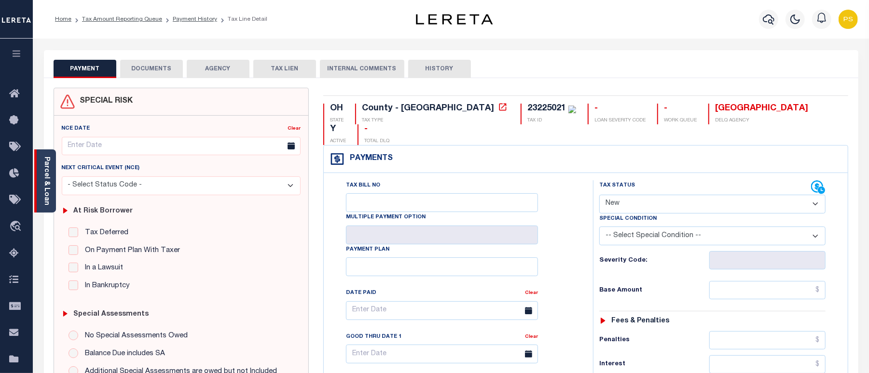
click at [47, 173] on link "Parcel & Loan" at bounding box center [46, 181] width 7 height 49
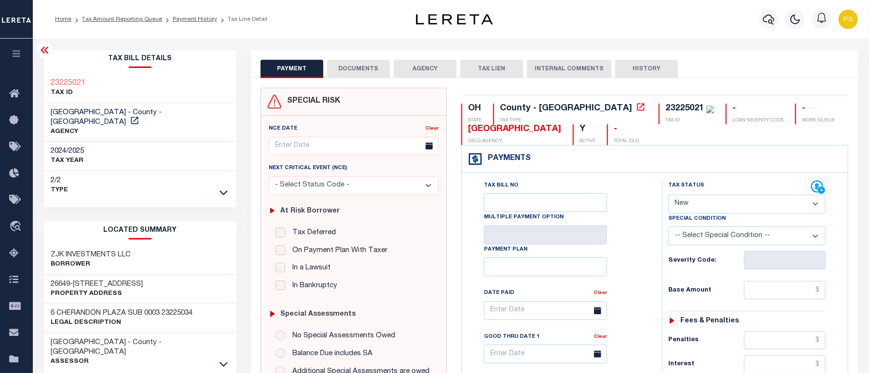
click at [707, 199] on select "- Select Status Code - Open Due/Unpaid Paid Incomplete No Tax Due Internal Refu…" at bounding box center [746, 204] width 157 height 19
select select "PYD"
click at [668, 196] on select "- Select Status Code - Open Due/Unpaid Paid Incomplete No Tax Due Internal Refu…" at bounding box center [746, 204] width 157 height 19
type input "[DATE]"
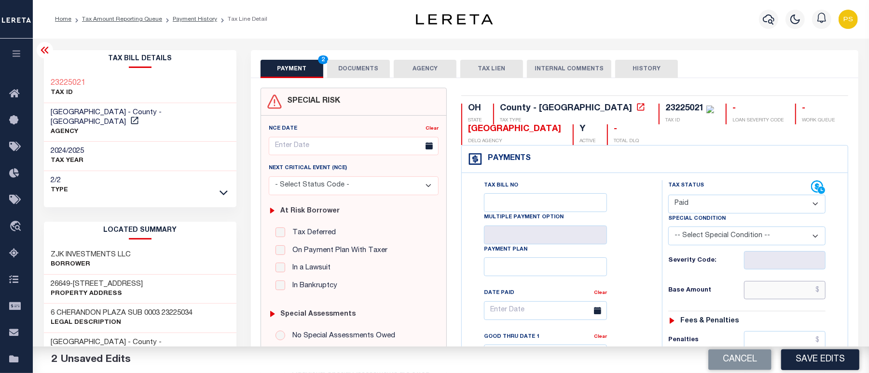
click at [788, 295] on input "text" at bounding box center [785, 290] width 82 height 18
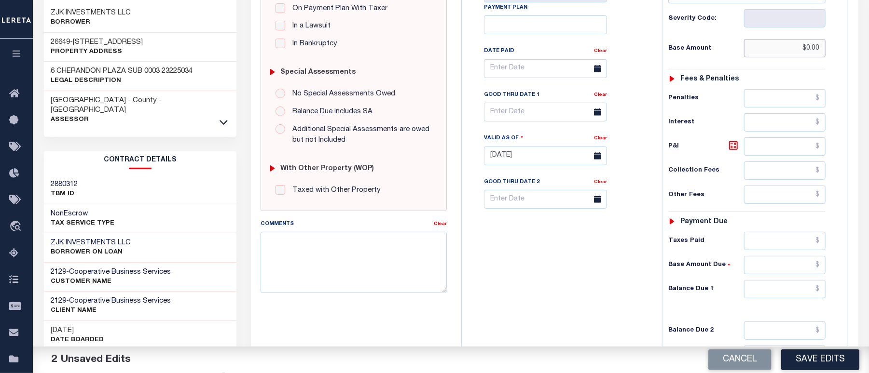
scroll to position [257, 0]
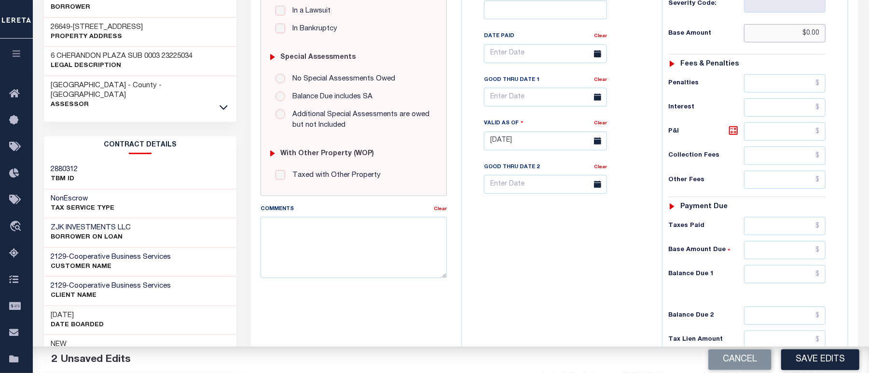
type input "$0.00"
click at [776, 278] on input "text" at bounding box center [785, 274] width 82 height 18
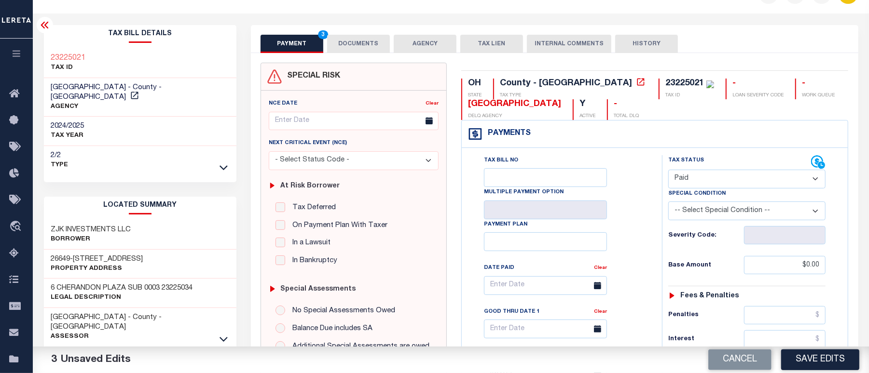
scroll to position [0, 0]
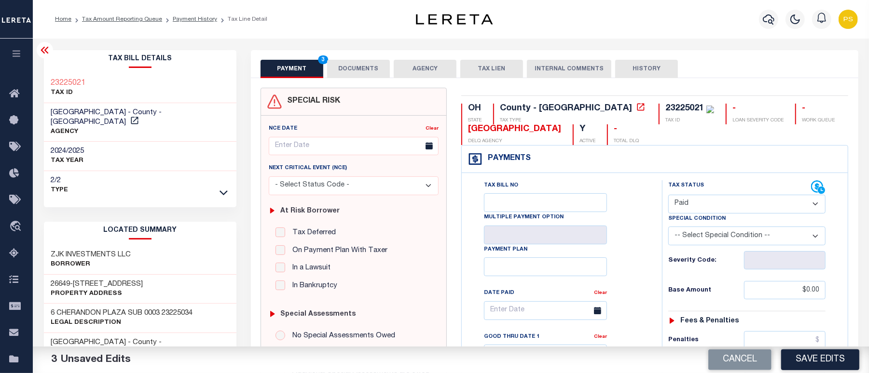
type input "$0.00"
click at [361, 67] on button "DOCUMENTS" at bounding box center [358, 69] width 63 height 18
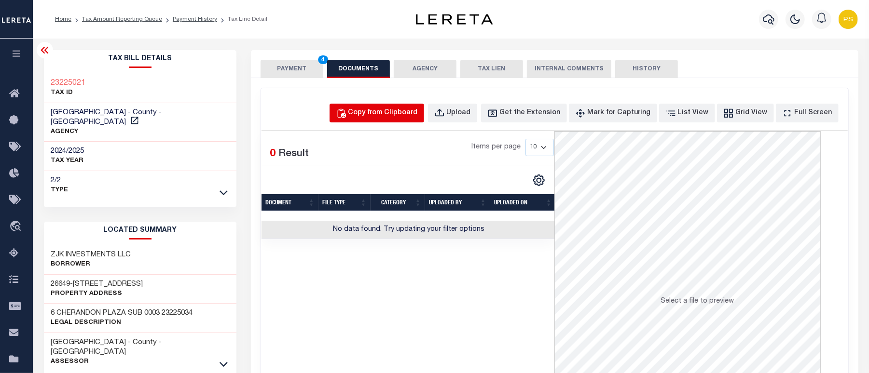
click at [396, 115] on div "Copy from Clipboard" at bounding box center [382, 113] width 69 height 11
select select "POP"
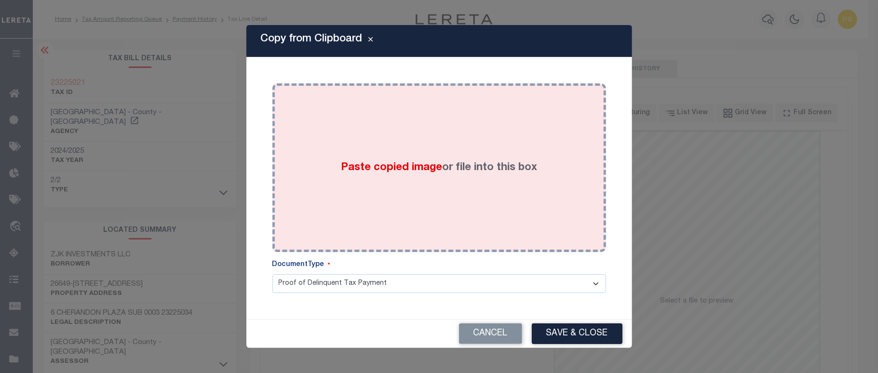
click at [460, 207] on div "Paste copied image or file into this box" at bounding box center [439, 168] width 319 height 154
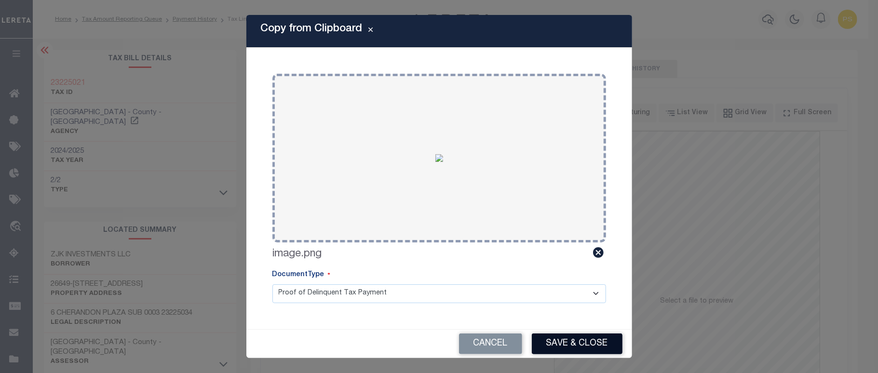
click at [566, 340] on button "Save & Close" at bounding box center [577, 344] width 91 height 21
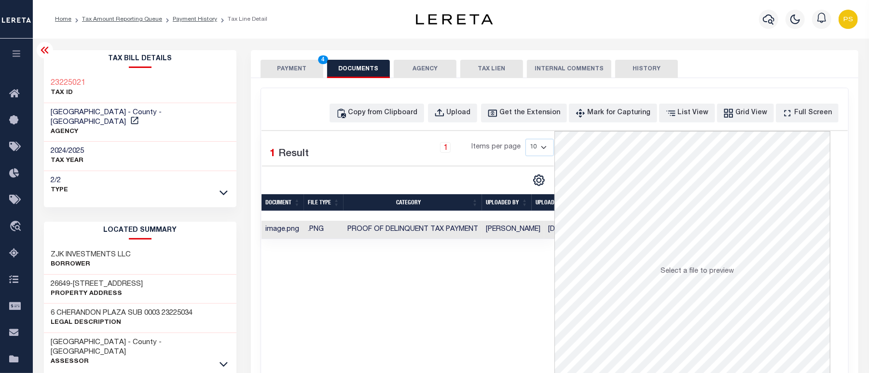
click at [290, 62] on button "PAYMENT 4" at bounding box center [291, 69] width 63 height 18
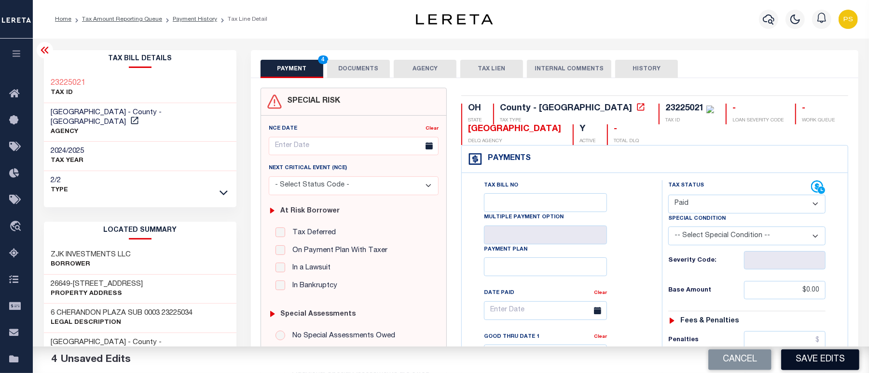
click at [852, 365] on button "Save Edits" at bounding box center [820, 360] width 78 height 21
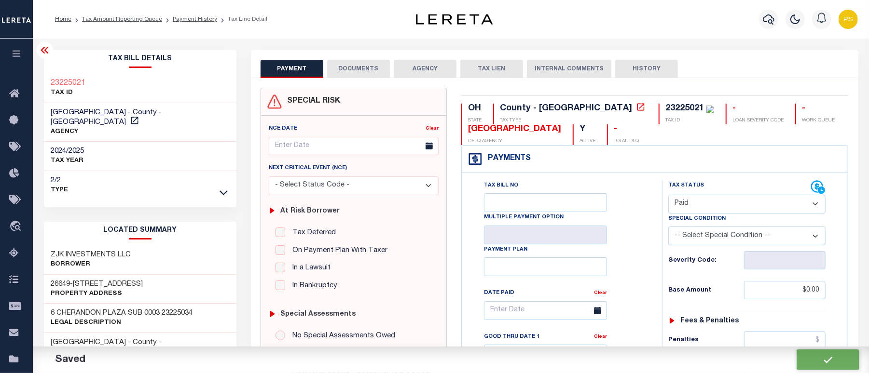
checkbox input "false"
type input "$0"
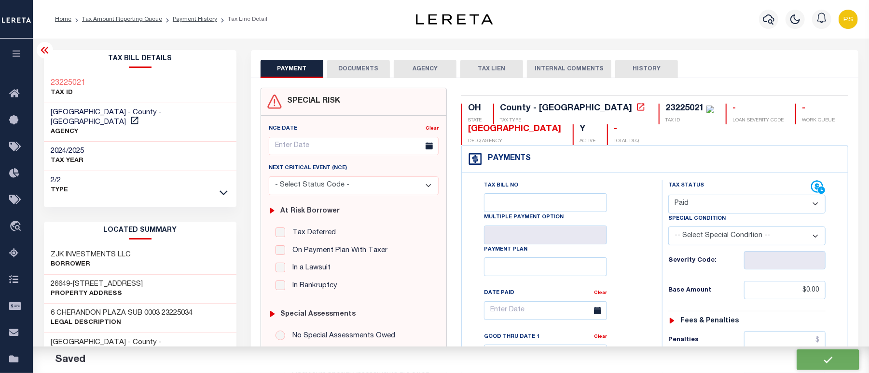
type input "$0"
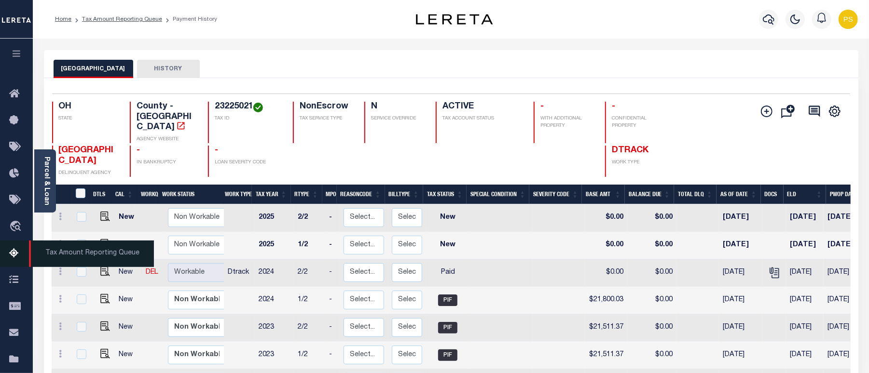
click at [14, 255] on icon at bounding box center [16, 254] width 15 height 12
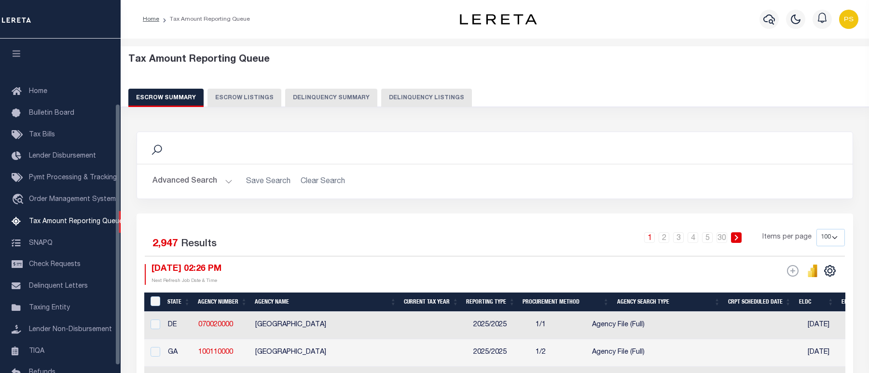
click at [383, 101] on button "Delinquency Listings" at bounding box center [426, 98] width 91 height 18
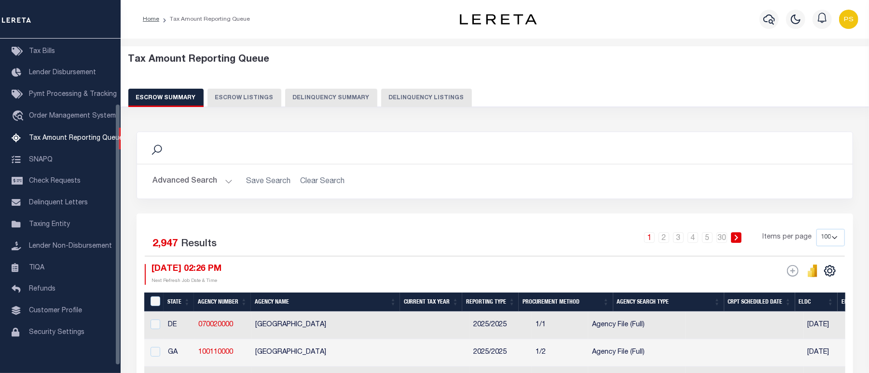
select select "100"
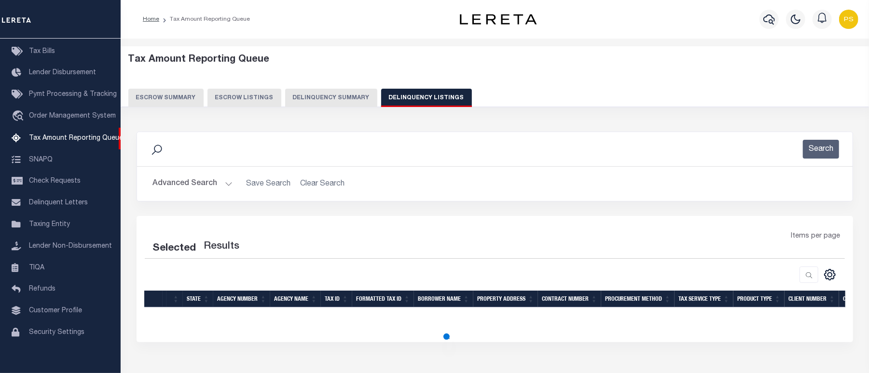
select select "100"
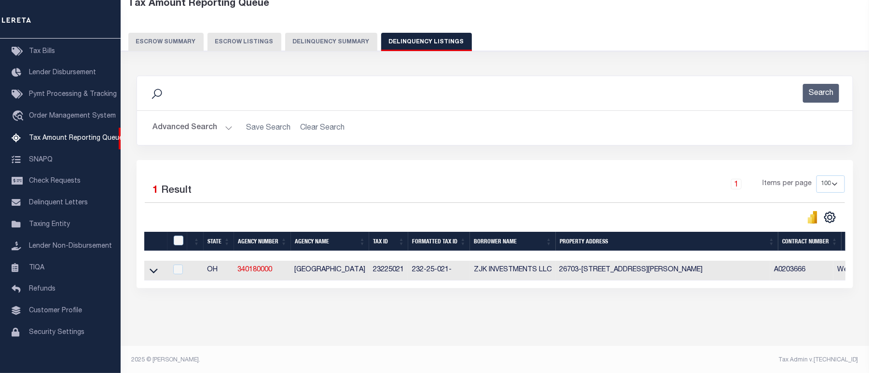
scroll to position [67, 0]
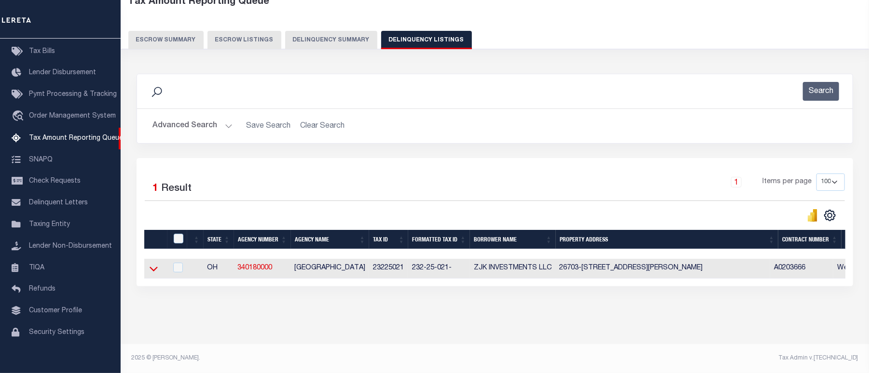
click at [153, 264] on icon at bounding box center [154, 269] width 8 height 10
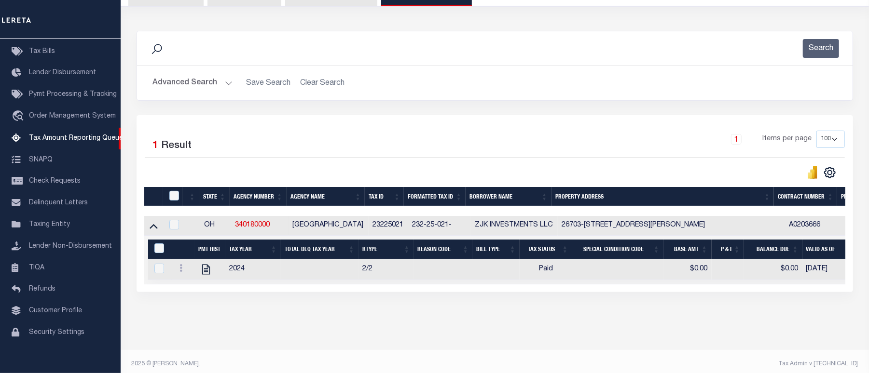
scroll to position [116, 0]
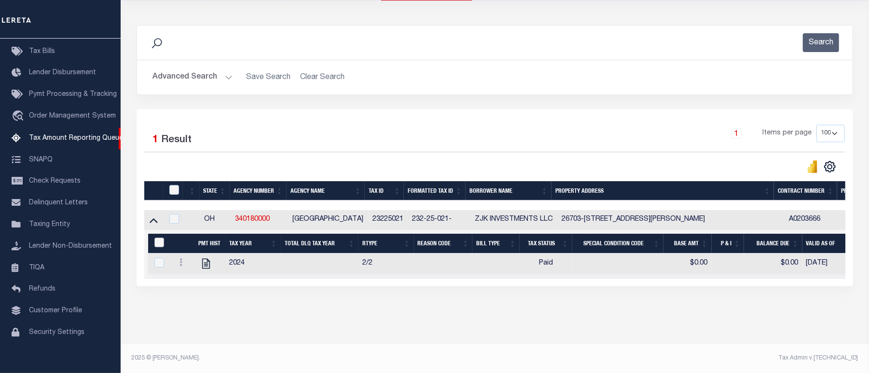
click at [159, 240] on input "&nbsp;" at bounding box center [159, 243] width 10 height 10
checkbox input "true"
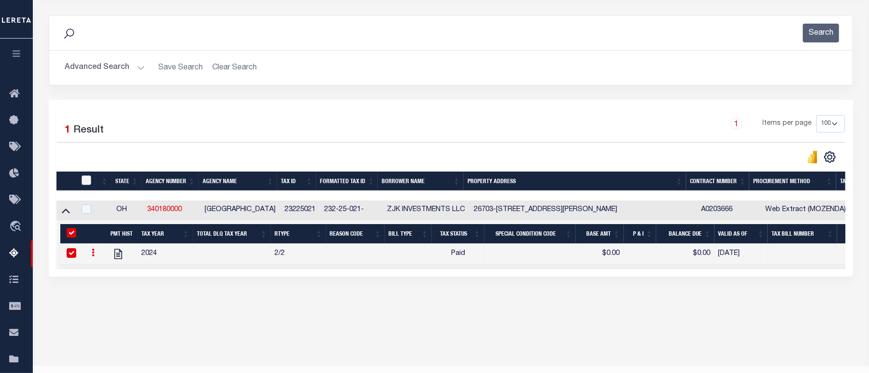
click at [88, 180] on input "checkbox" at bounding box center [87, 181] width 10 height 10
checkbox input "true"
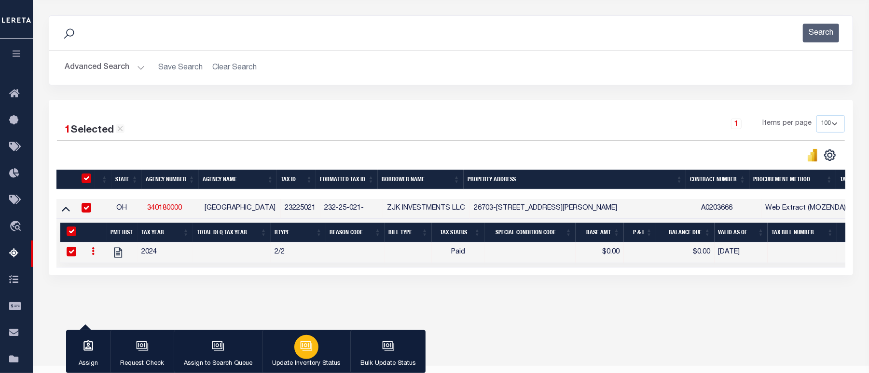
click at [318, 346] on button "Update Inventory Status" at bounding box center [306, 351] width 88 height 43
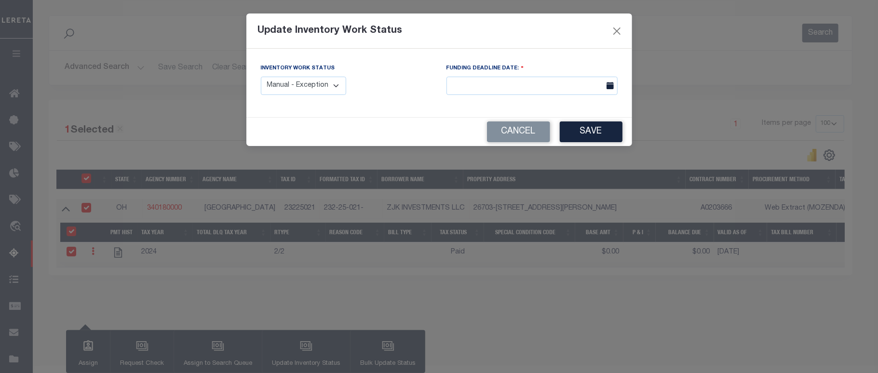
click at [300, 83] on select "Manual - Exception Pended - Awaiting Search Late Add Exception Completed" at bounding box center [304, 86] width 86 height 19
select select "4"
click at [261, 77] on select "Manual - Exception Pended - Awaiting Search Late Add Exception Completed" at bounding box center [304, 86] width 86 height 19
click at [572, 139] on button "Save" at bounding box center [591, 132] width 63 height 21
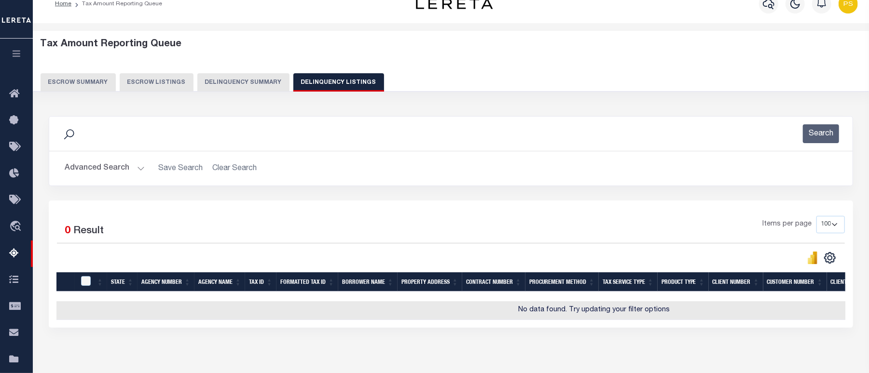
scroll to position [0, 0]
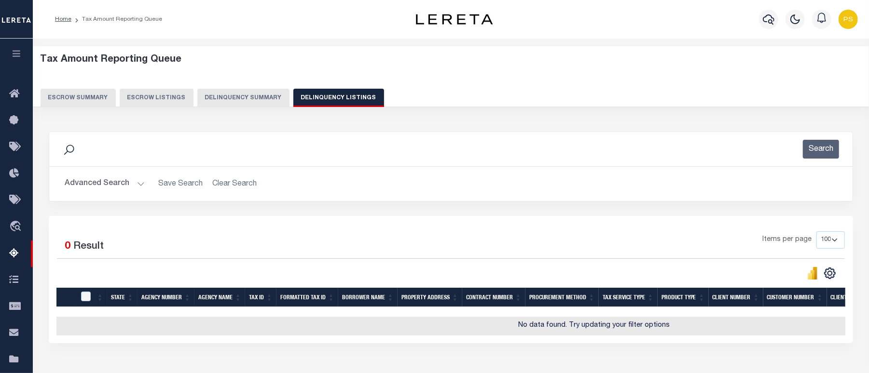
click at [110, 191] on button "Advanced Search" at bounding box center [105, 184] width 80 height 19
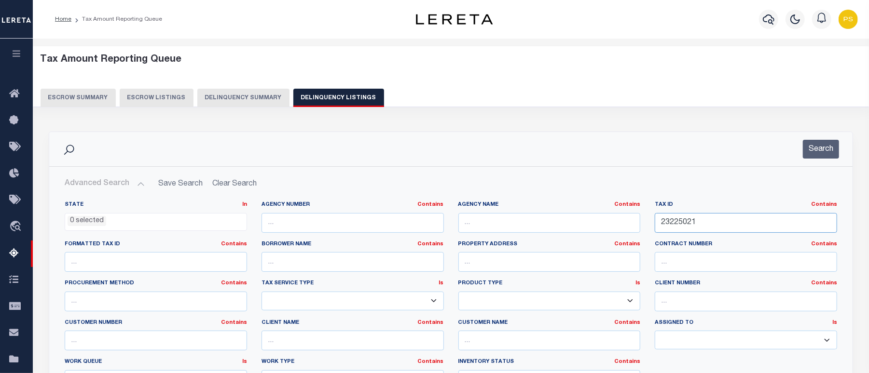
click at [680, 222] on input "23225021" at bounding box center [746, 223] width 182 height 20
paste input "14222019"
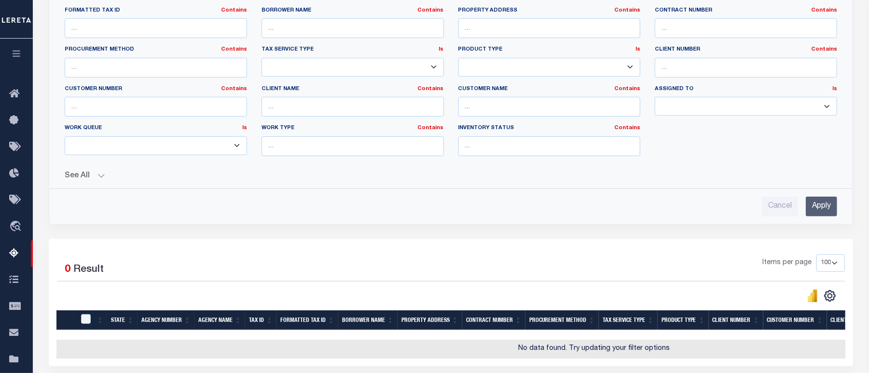
scroll to position [321, 0]
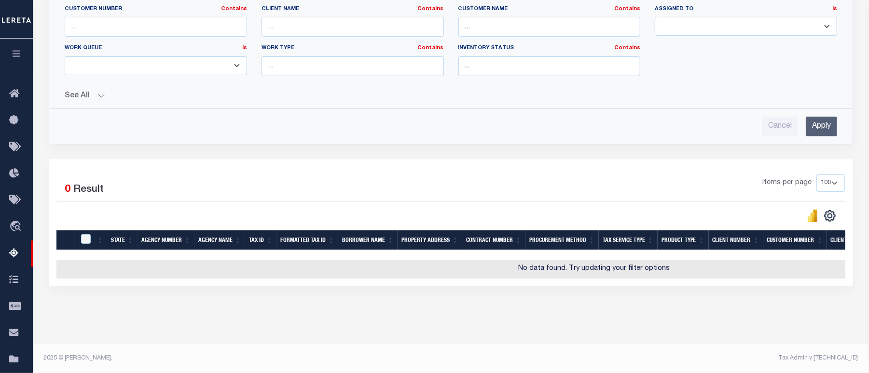
type input "14222019"
click at [822, 126] on input "Apply" at bounding box center [821, 127] width 31 height 20
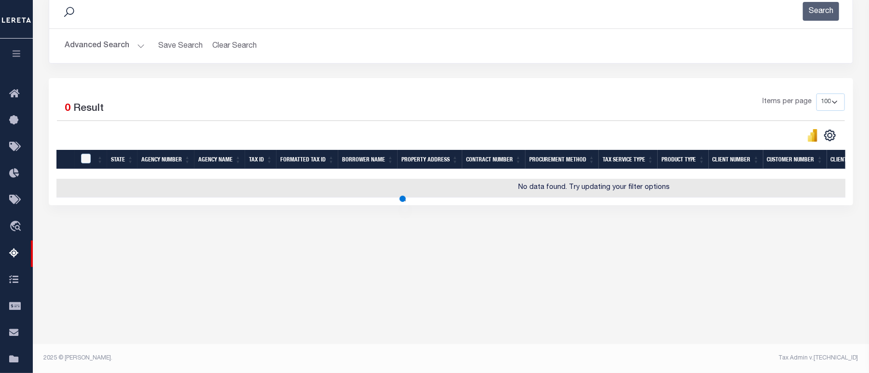
scroll to position [137, 0]
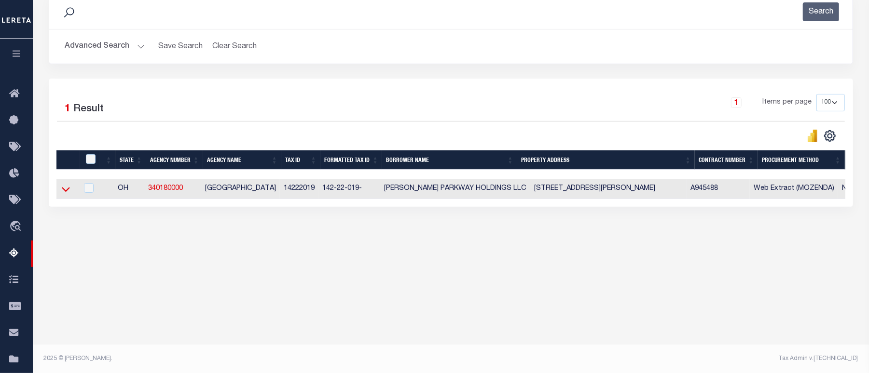
click at [68, 189] on icon at bounding box center [66, 189] width 8 height 10
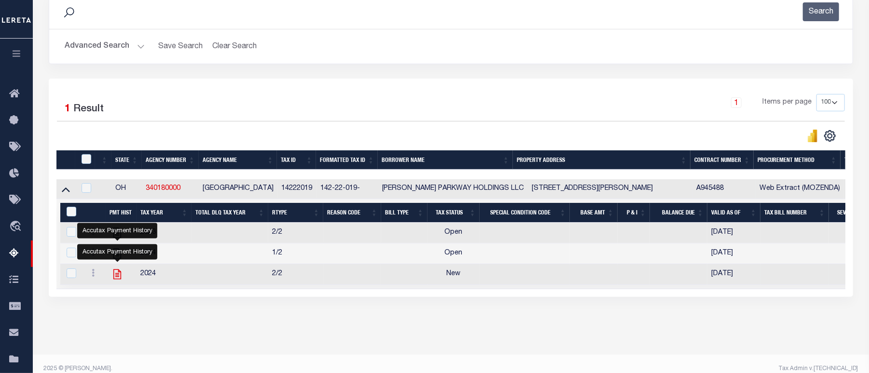
click at [113, 281] on icon "" at bounding box center [117, 274] width 13 height 13
checkbox input "false"
checkbox input "true"
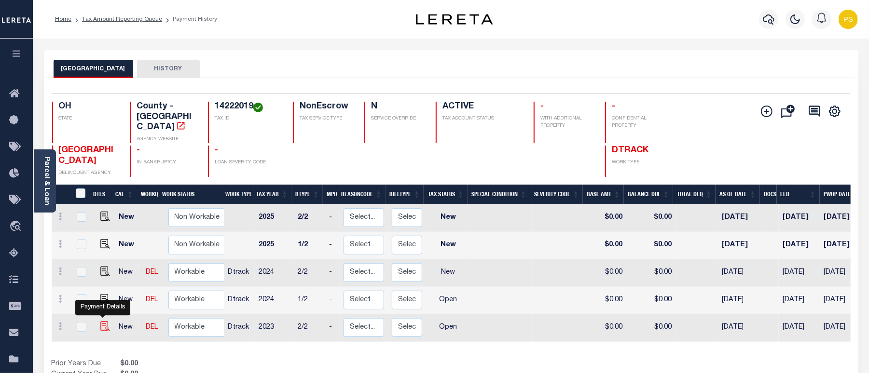
click at [100, 322] on img "" at bounding box center [105, 327] width 10 height 10
checkbox input "true"
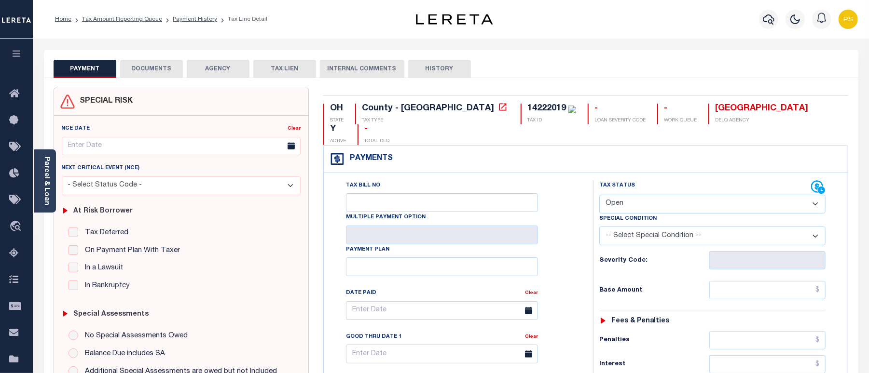
click at [624, 195] on select "- Select Status Code - Open Due/Unpaid Paid Incomplete No Tax Due Internal Refu…" at bounding box center [712, 204] width 226 height 19
select select "PYD"
click at [599, 195] on select "- Select Status Code - Open Due/Unpaid Paid Incomplete No Tax Due Internal Refu…" at bounding box center [712, 204] width 226 height 19
type input "[DATE]"
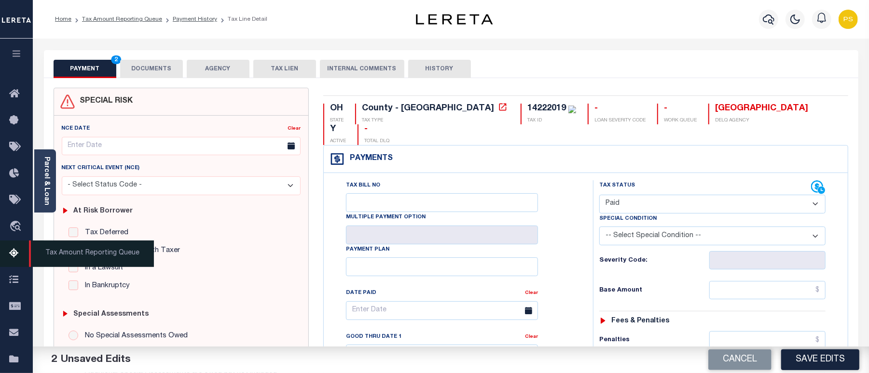
click at [13, 255] on icon at bounding box center [16, 254] width 15 height 12
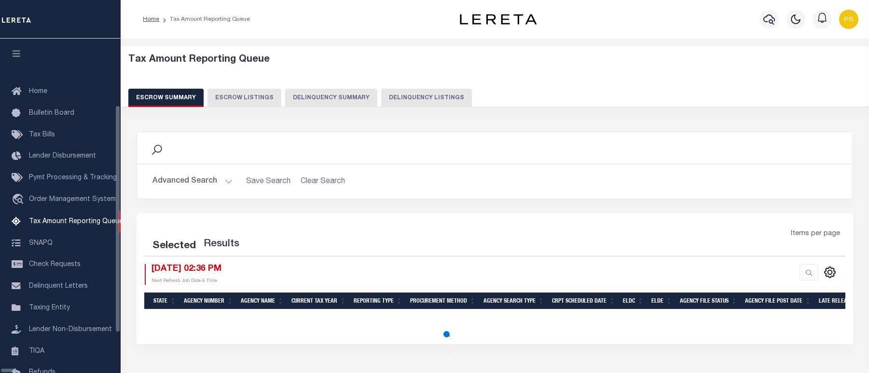
select select "100"
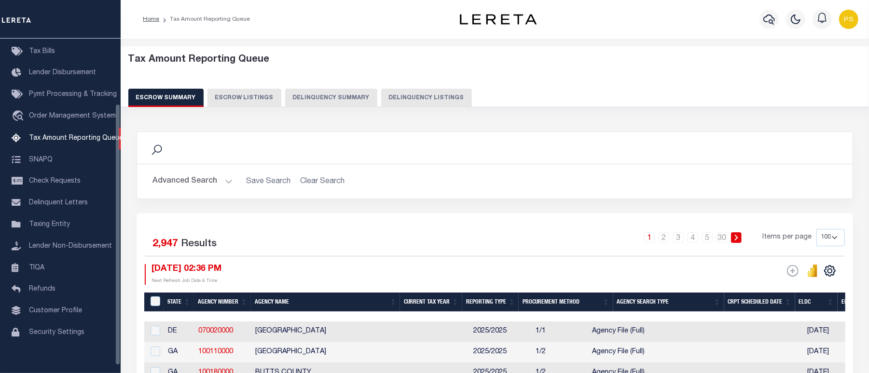
scroll to position [83, 0]
click at [433, 104] on button "Delinquency Listings" at bounding box center [426, 98] width 91 height 18
select select "100"
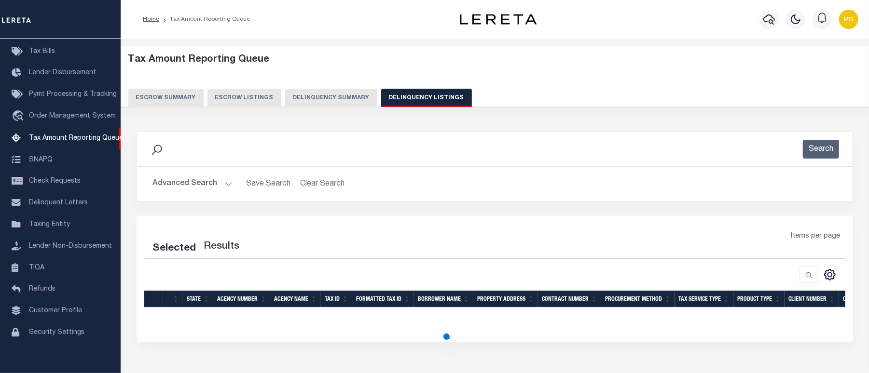
select select "100"
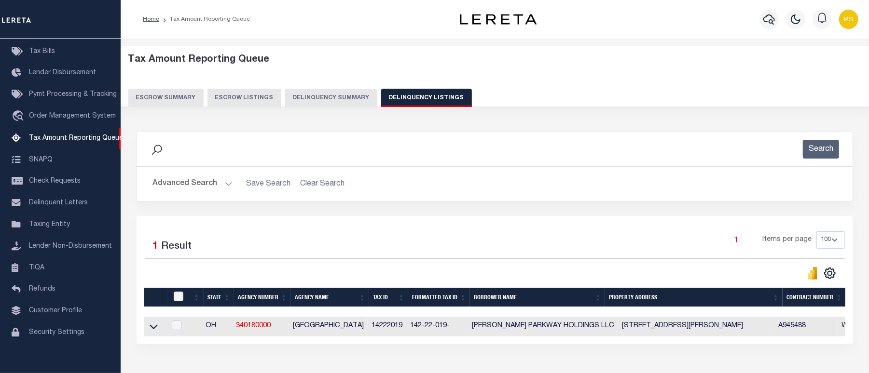
click at [168, 188] on button "Advanced Search" at bounding box center [192, 184] width 80 height 19
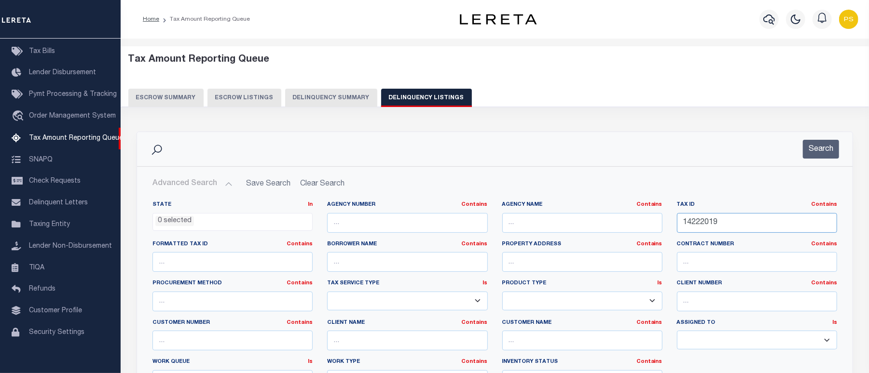
click at [695, 219] on input "14222019" at bounding box center [757, 223] width 160 height 20
paste input "0239085"
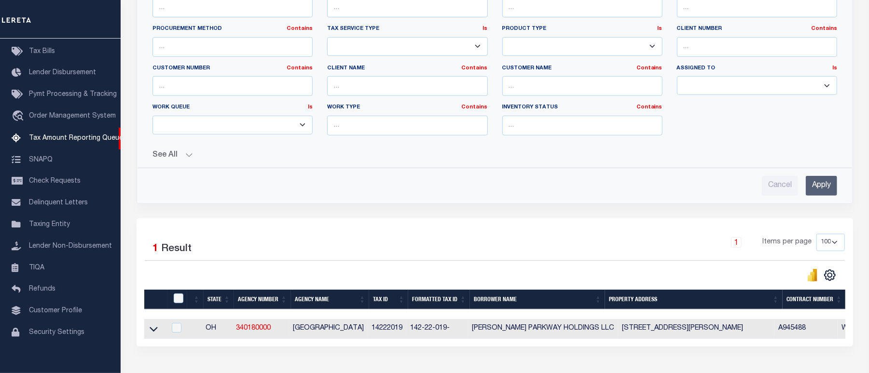
scroll to position [257, 0]
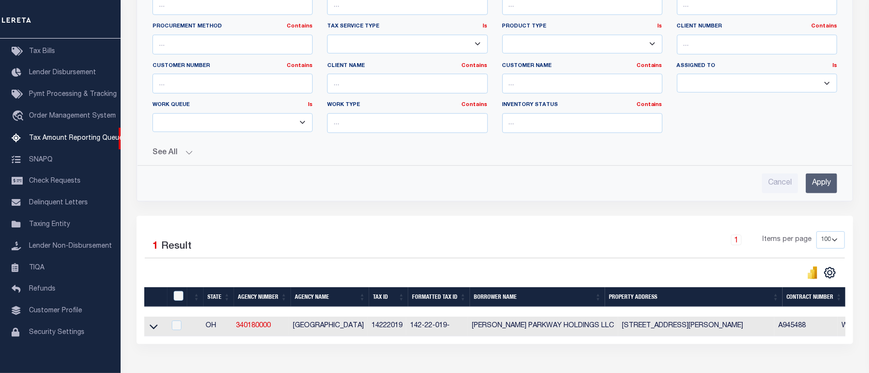
type input "10239085"
click at [819, 185] on input "Apply" at bounding box center [821, 184] width 31 height 20
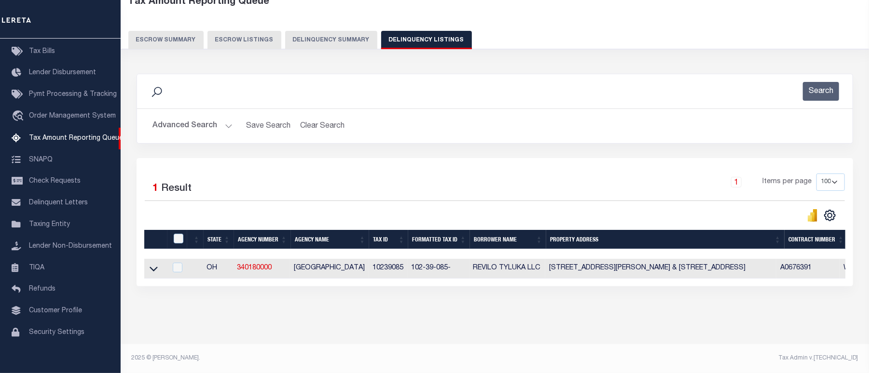
scroll to position [67, 0]
click at [183, 117] on button "Advanced Search" at bounding box center [192, 126] width 80 height 19
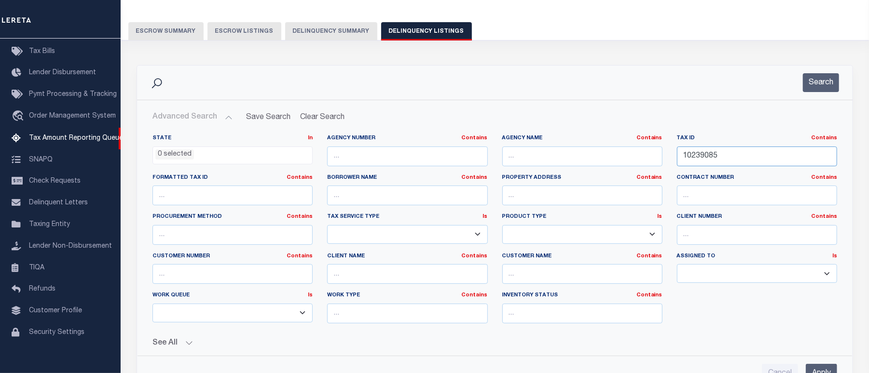
click at [696, 159] on input "10239085" at bounding box center [757, 157] width 160 height 20
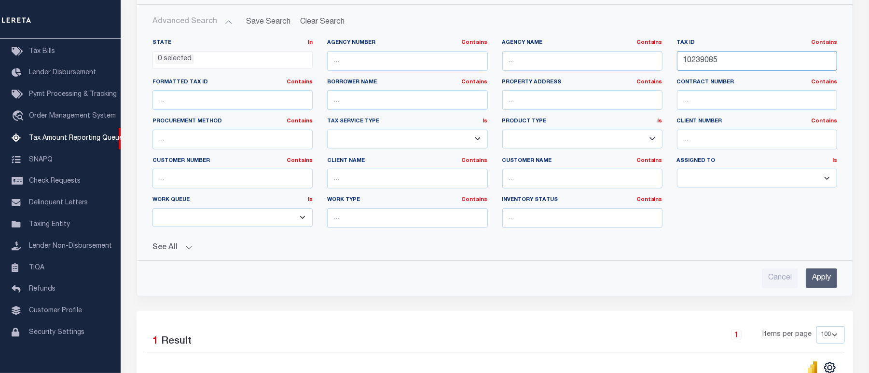
scroll to position [195, 0]
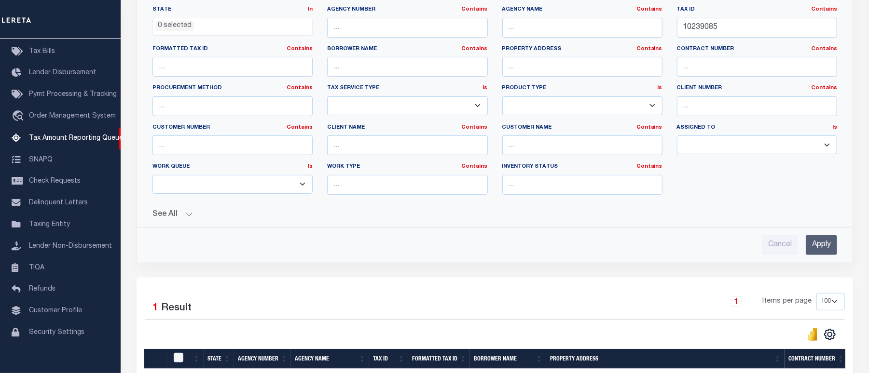
click at [818, 250] on input "Apply" at bounding box center [821, 245] width 31 height 20
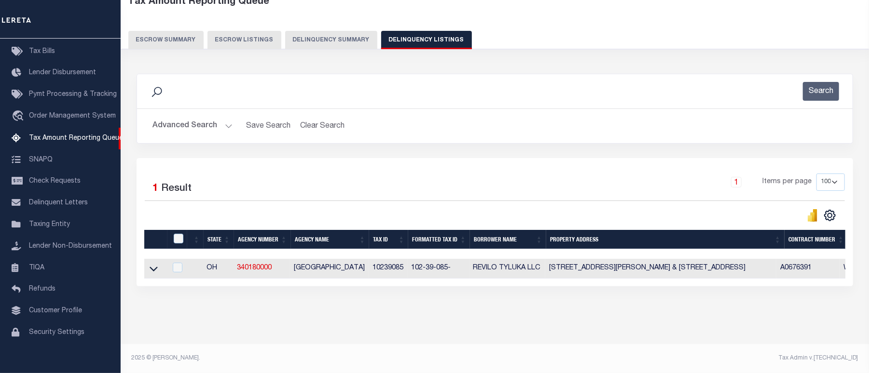
scroll to position [67, 0]
click at [154, 264] on icon at bounding box center [154, 269] width 8 height 10
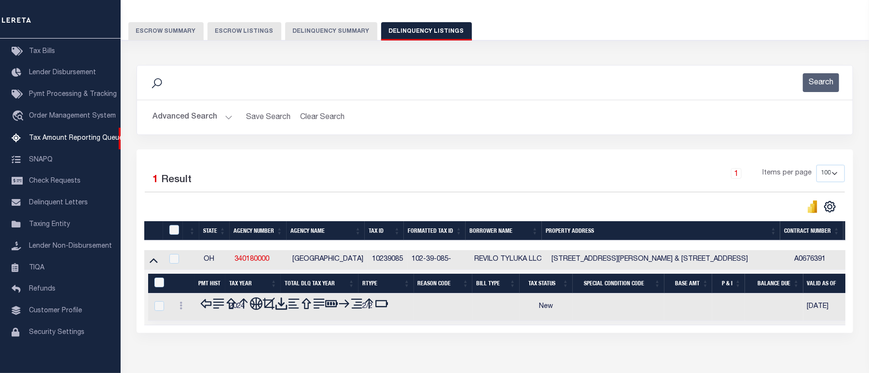
scroll to position [116, 0]
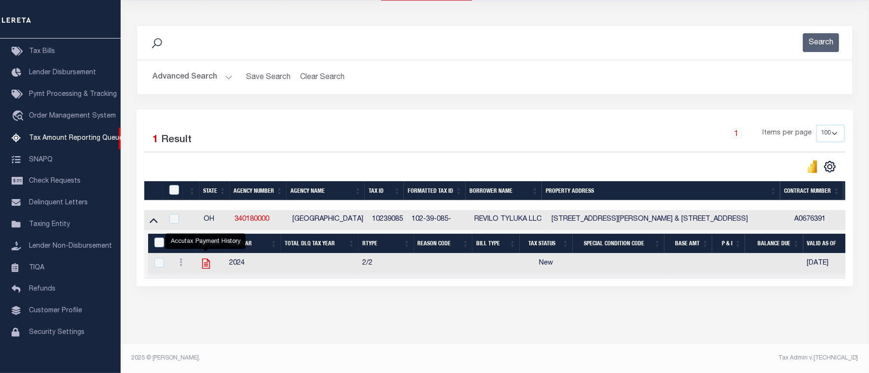
click at [207, 259] on icon "" at bounding box center [206, 264] width 8 height 10
checkbox input "true"
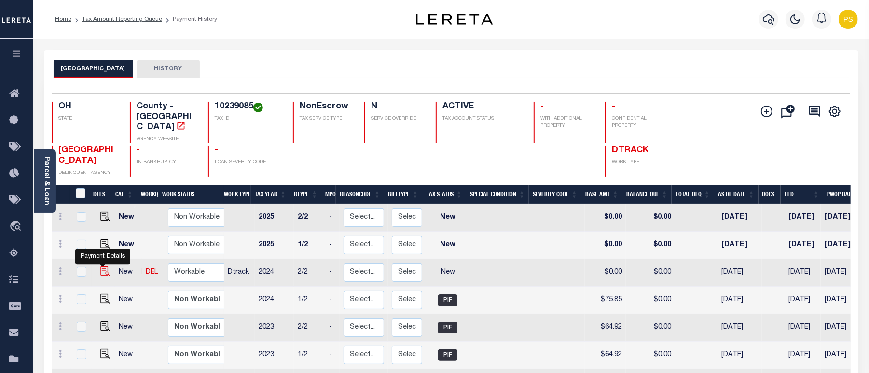
click at [100, 267] on img "" at bounding box center [105, 272] width 10 height 10
checkbox input "true"
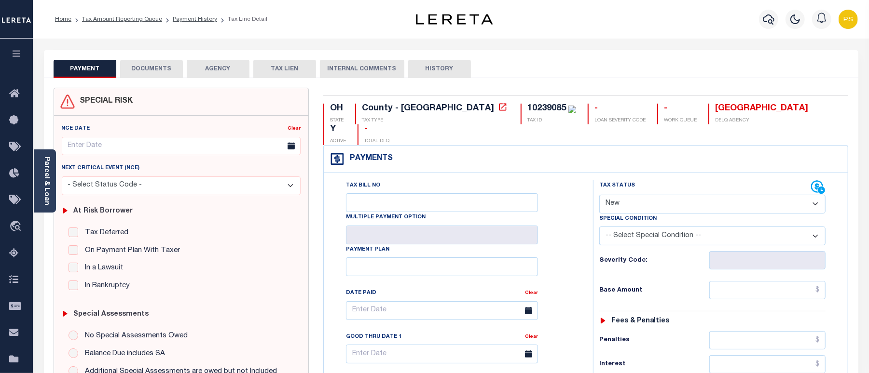
click at [633, 195] on select "- Select Status Code - Open Due/Unpaid Paid Incomplete No Tax Due Internal Refu…" at bounding box center [712, 204] width 226 height 19
select select "PYD"
click at [599, 195] on select "- Select Status Code - Open Due/Unpaid Paid Incomplete No Tax Due Internal Refu…" at bounding box center [712, 204] width 226 height 19
type input "[DATE]"
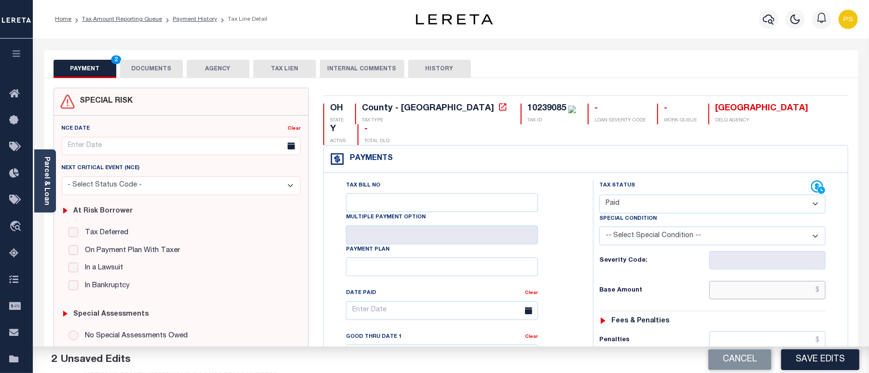
click at [782, 281] on input "text" at bounding box center [767, 290] width 116 height 18
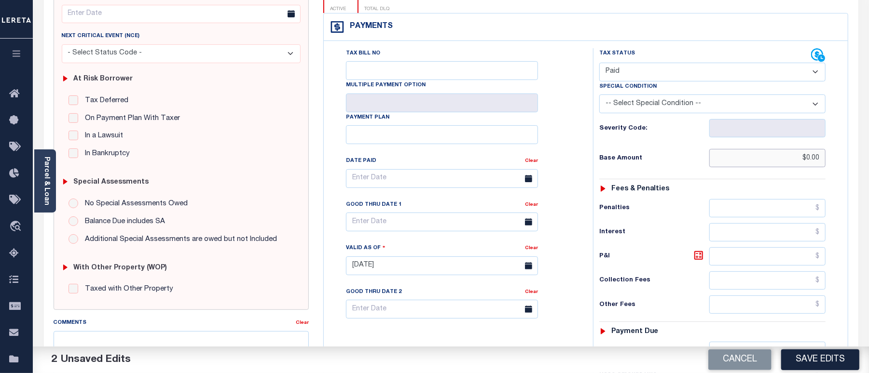
scroll to position [193, 0]
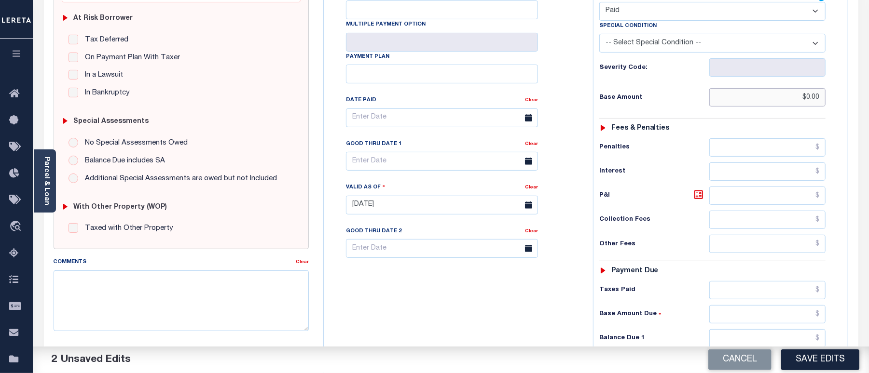
type input "$0.00"
click at [774, 329] on input "text" at bounding box center [767, 338] width 116 height 18
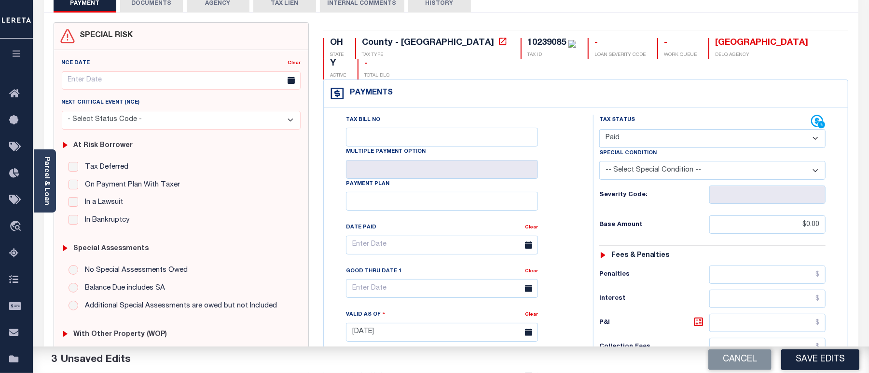
scroll to position [0, 0]
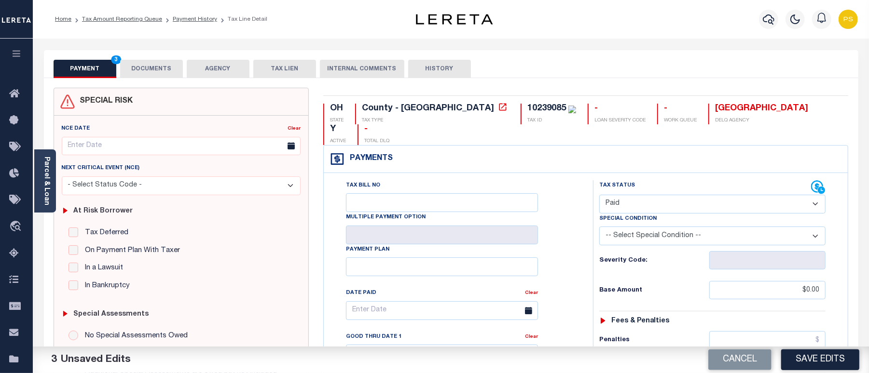
type input "$0.00"
click at [149, 68] on button "DOCUMENTS" at bounding box center [151, 69] width 63 height 18
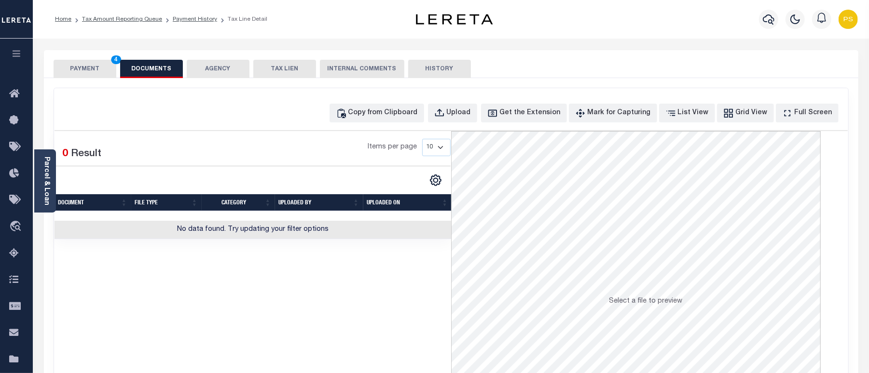
click at [391, 126] on div "Copy from Clipboard Upload Get the Extension Mark for Capturing Got it List Vie…" at bounding box center [451, 258] width 794 height 340
click at [388, 112] on div "Copy from Clipboard" at bounding box center [382, 113] width 69 height 11
select select "POP"
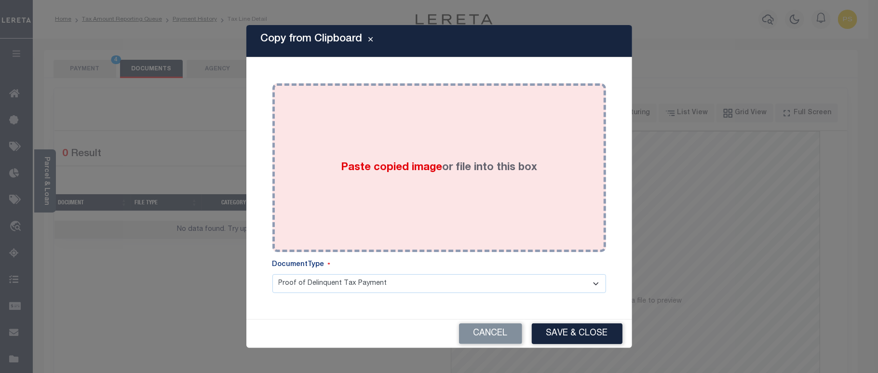
click at [466, 213] on div "Paste copied image or file into this box" at bounding box center [439, 168] width 319 height 154
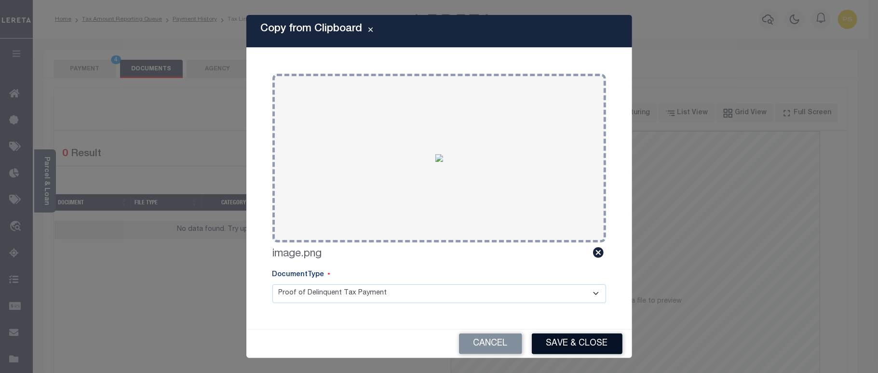
click at [566, 347] on button "Save & Close" at bounding box center [577, 344] width 91 height 21
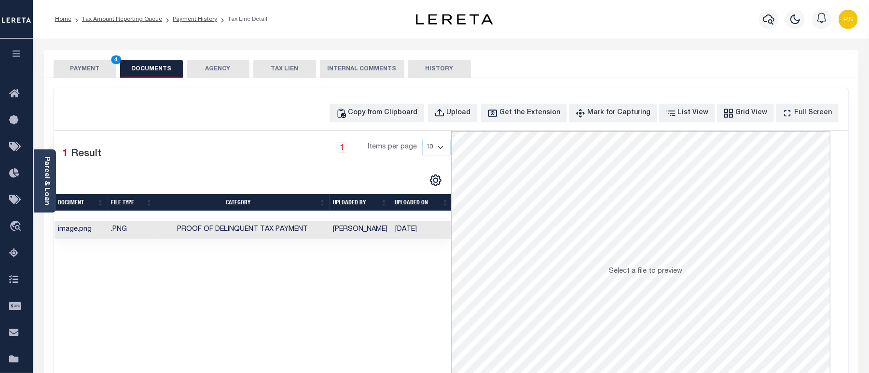
click at [83, 72] on button "PAYMENT 4" at bounding box center [85, 69] width 63 height 18
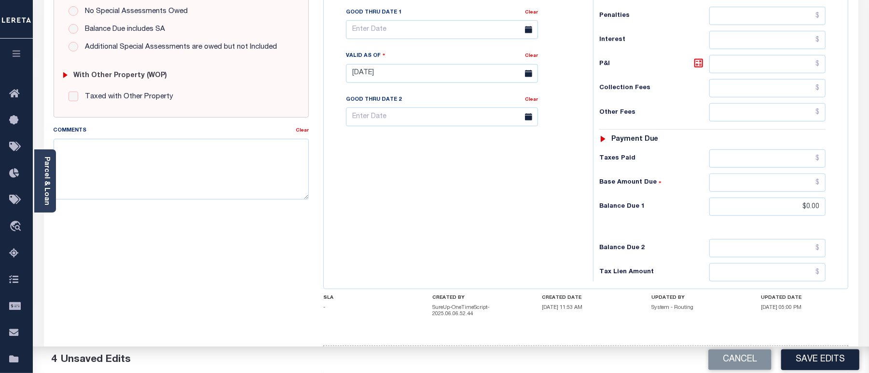
scroll to position [346, 0]
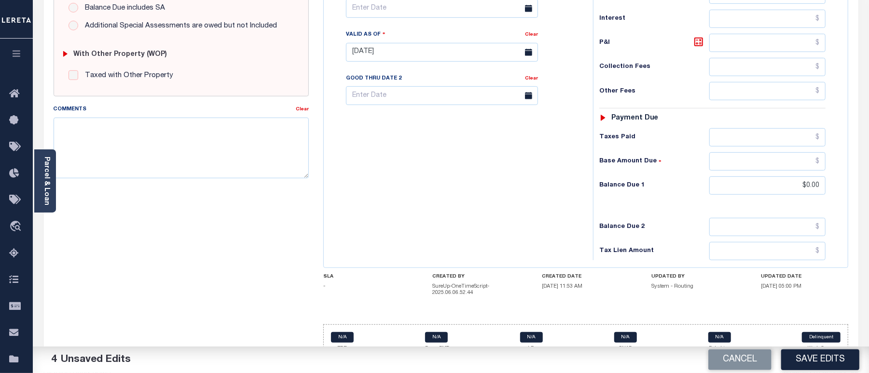
click at [753, 358] on footer "2025 © LERETA. Tax Admin v.1.0.0.1" at bounding box center [451, 372] width 836 height 29
click at [819, 361] on button "Save Edits" at bounding box center [820, 360] width 78 height 21
checkbox input "false"
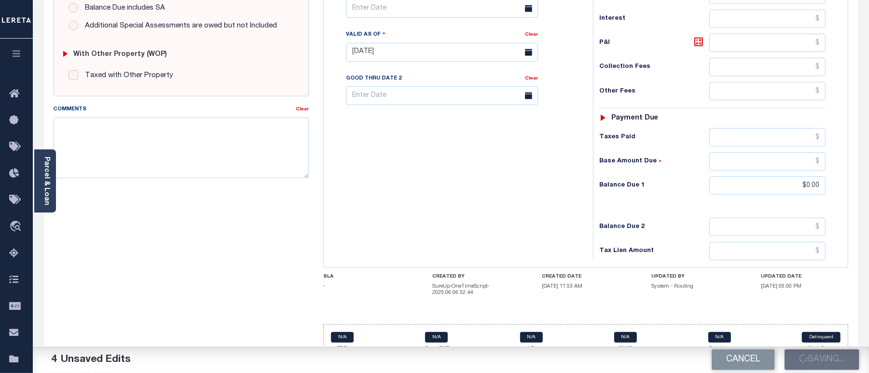
checkbox input "false"
type input "$0"
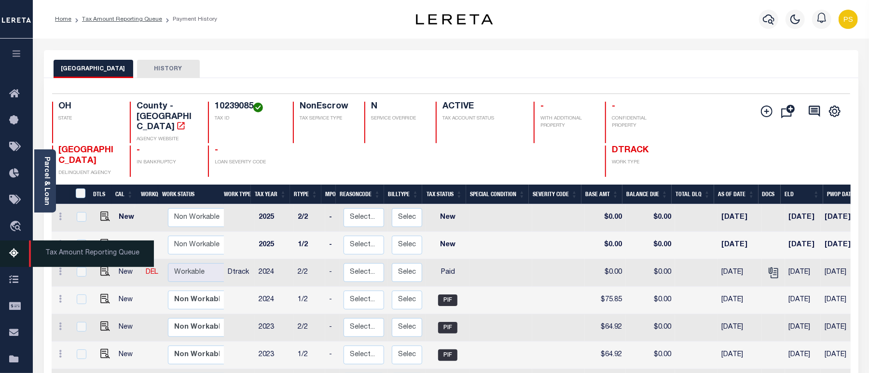
click at [8, 253] on link "Tax Amount Reporting Queue" at bounding box center [16, 254] width 33 height 27
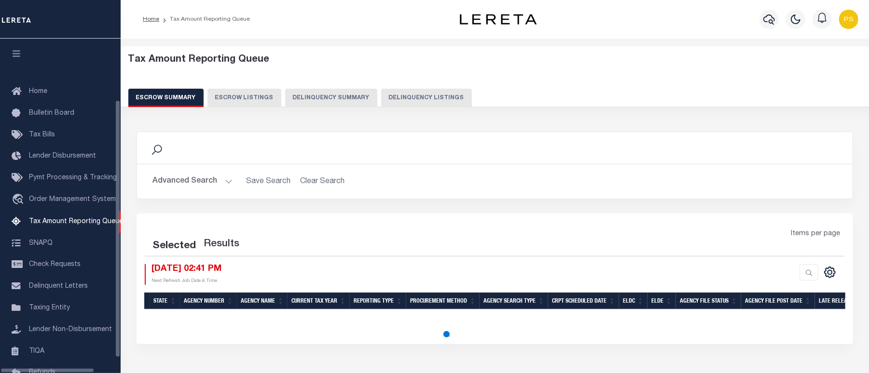
click at [397, 99] on button "Delinquency Listings" at bounding box center [426, 98] width 91 height 18
select select "100"
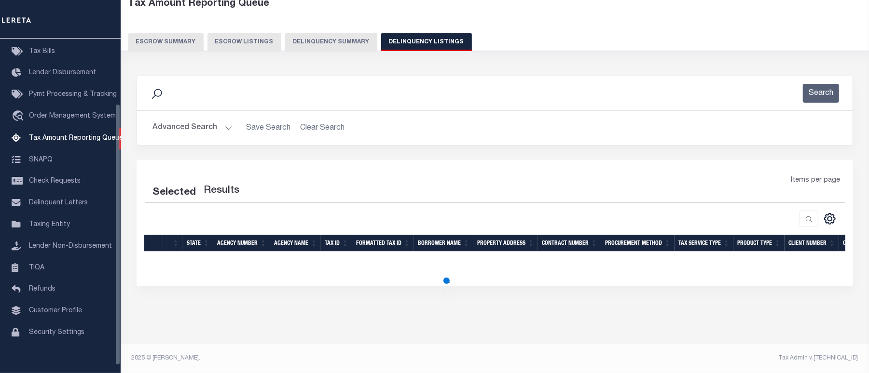
scroll to position [57, 0]
select select "100"
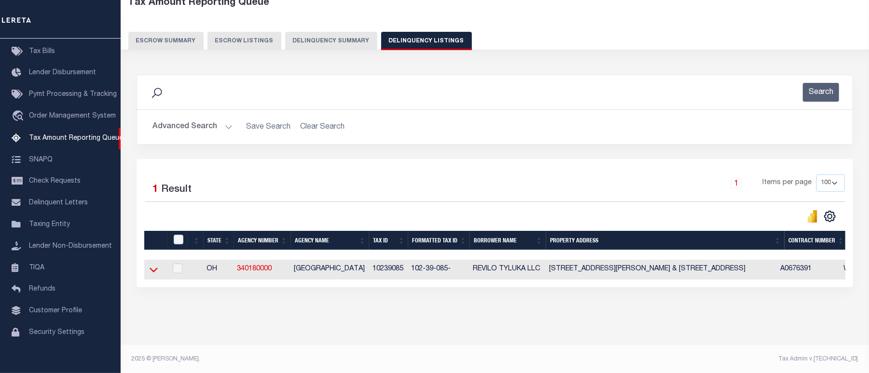
click at [155, 273] on icon at bounding box center [154, 270] width 8 height 5
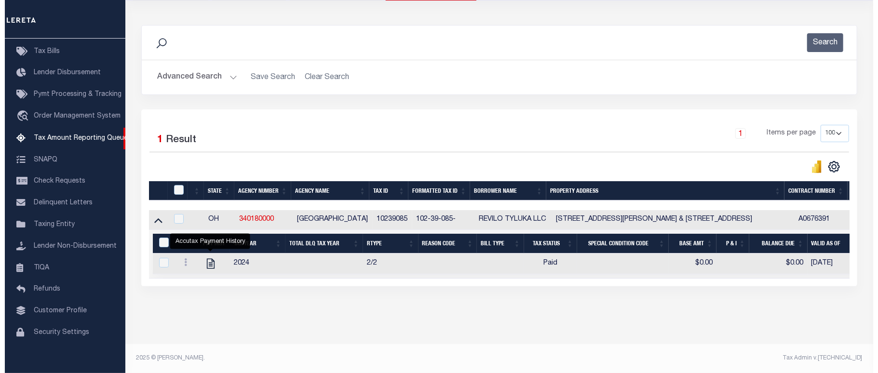
scroll to position [116, 0]
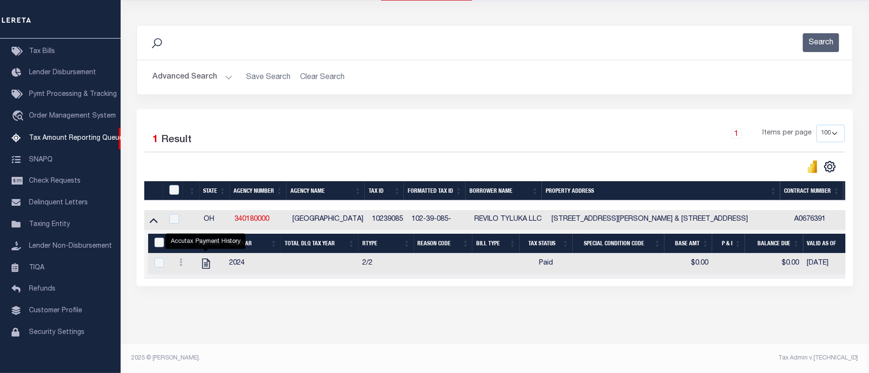
click at [157, 238] on input "&nbsp;" at bounding box center [159, 243] width 10 height 10
checkbox input "true"
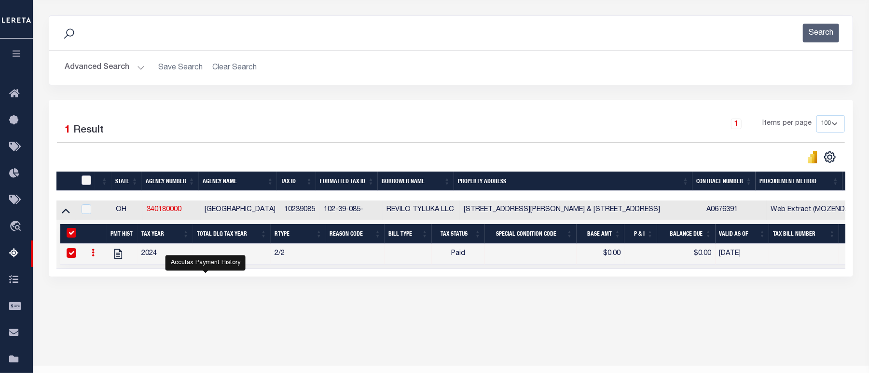
click at [88, 183] on input "checkbox" at bounding box center [87, 181] width 10 height 10
checkbox input "true"
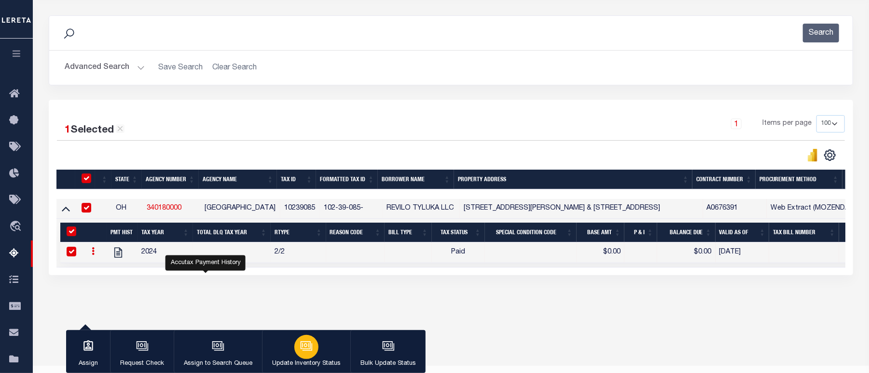
click at [312, 349] on div "button" at bounding box center [306, 347] width 24 height 24
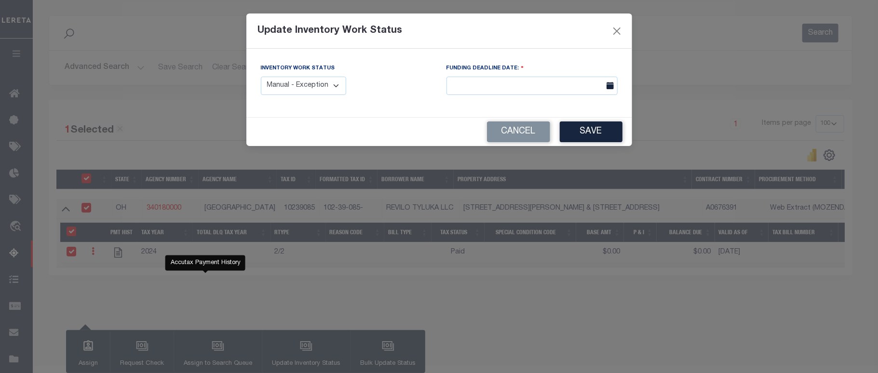
click at [337, 95] on select "Manual - Exception Pended - Awaiting Search Late Add Exception Completed" at bounding box center [304, 86] width 86 height 19
select select "4"
click at [261, 77] on select "Manual - Exception Pended - Awaiting Search Late Add Exception Completed" at bounding box center [304, 86] width 86 height 19
click at [606, 134] on button "Save" at bounding box center [591, 132] width 63 height 21
